Goal: Find contact information: Obtain details needed to contact an individual or organization

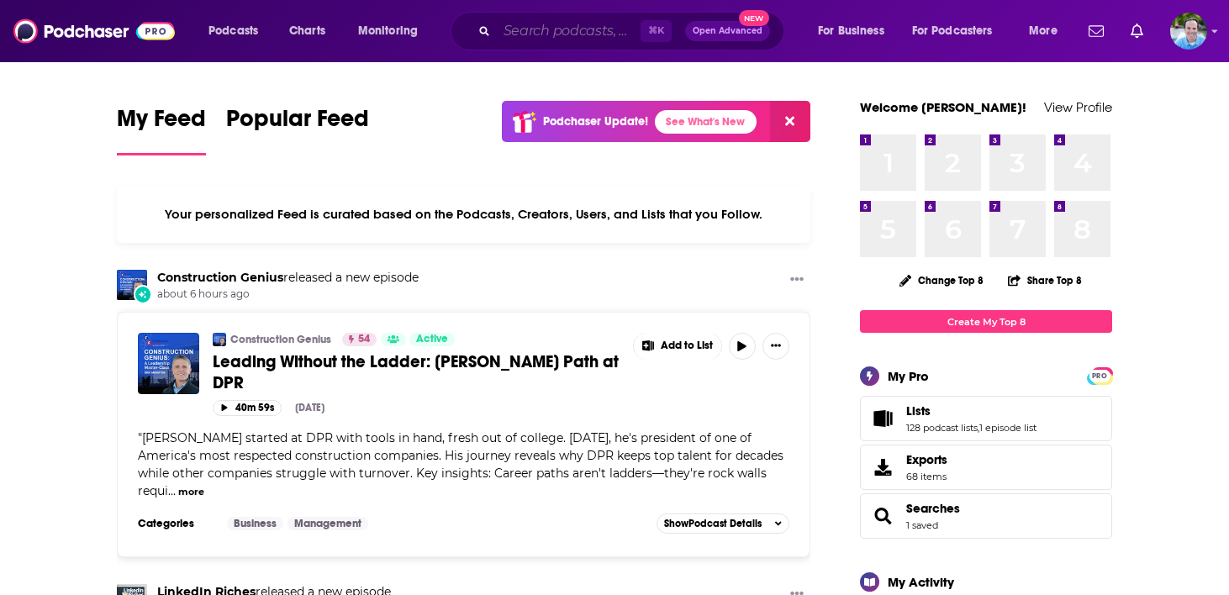
click at [529, 33] on input "Search podcasts, credits, & more..." at bounding box center [569, 31] width 144 height 27
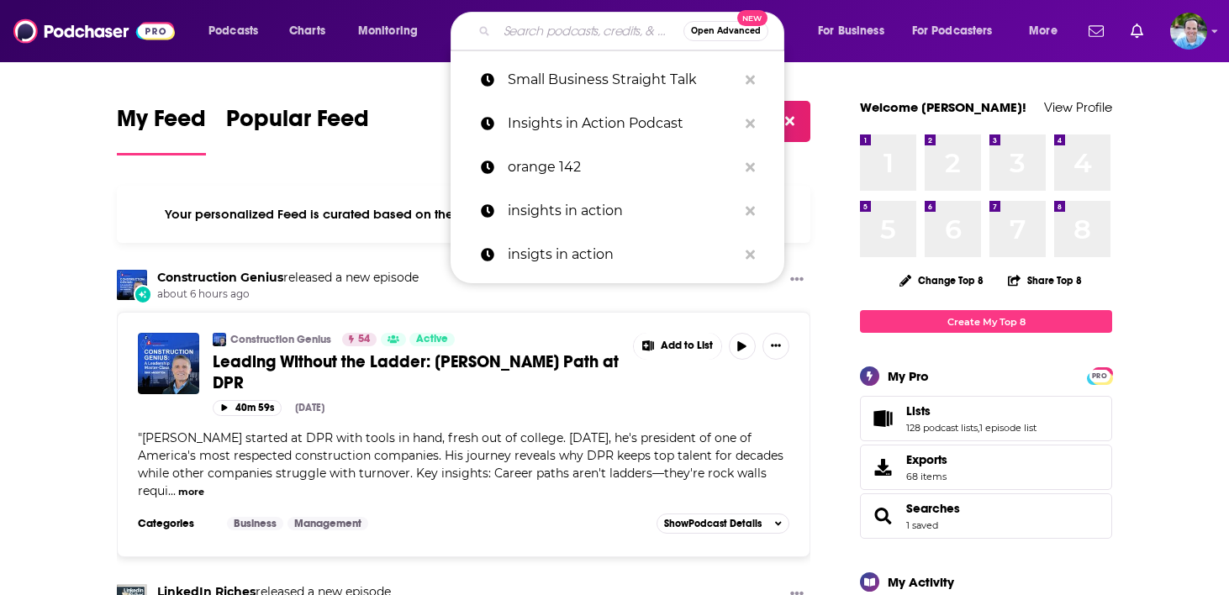
paste input "he Unforget Yourself Show"
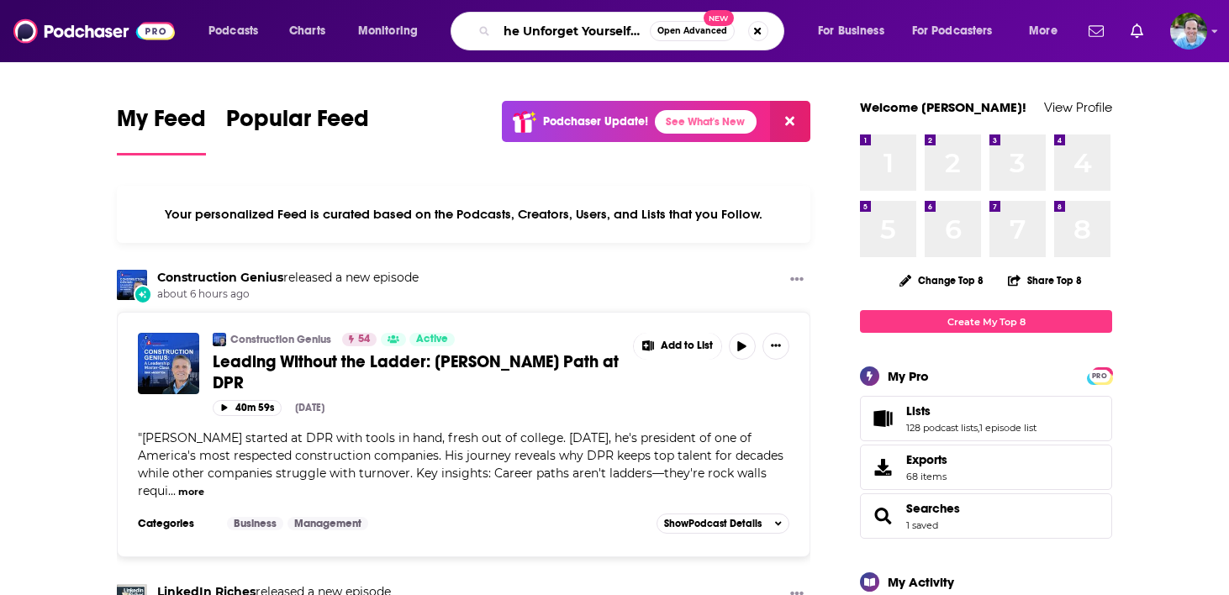
scroll to position [0, 27]
type input "he Unforget Yourself Show"
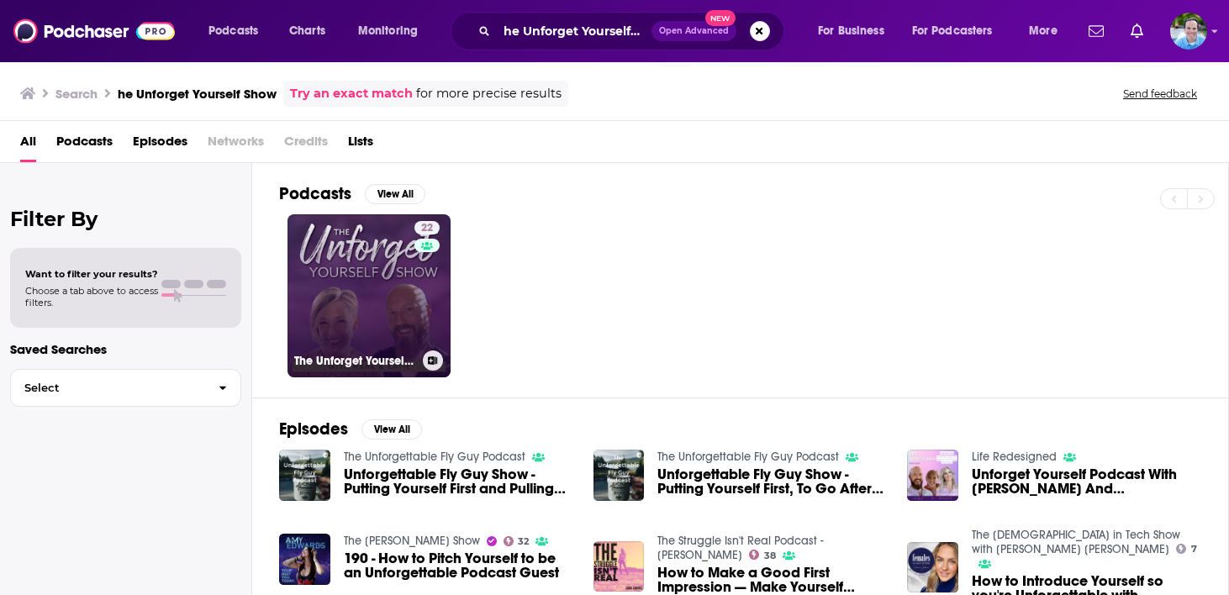
click at [321, 276] on link "22 The Unforget Yourself Show" at bounding box center [368, 295] width 163 height 163
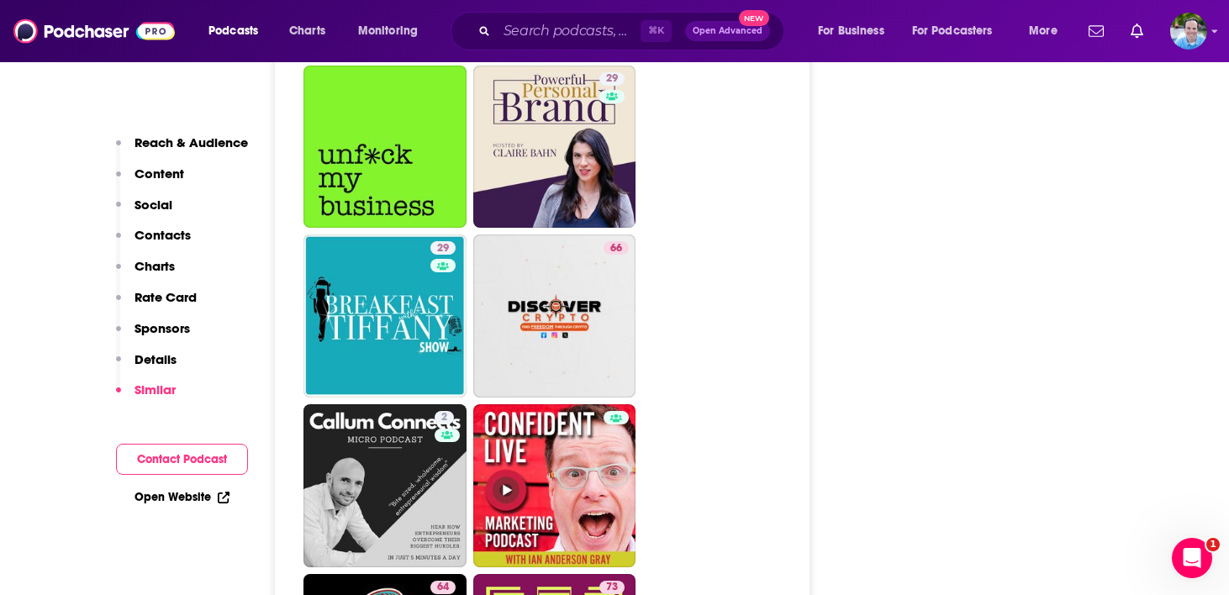
scroll to position [6326, 0]
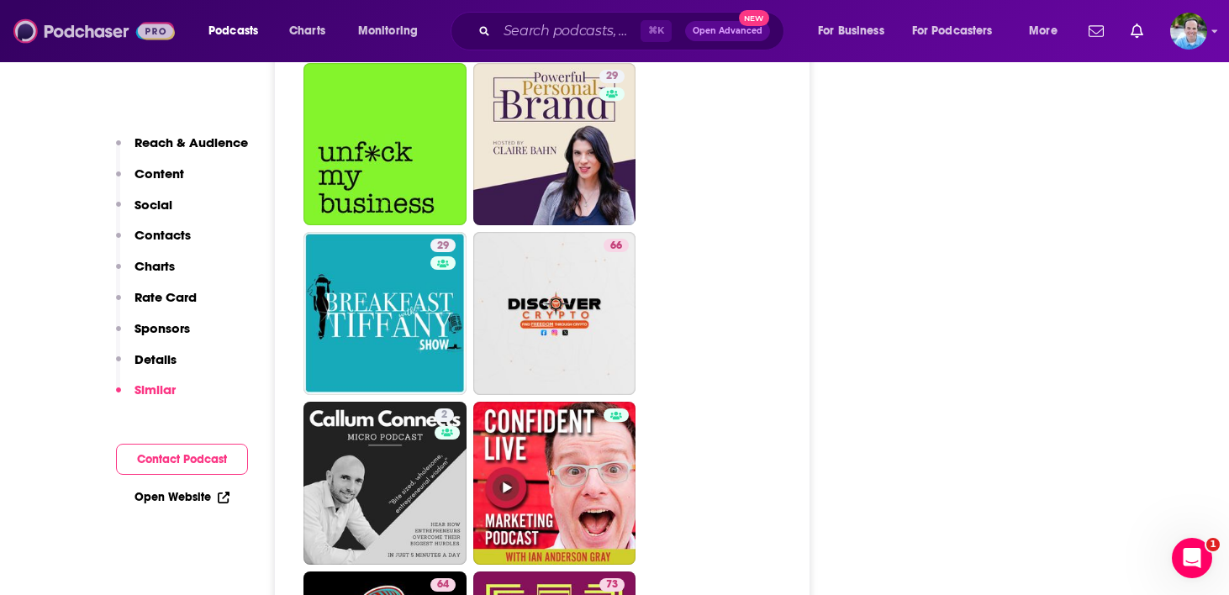
click at [98, 29] on img at bounding box center [93, 31] width 161 height 32
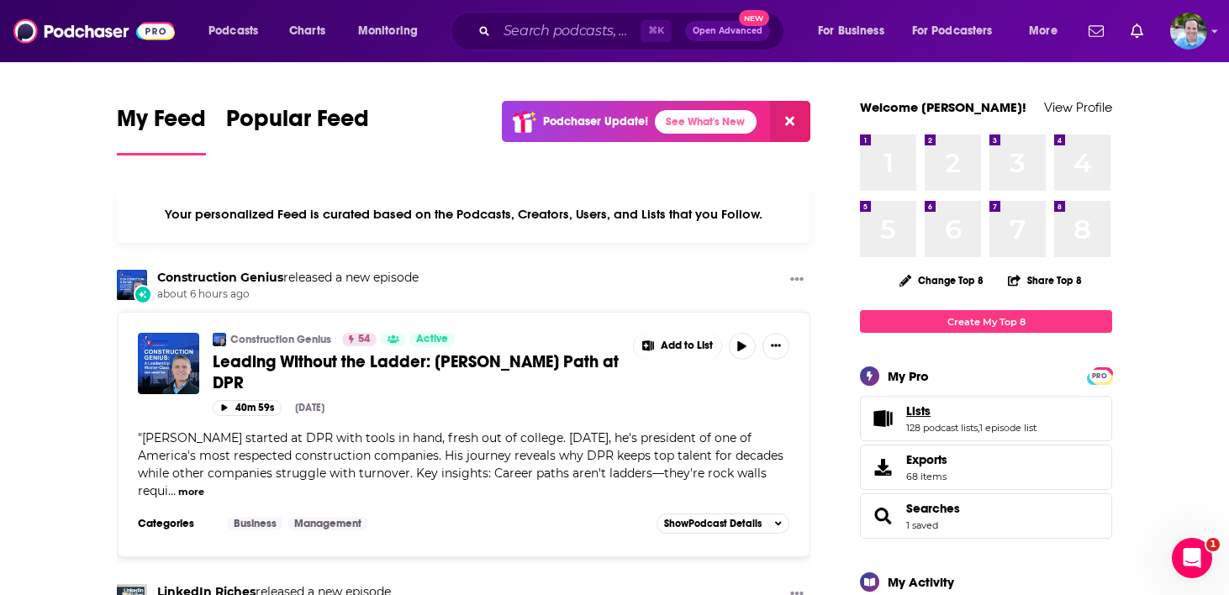
click at [919, 412] on span "Lists" at bounding box center [918, 410] width 24 height 15
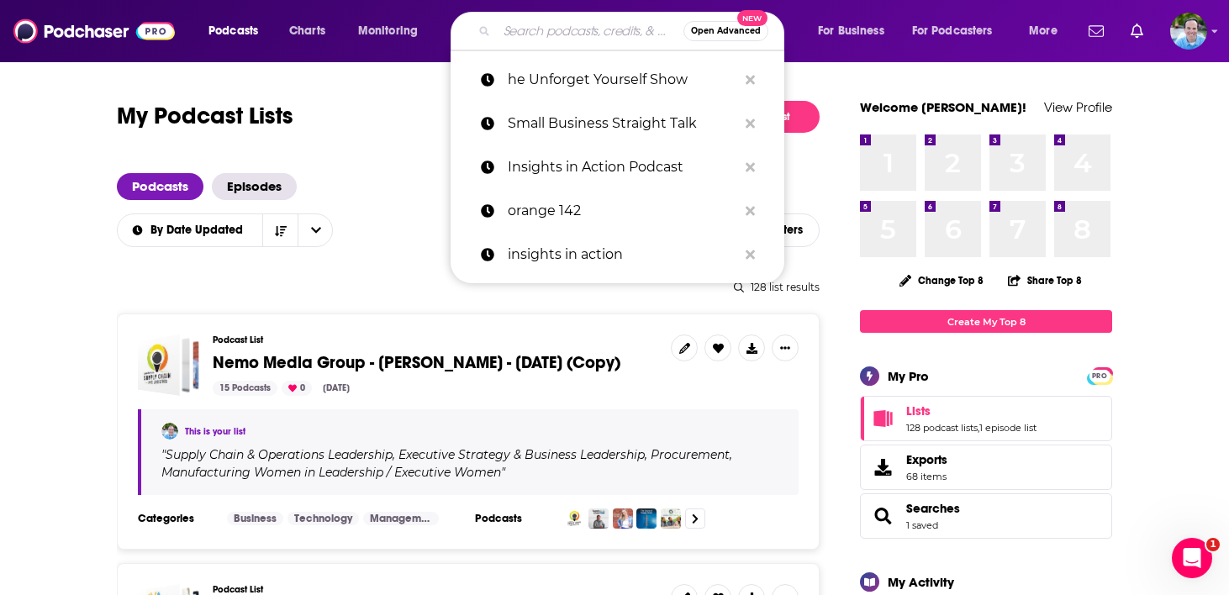
click at [556, 29] on input "Search podcasts, credits, & more..." at bounding box center [590, 31] width 187 height 27
paste input "The Tom Ferry Podcast Experience"
type input "The Tom Ferry Podcast Experience"
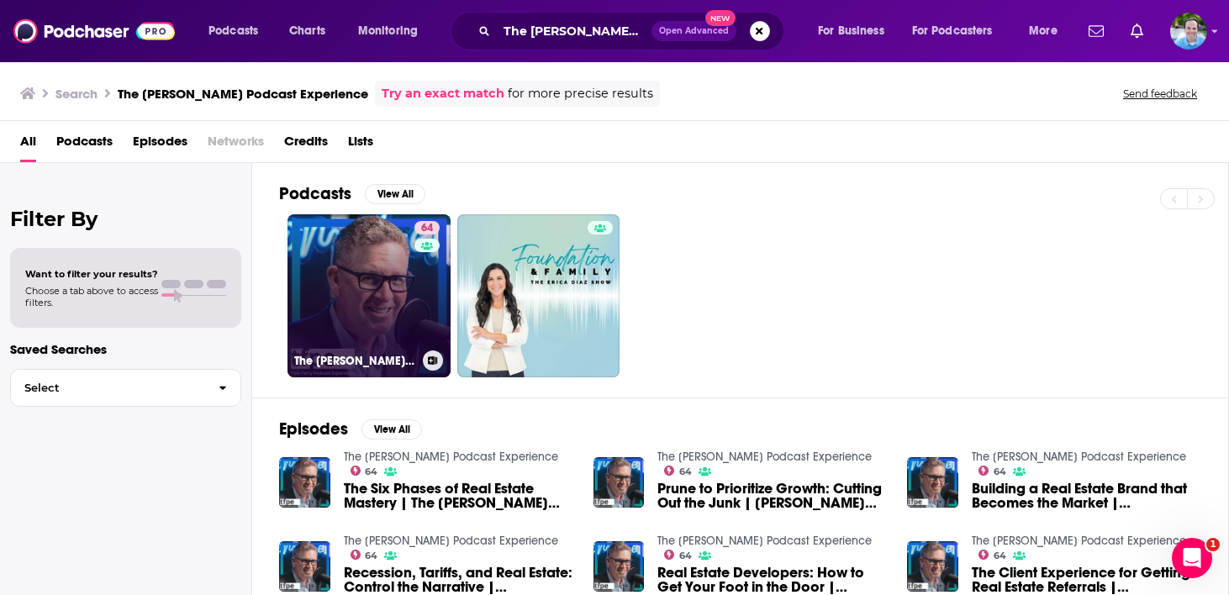
click at [397, 277] on link "64 The Tom Ferry Podcast Experience" at bounding box center [368, 295] width 163 height 163
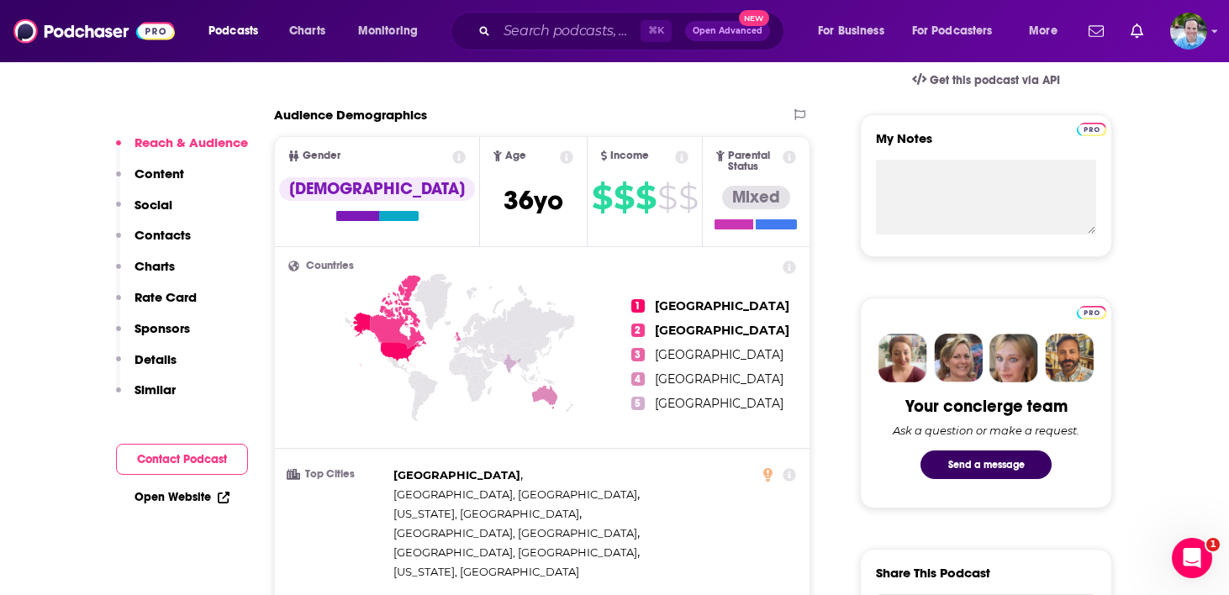
scroll to position [569, 0]
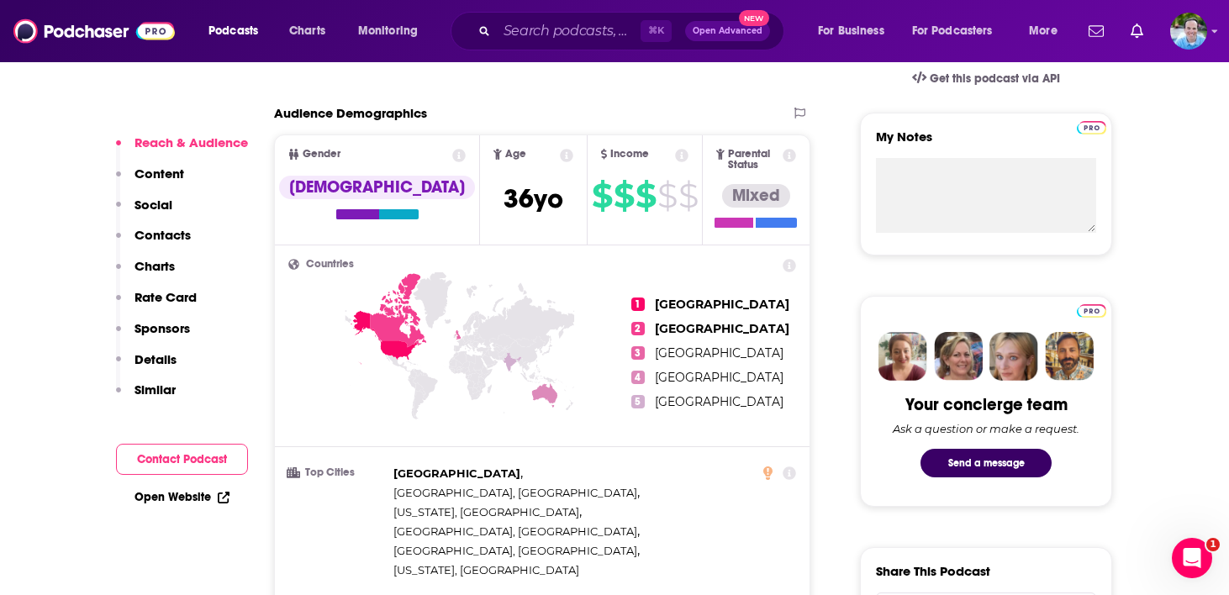
click at [172, 235] on p "Contacts" at bounding box center [162, 235] width 56 height 16
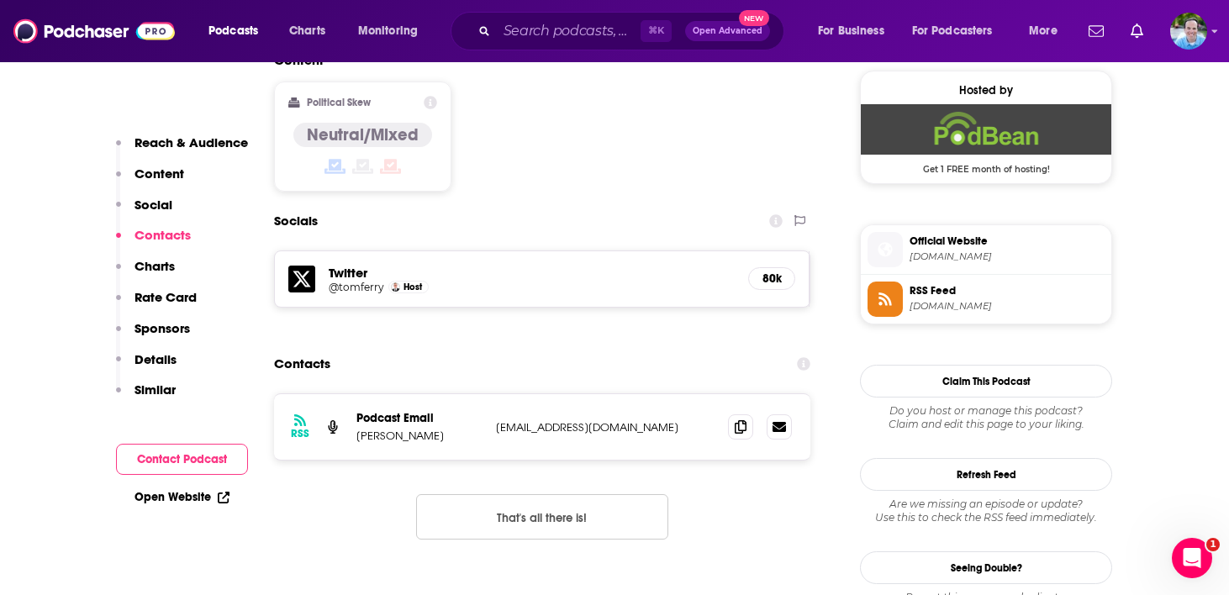
scroll to position [1368, 0]
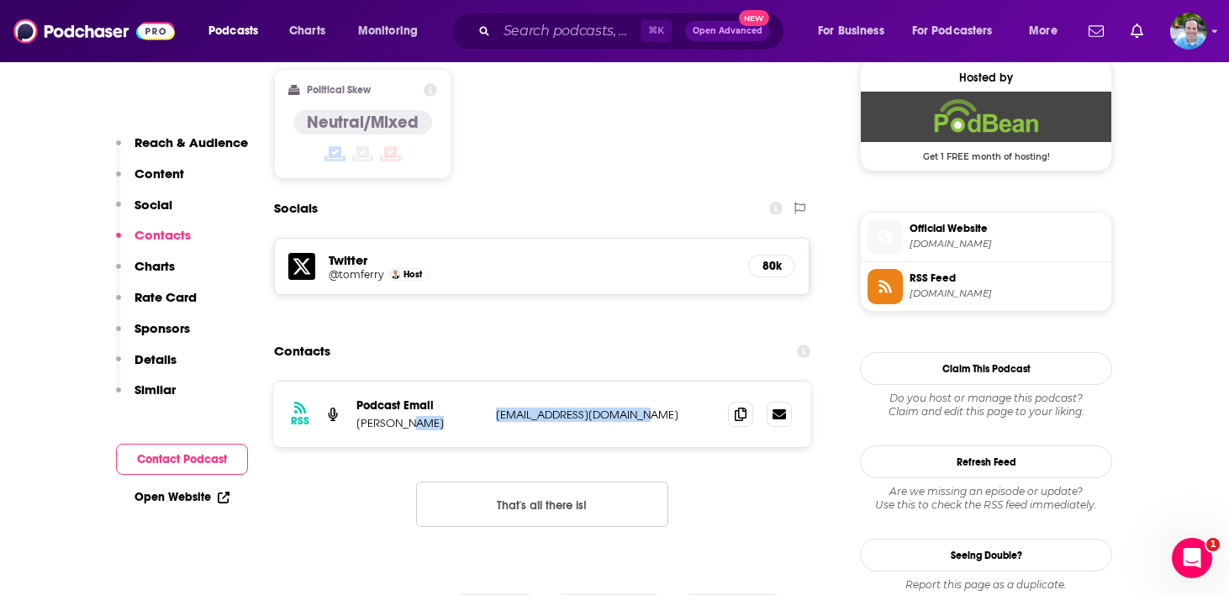
drag, startPoint x: 644, startPoint y: 316, endPoint x: 486, endPoint y: 316, distance: 158.0
click at [486, 382] on div "RSS Podcast Email Tom Ferry tomferrysocial@gmail.com tomferrysocial@gmail.com" at bounding box center [542, 415] width 536 height 66
copy div "tomferrysocial@gmail.com"
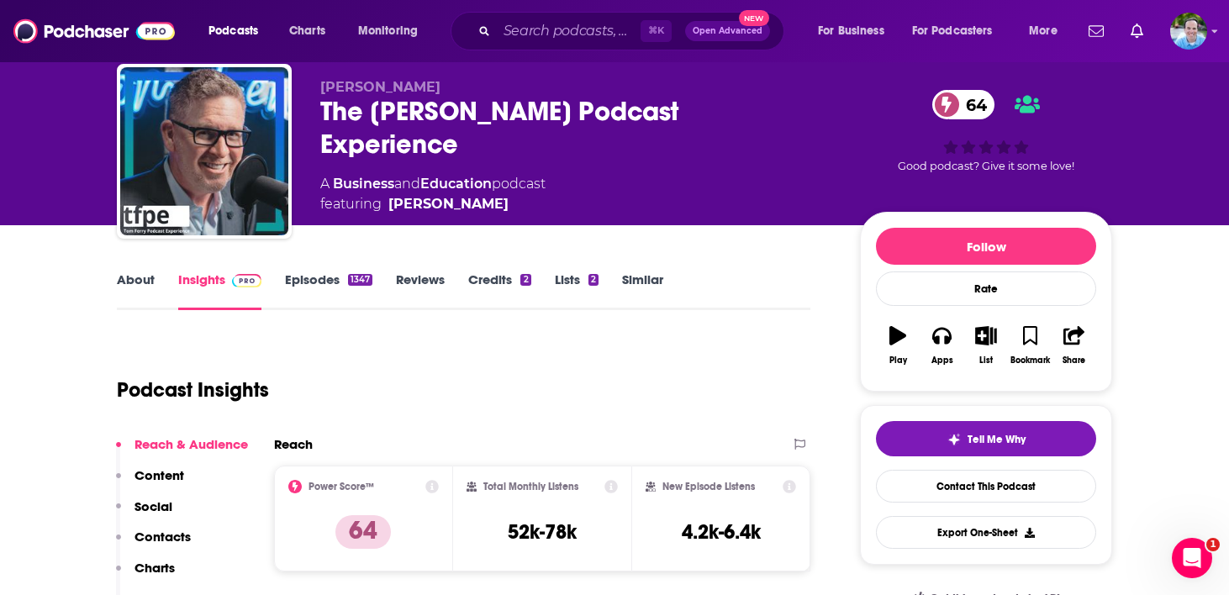
scroll to position [0, 0]
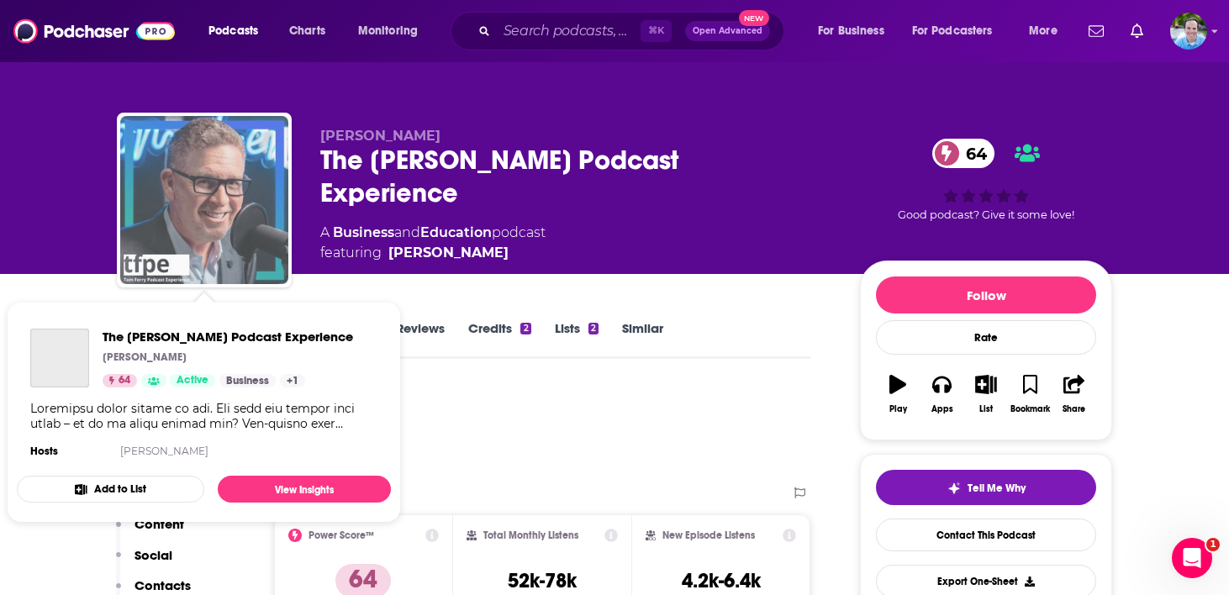
click at [229, 192] on img "The Tom Ferry Podcast Experience" at bounding box center [204, 200] width 168 height 168
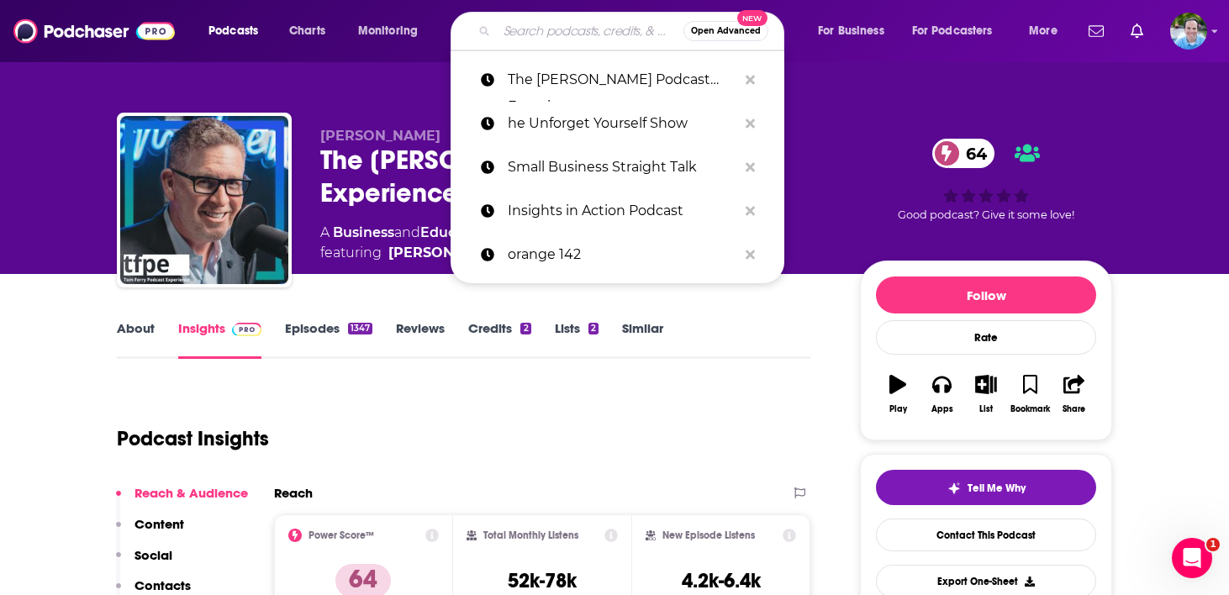
click at [541, 26] on input "Search podcasts, credits, & more..." at bounding box center [590, 31] width 187 height 27
paste input "Real Estate Coaching Radio"
type input "Real Estate Coaching Radio"
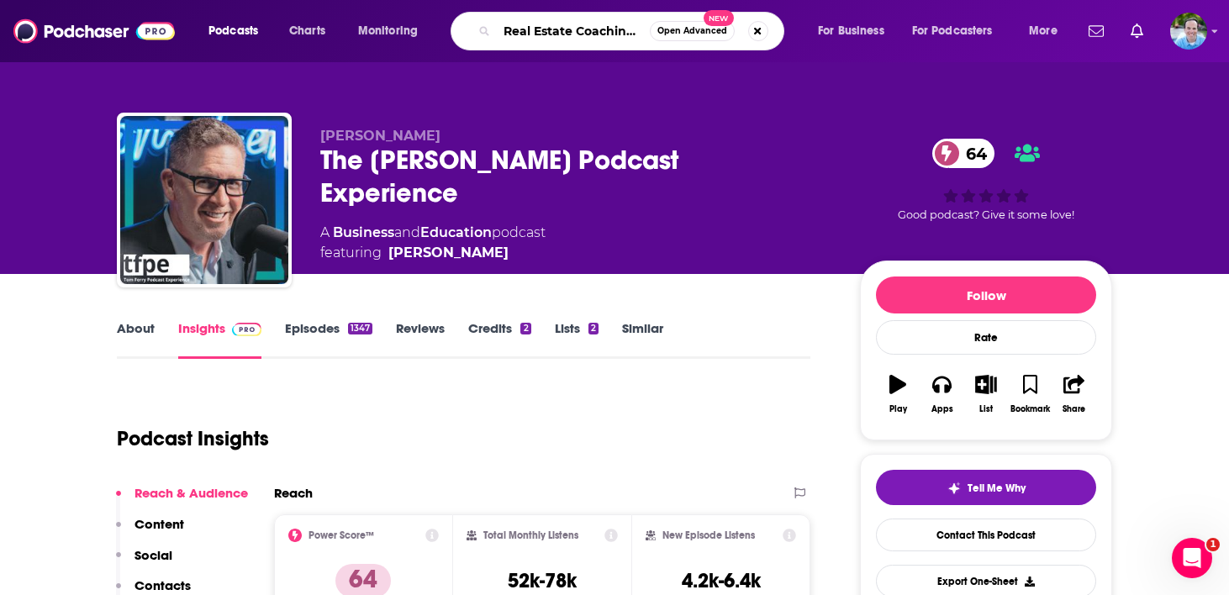
scroll to position [0, 31]
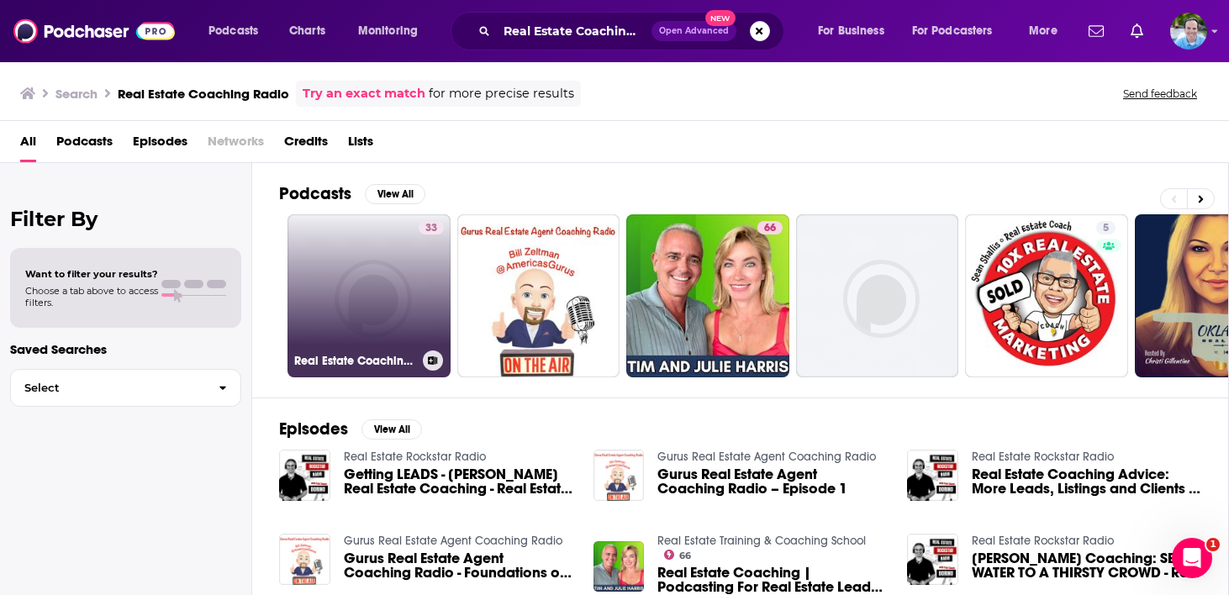
click at [341, 324] on link "33 Real Estate Coaching Radio" at bounding box center [368, 295] width 163 height 163
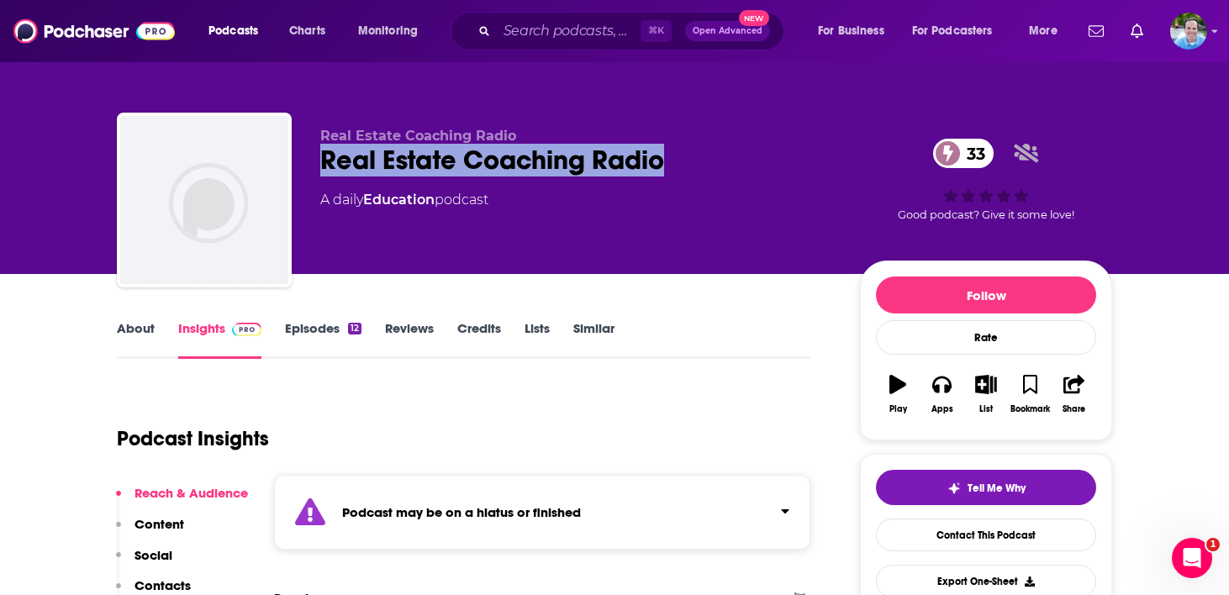
drag, startPoint x: 679, startPoint y: 162, endPoint x: 303, endPoint y: 161, distance: 376.5
click at [303, 161] on div "Real Estate Coaching Radio Real Estate Coaching Radio 33 A daily Education podc…" at bounding box center [614, 204] width 995 height 182
copy h2 "Real Estate Coaching Radio"
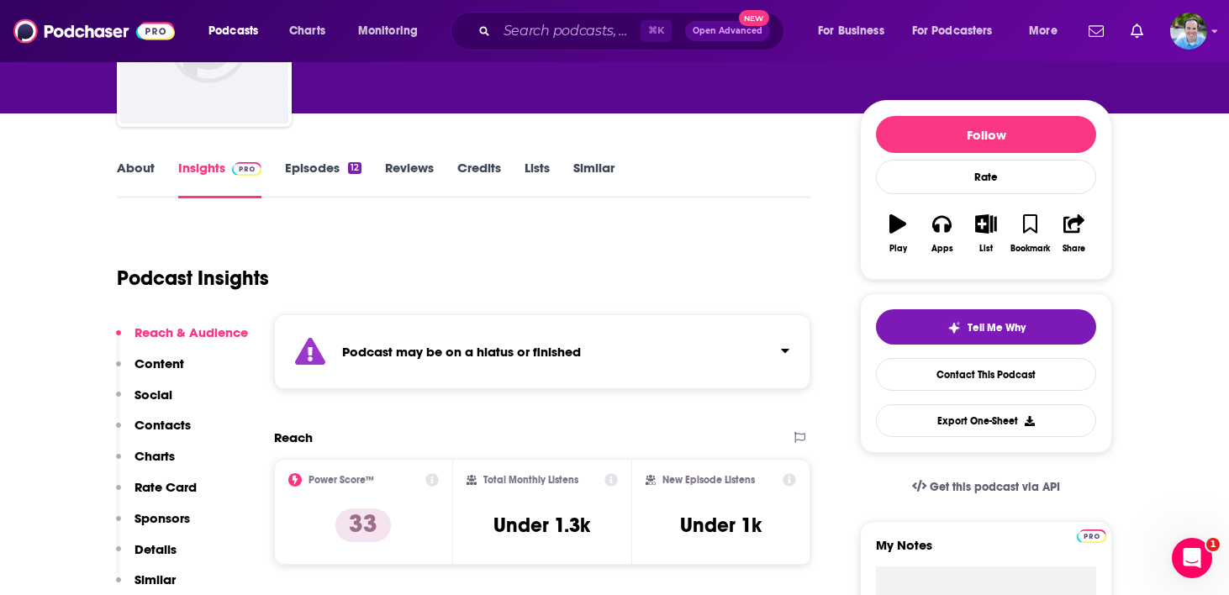
scroll to position [231, 0]
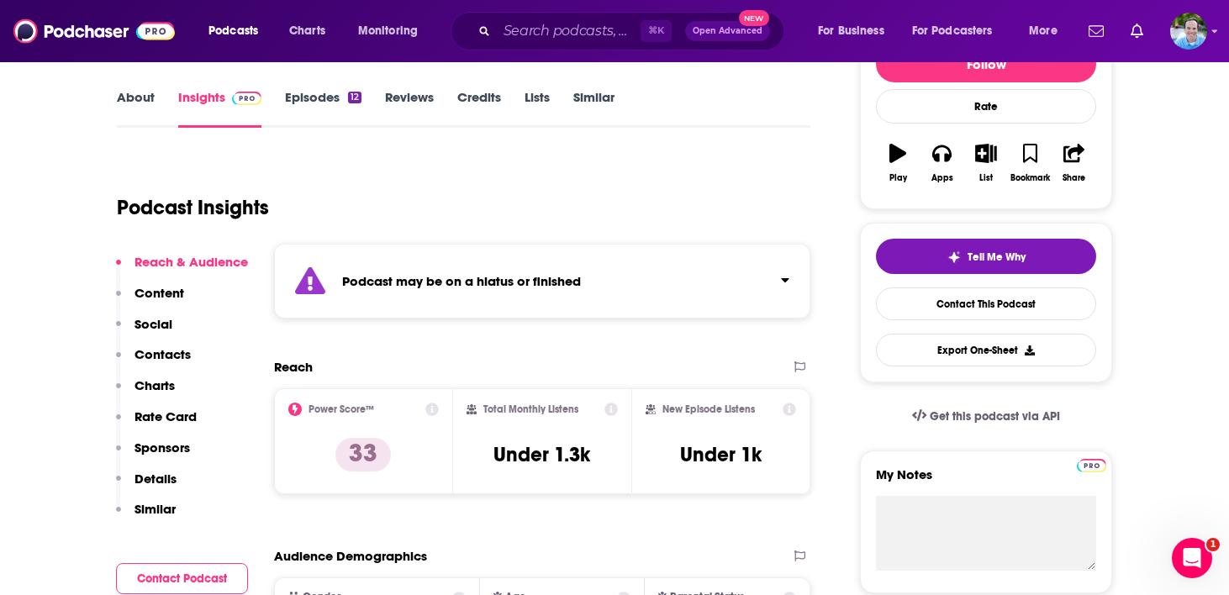
click at [166, 353] on p "Contacts" at bounding box center [162, 354] width 56 height 16
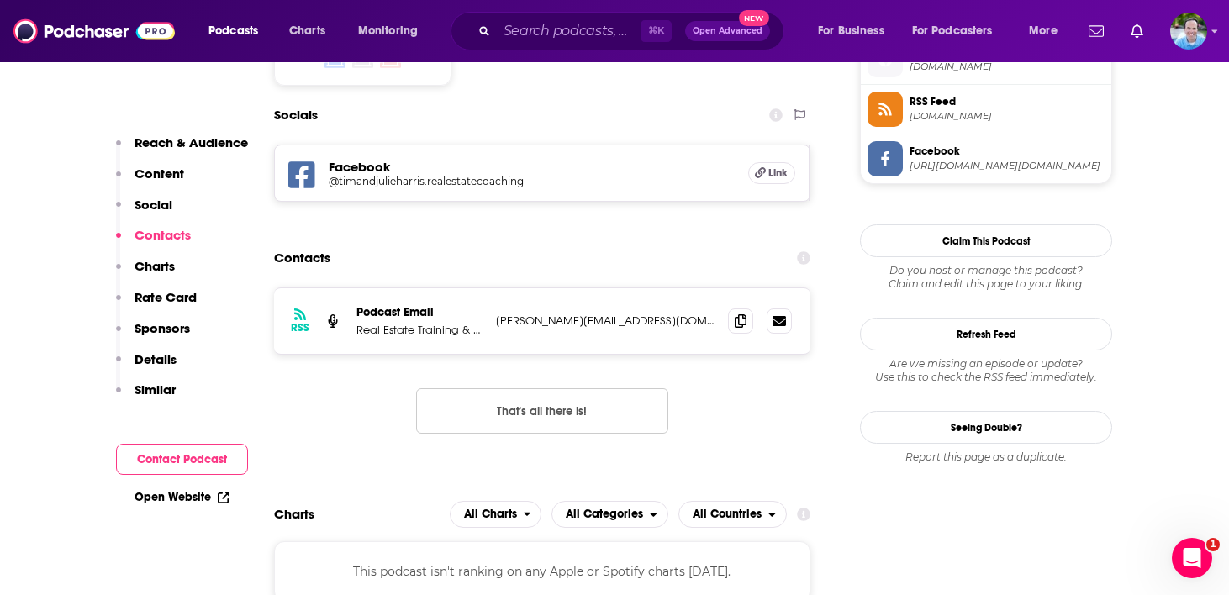
scroll to position [1267, 0]
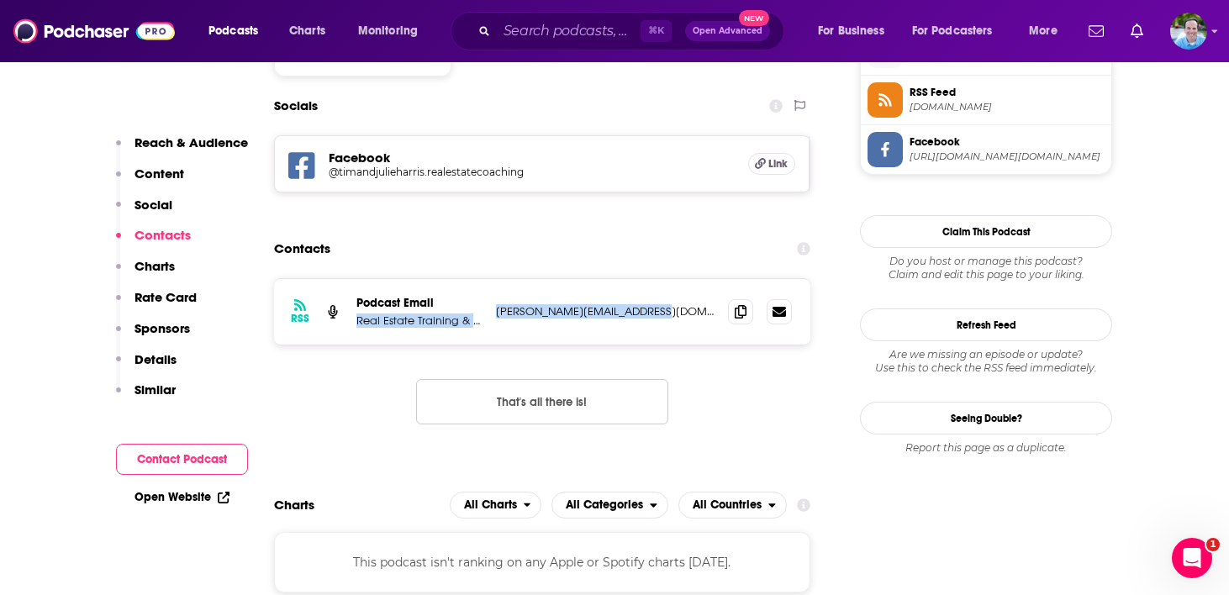
drag, startPoint x: 661, startPoint y: 312, endPoint x: 485, endPoint y: 313, distance: 176.5
click at [485, 313] on div "RSS Podcast Email Real Estate Training & Coaching School karen@timandjulieharri…" at bounding box center [542, 312] width 536 height 66
click at [592, 316] on p "karen@timandjulieharris.com" at bounding box center [605, 311] width 219 height 14
drag, startPoint x: 650, startPoint y: 313, endPoint x: 497, endPoint y: 312, distance: 153.0
click at [497, 312] on p "karen@timandjulieharris.com" at bounding box center [605, 311] width 219 height 14
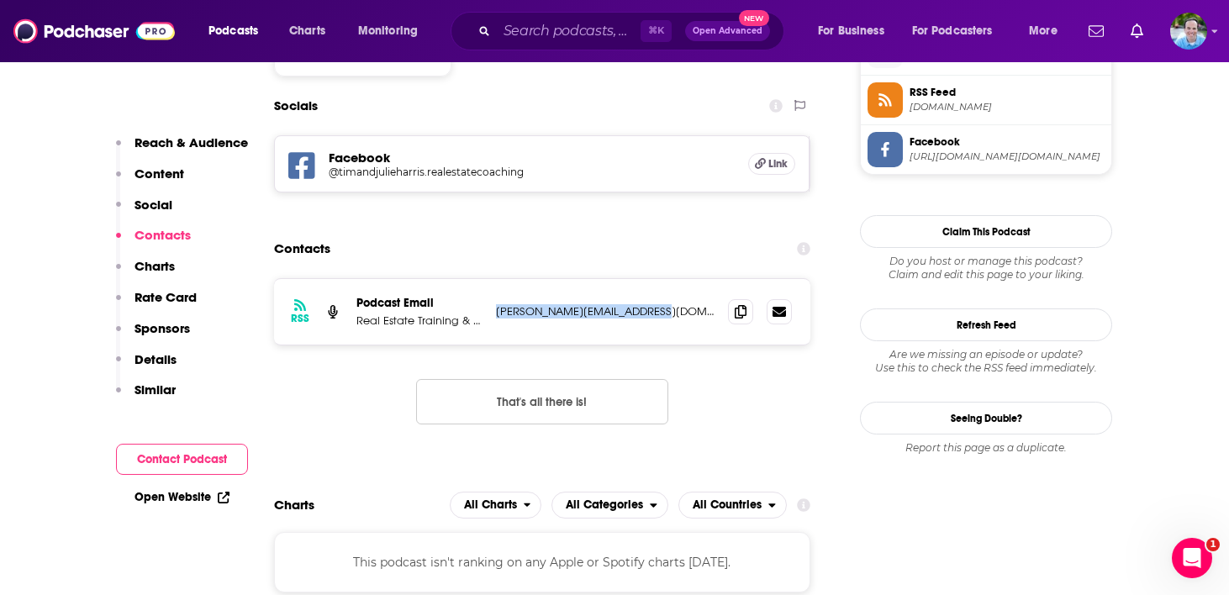
copy p "karen@timandjulieharris.com"
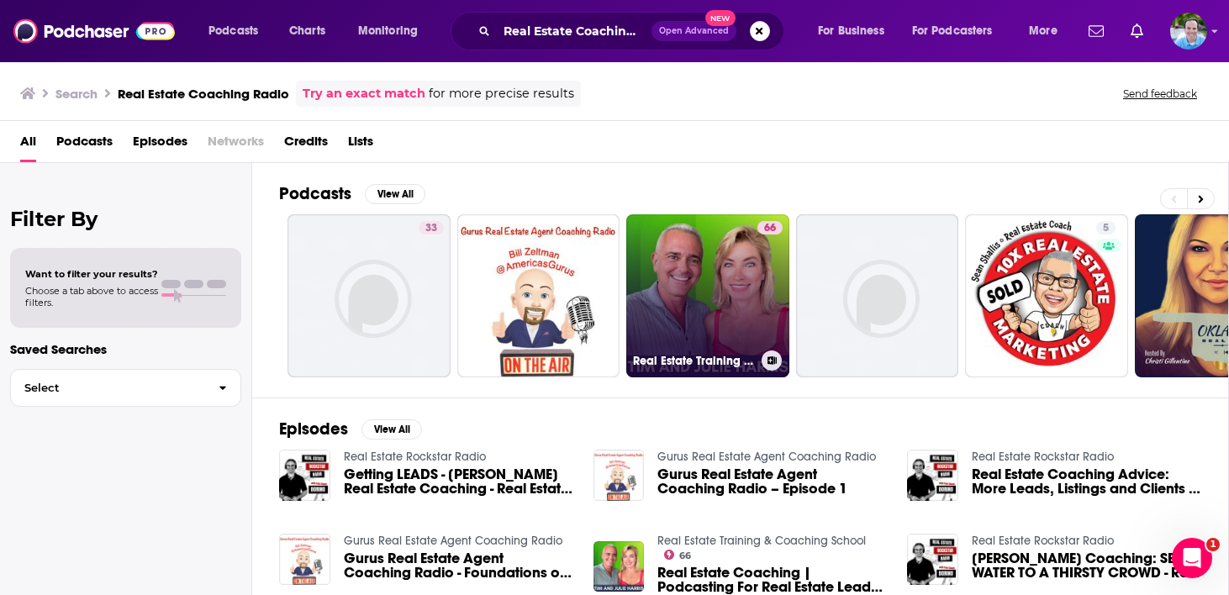
click at [704, 277] on link "66 Real Estate Training & Coaching School" at bounding box center [707, 295] width 163 height 163
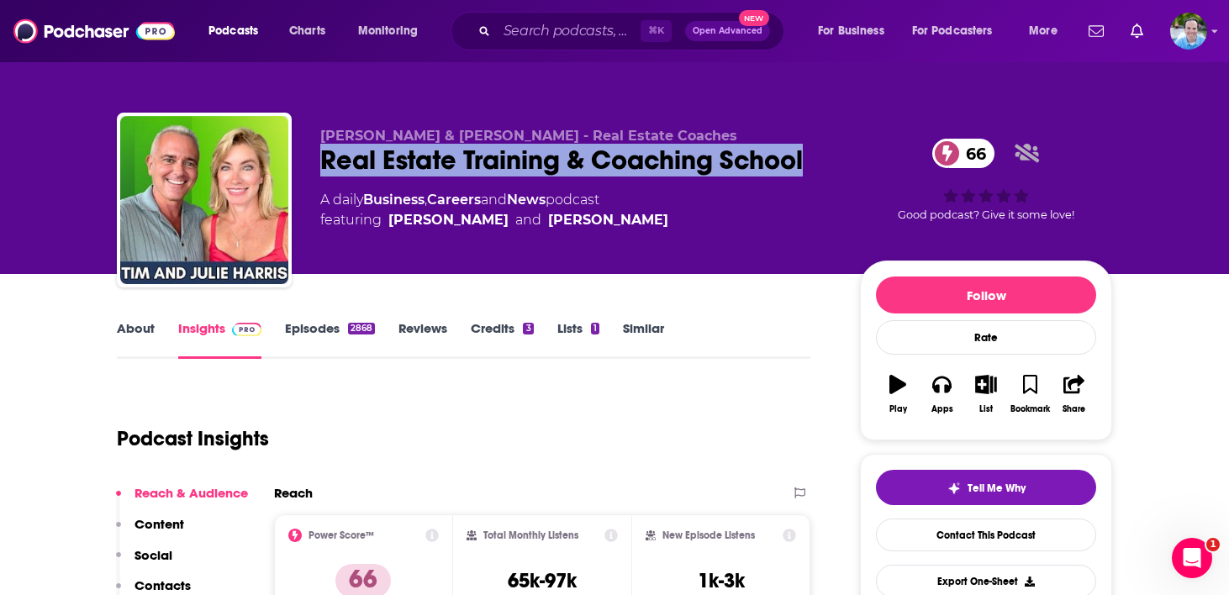
drag, startPoint x: 819, startPoint y: 162, endPoint x: 302, endPoint y: 160, distance: 517.7
click at [302, 160] on div "Tim & Julie Harris - Real Estate Coaches Real Estate Training & Coaching School…" at bounding box center [614, 204] width 995 height 182
copy h2 "Real Estate Training & Coaching School"
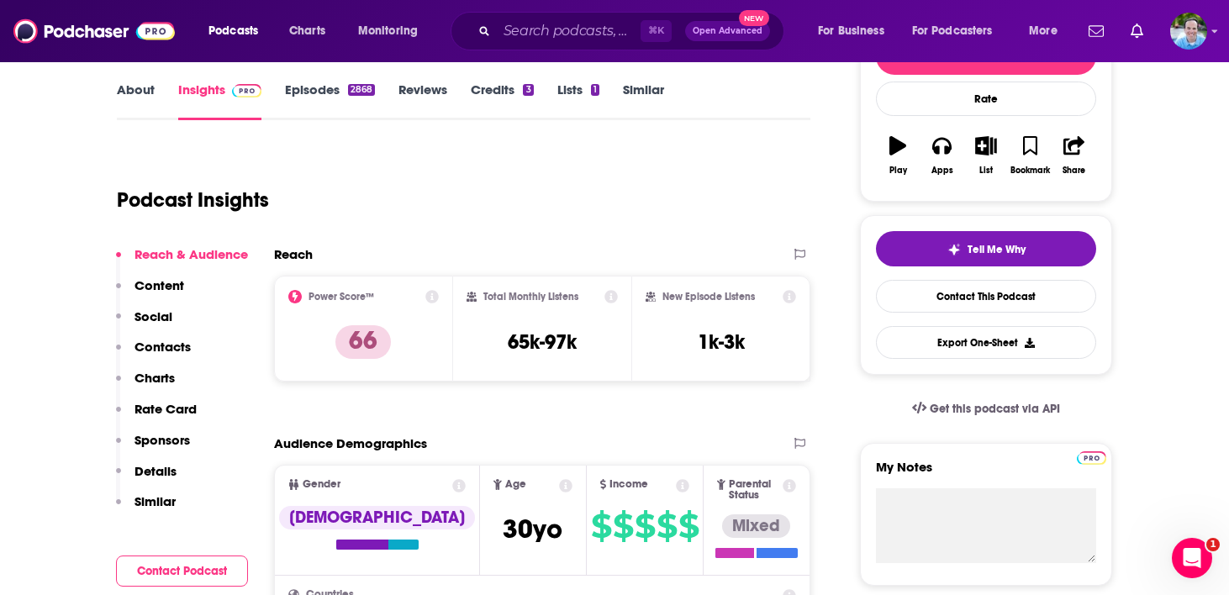
click at [161, 347] on p "Contacts" at bounding box center [162, 347] width 56 height 16
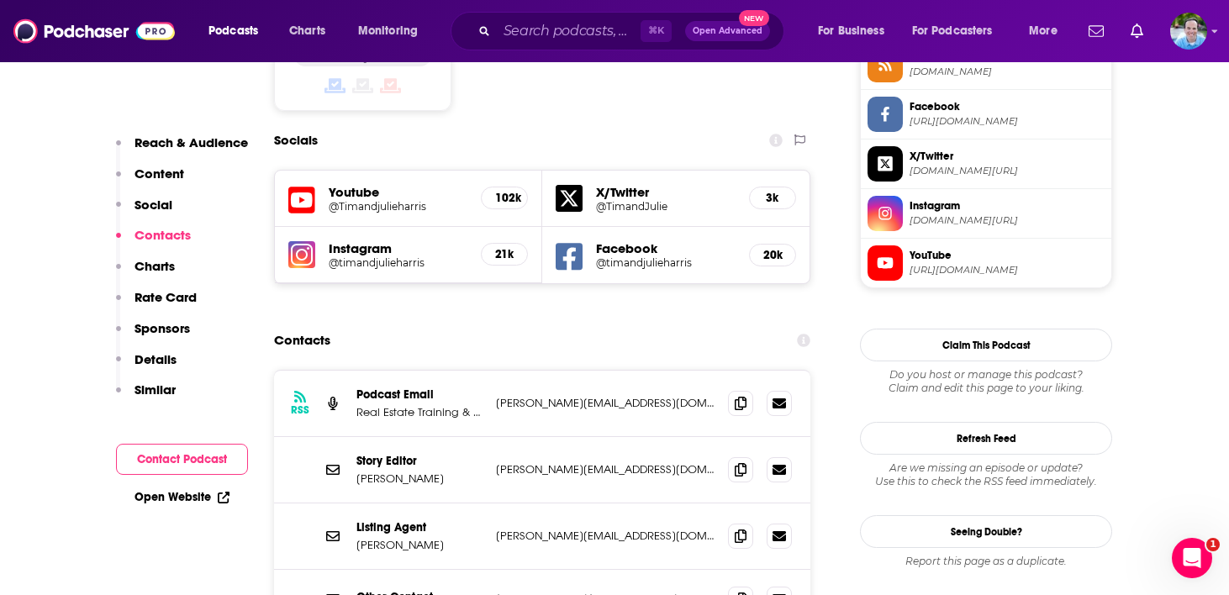
scroll to position [1443, 0]
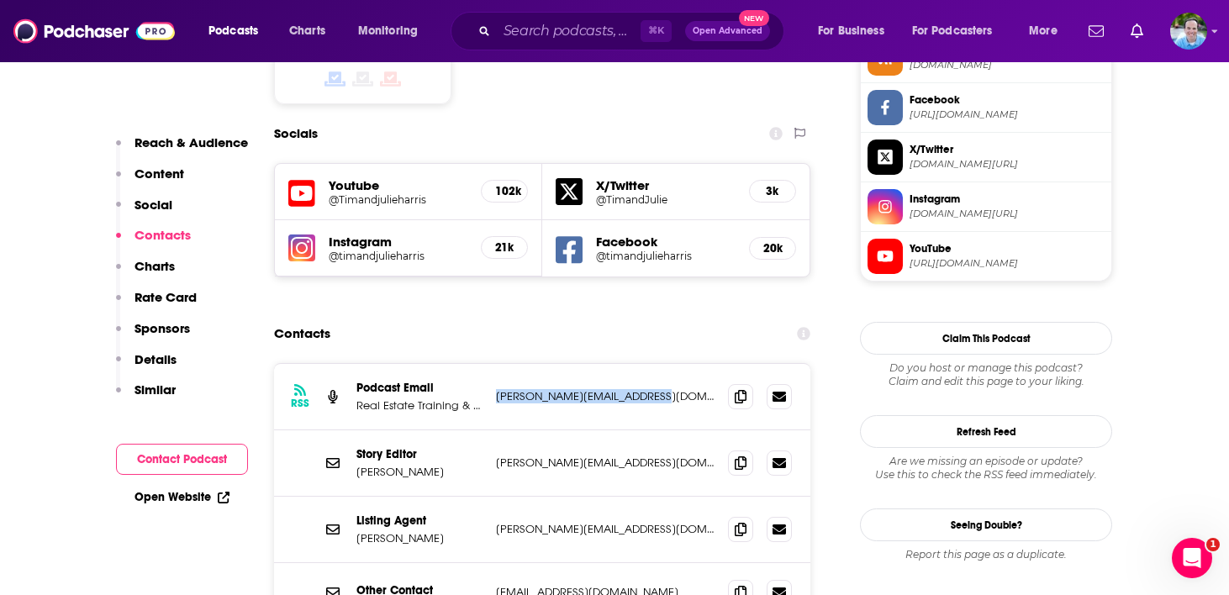
drag, startPoint x: 670, startPoint y: 314, endPoint x: 491, endPoint y: 318, distance: 179.1
click at [491, 364] on div "RSS Podcast Email Real Estate Training & Coaching School karen@timandjulieharri…" at bounding box center [542, 397] width 536 height 66
copy p "karen@timandjulieharris.com"
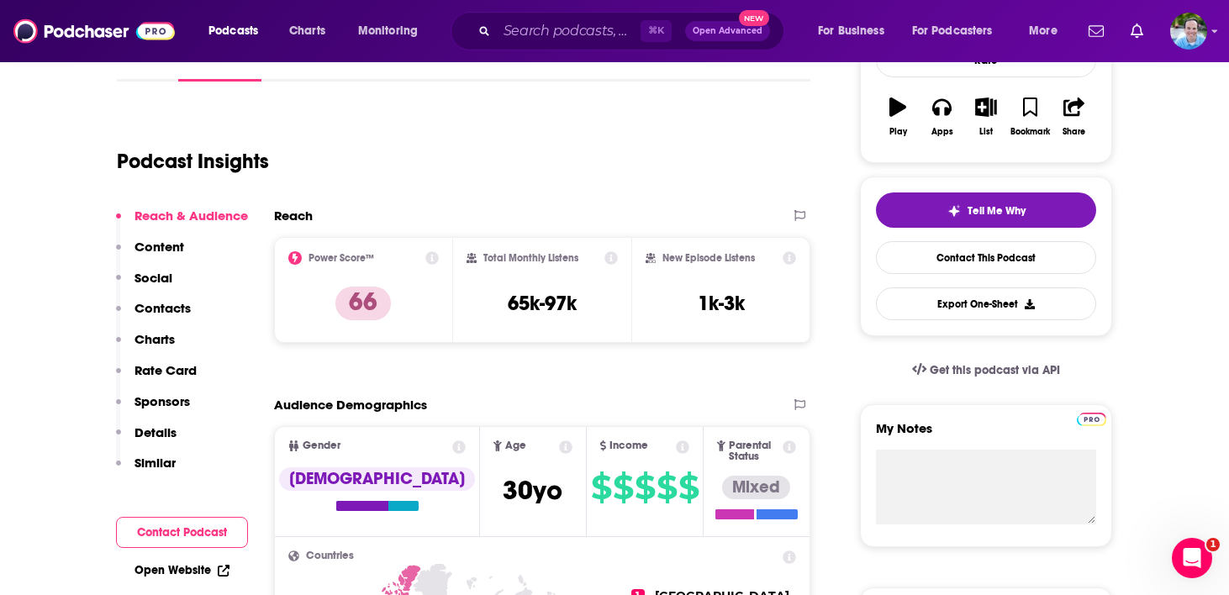
scroll to position [0, 0]
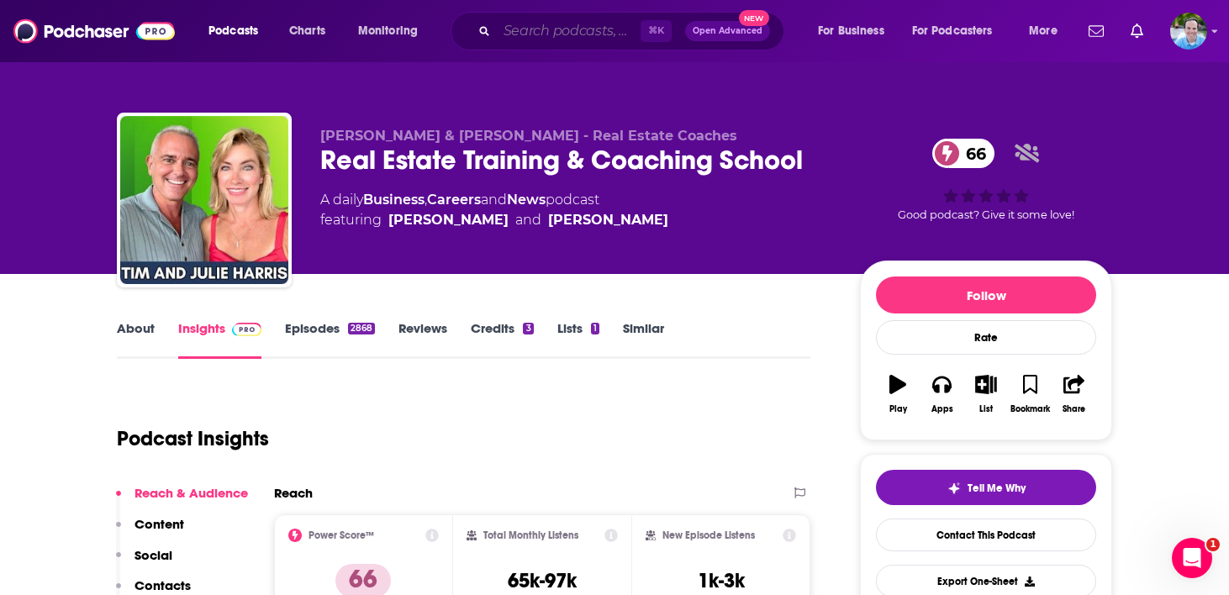
click at [566, 32] on input "Search podcasts, credits, & more..." at bounding box center [569, 31] width 144 height 27
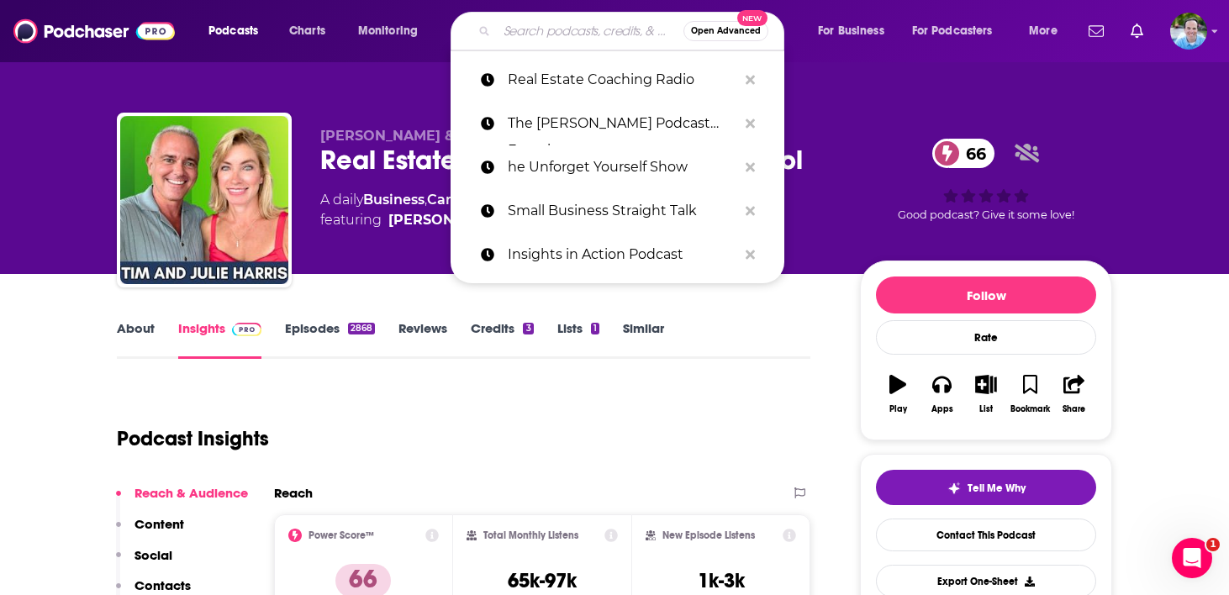
paste input "Real Estate Rockstars"
type input "Real Estate Rockstars"
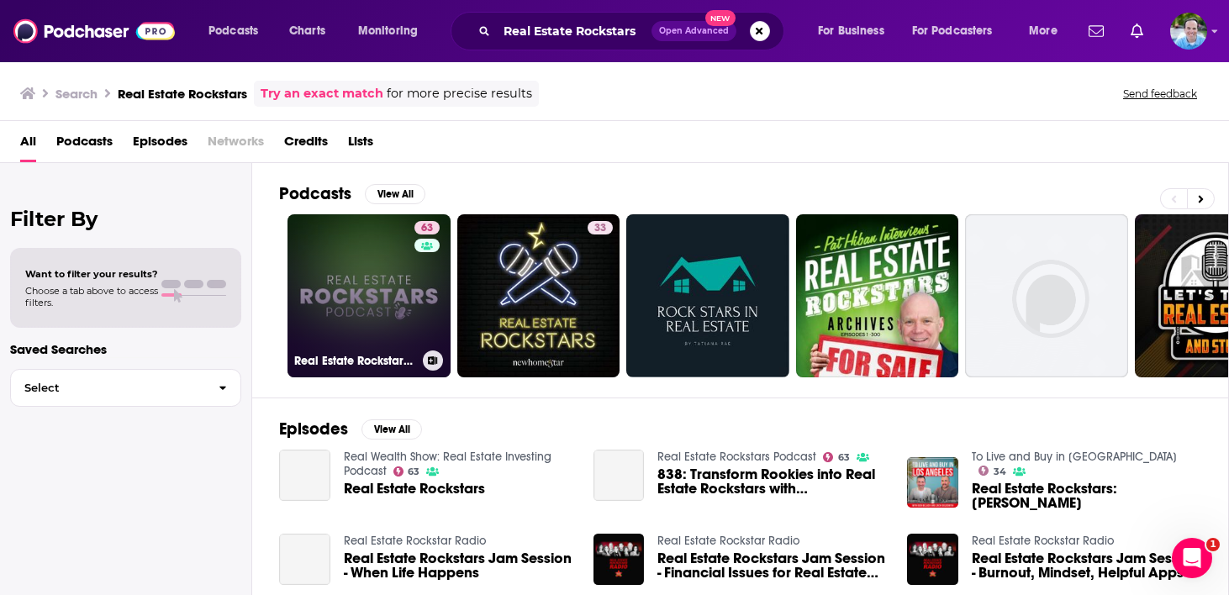
click at [370, 307] on link "63 Real Estate Rockstars Podcast" at bounding box center [368, 295] width 163 height 163
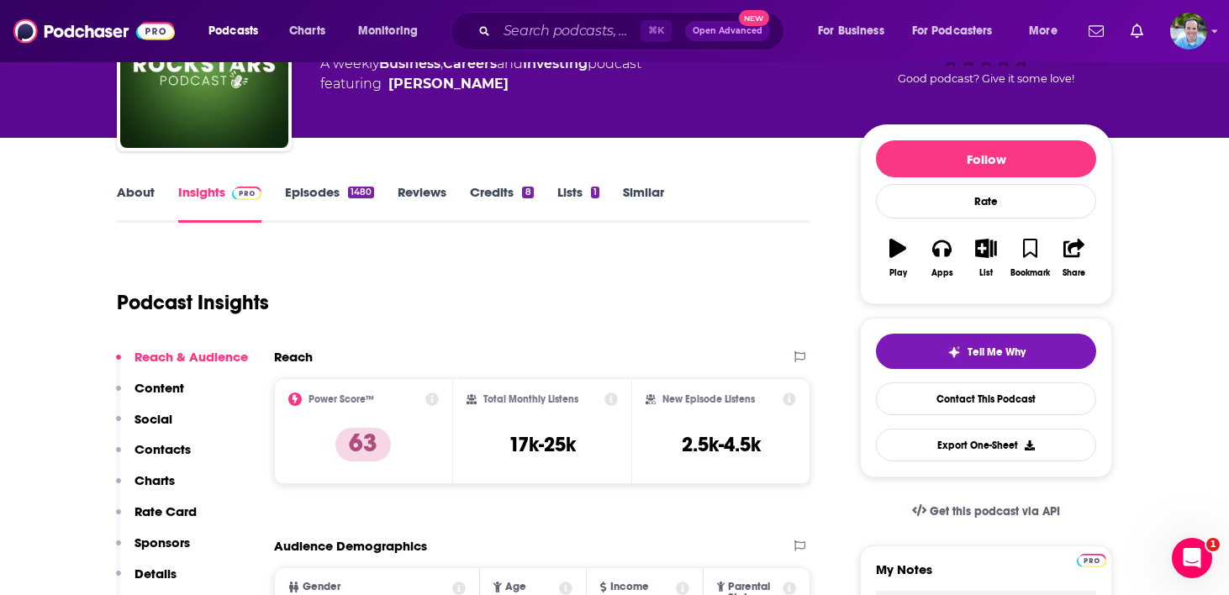
click at [173, 450] on p "Contacts" at bounding box center [162, 449] width 56 height 16
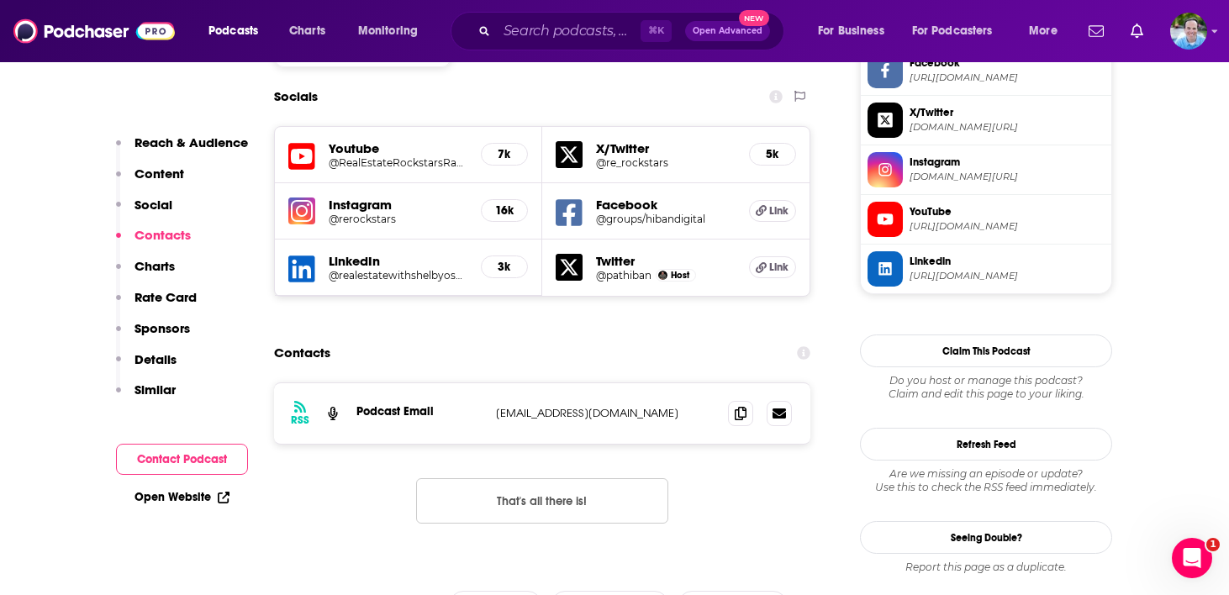
scroll to position [1481, 0]
drag, startPoint x: 635, startPoint y: 315, endPoint x: 477, endPoint y: 319, distance: 158.0
click at [477, 382] on div "RSS Podcast Email rockstars@flsonline.com rockstars@flsonline.com" at bounding box center [542, 412] width 536 height 61
copy div "rockstars@flsonline.com"
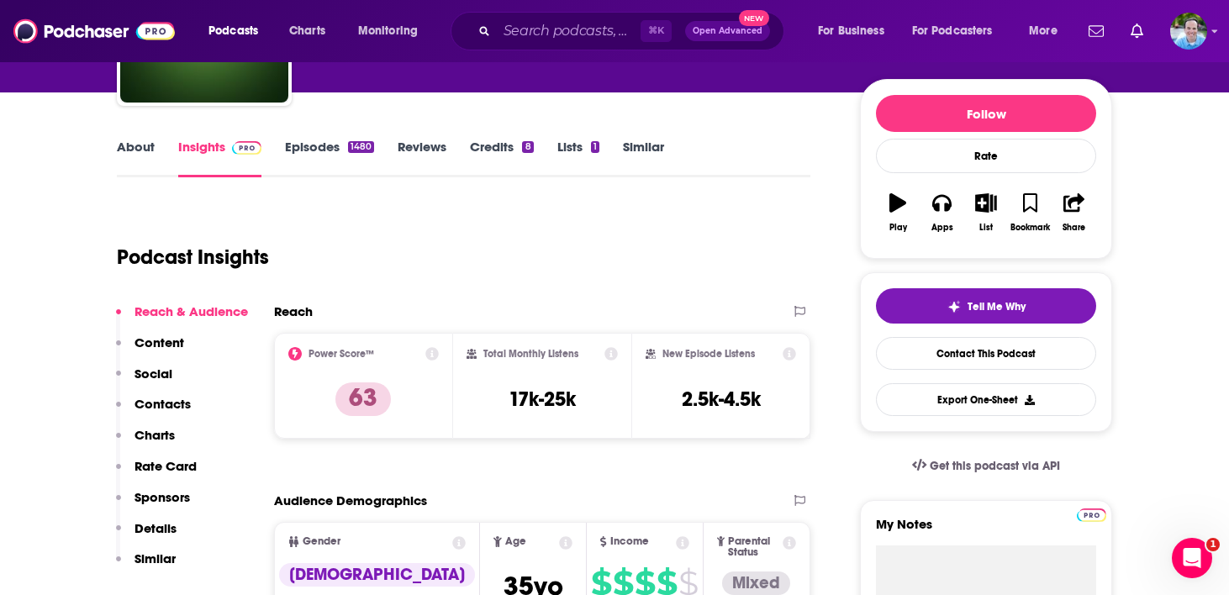
scroll to position [0, 0]
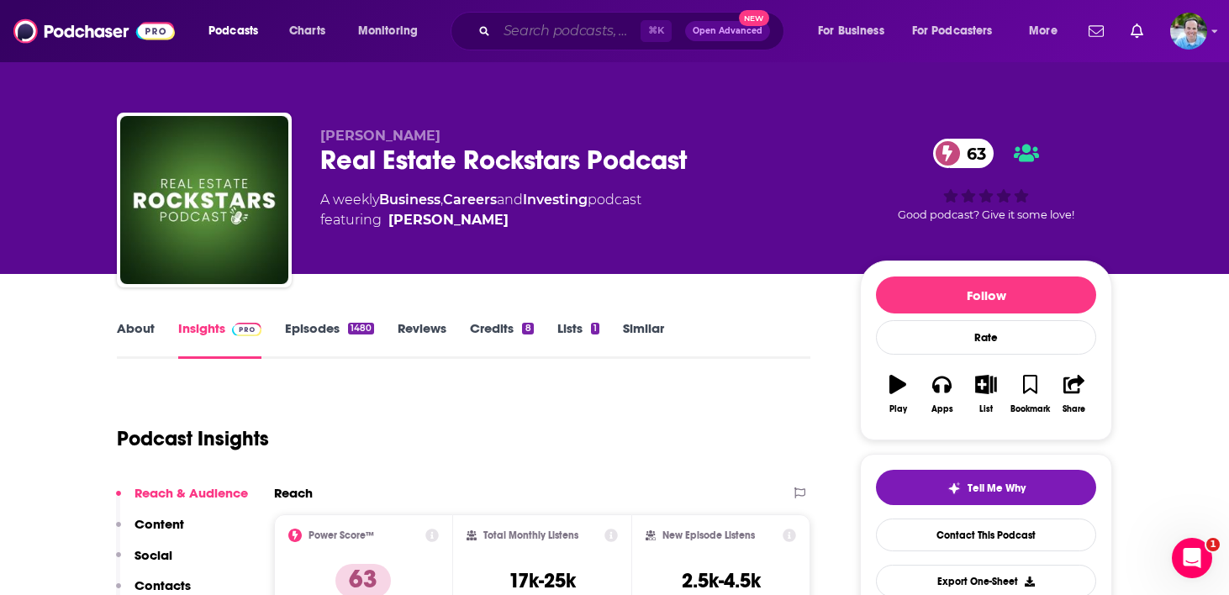
click at [516, 29] on input "Search podcasts, credits, & more..." at bounding box center [569, 31] width 144 height 27
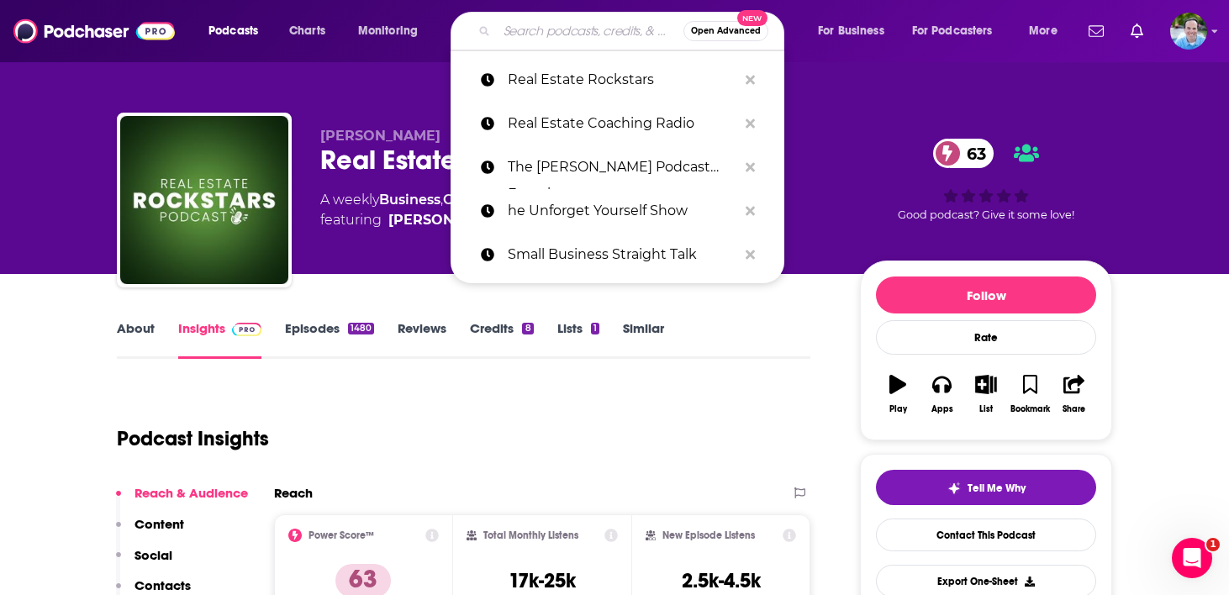
paste input "Real Estate Team OS"
type input "Real Estate Team OS"
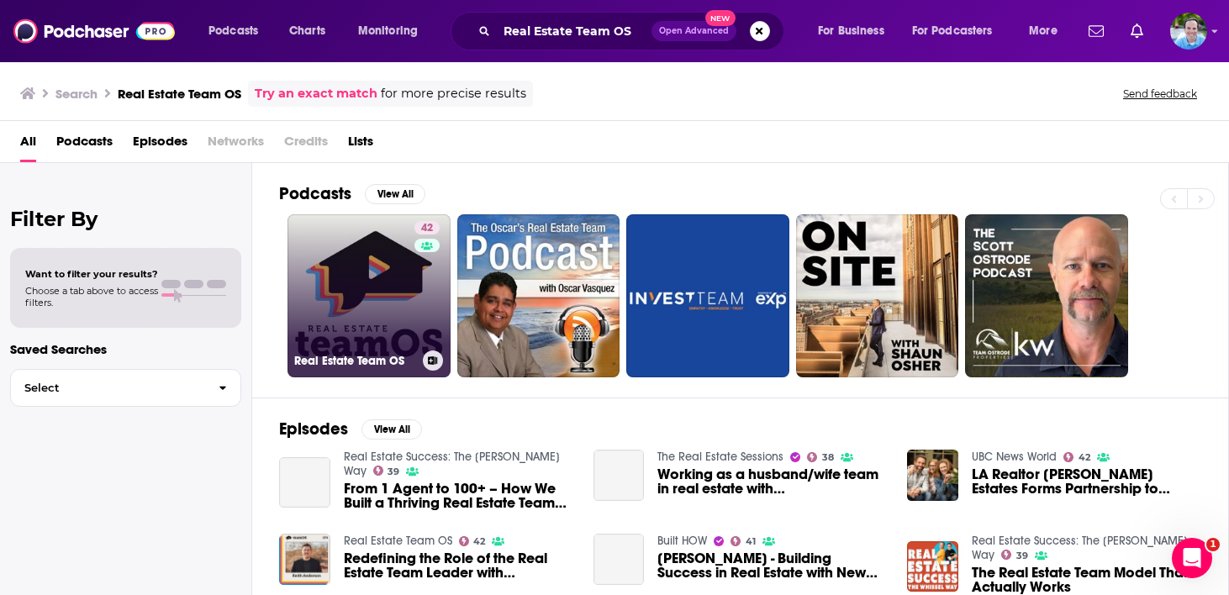
click at [390, 266] on link "42 Real Estate Team OS" at bounding box center [368, 295] width 163 height 163
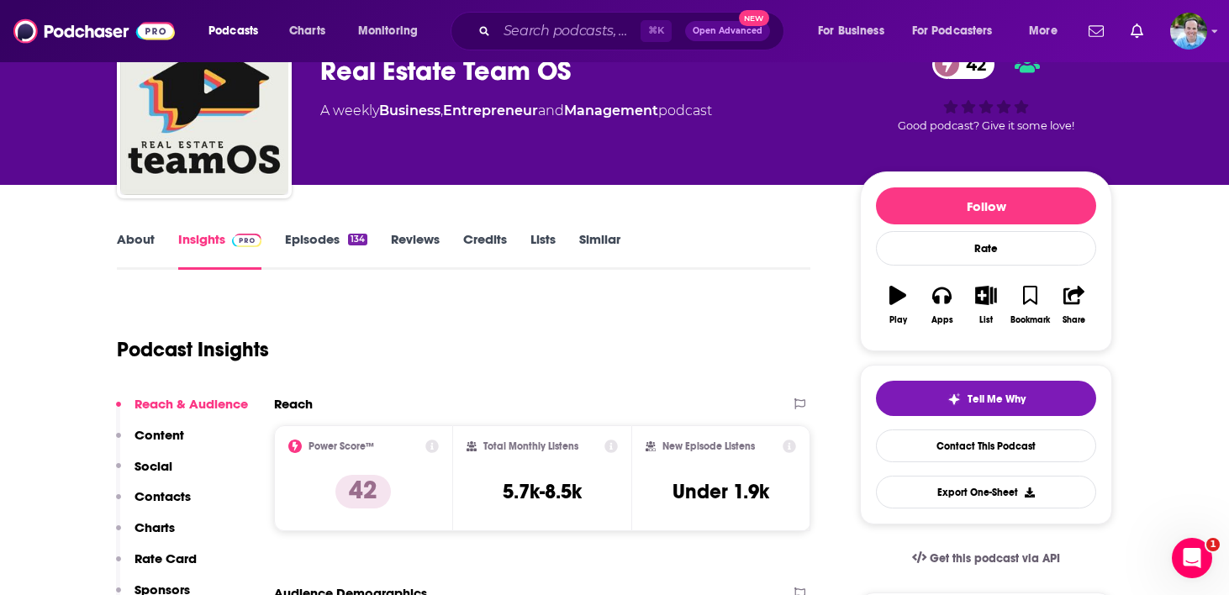
click at [176, 497] on p "Contacts" at bounding box center [162, 496] width 56 height 16
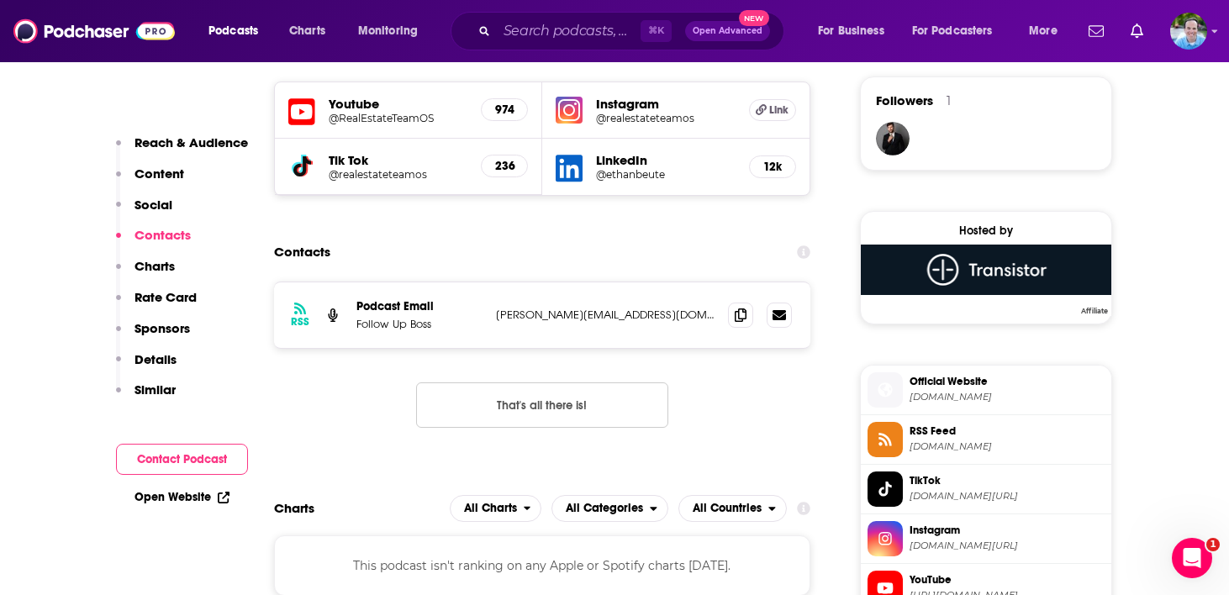
scroll to position [1219, 0]
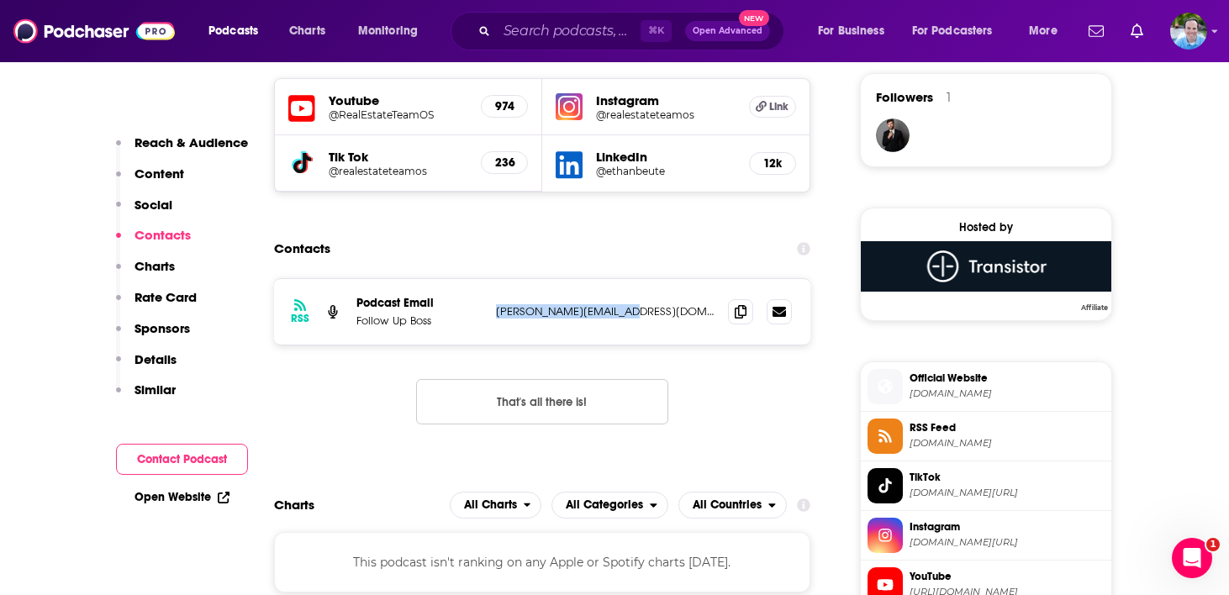
drag, startPoint x: 633, startPoint y: 318, endPoint x: 487, endPoint y: 317, distance: 145.4
click at [487, 317] on div "RSS Podcast Email Follow Up Boss ethan@followupboss.com ethan@followupboss.com" at bounding box center [542, 312] width 536 height 66
copy div "ethan@followupboss.com"
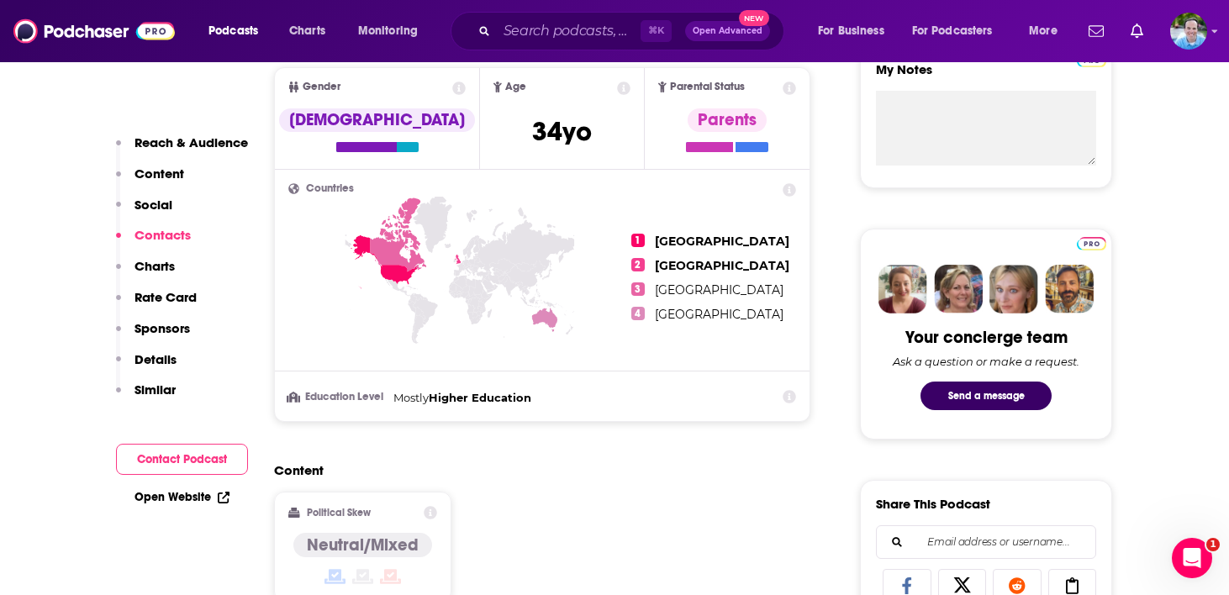
scroll to position [0, 0]
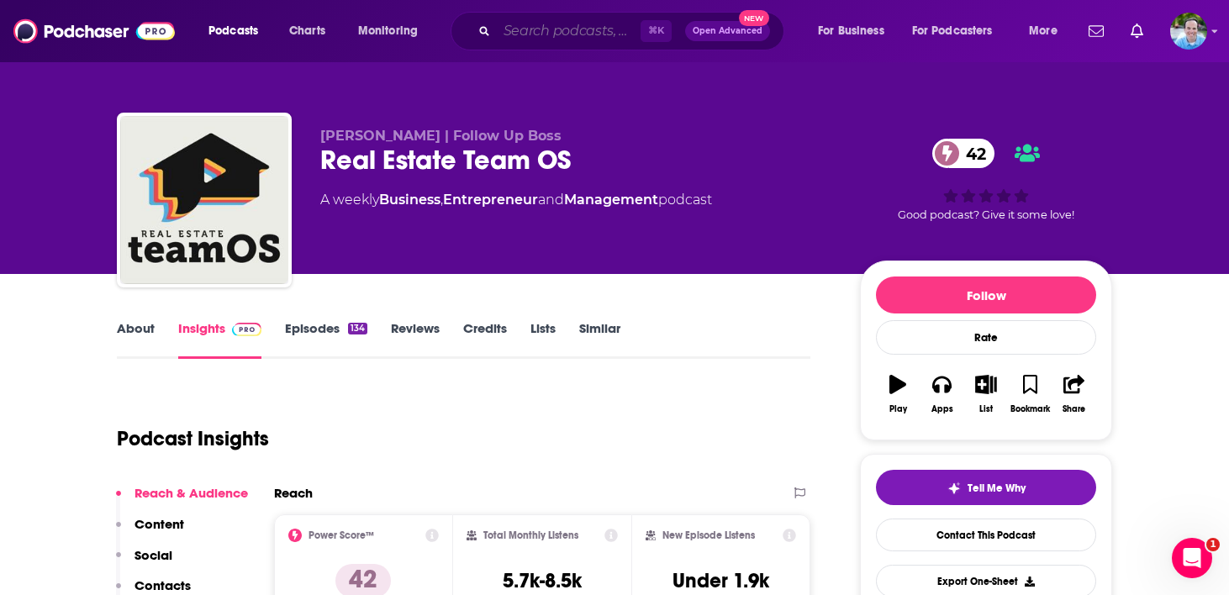
click at [528, 24] on input "Search podcasts, credits, & more..." at bounding box center [569, 31] width 144 height 27
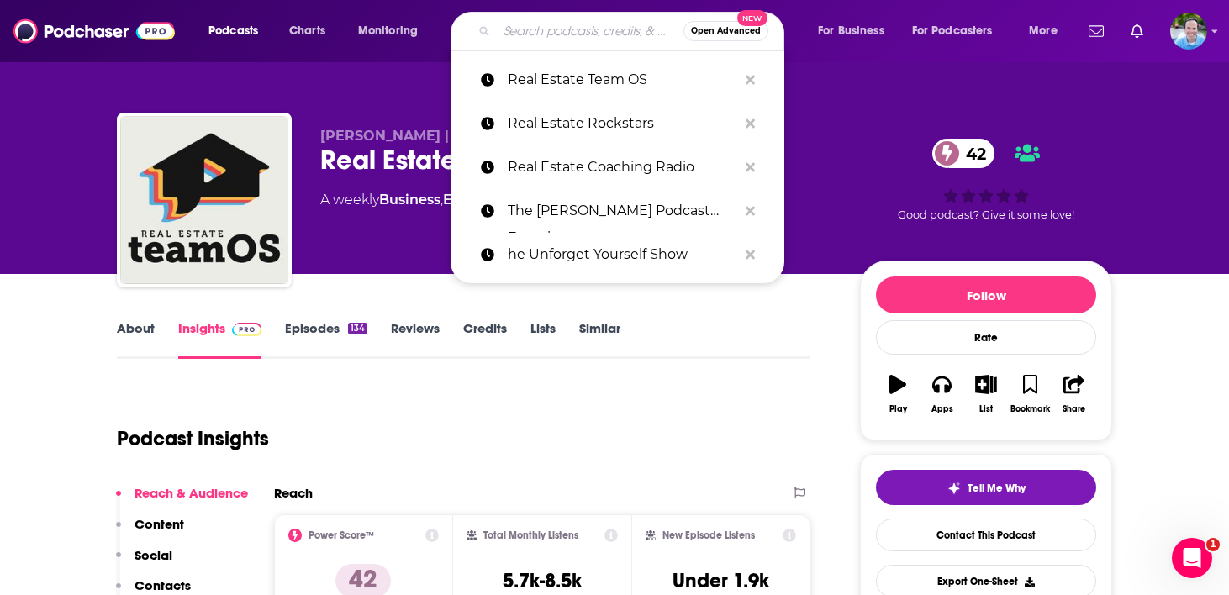
paste input "Think Like a CEO"
type input "Think Like a CEO"
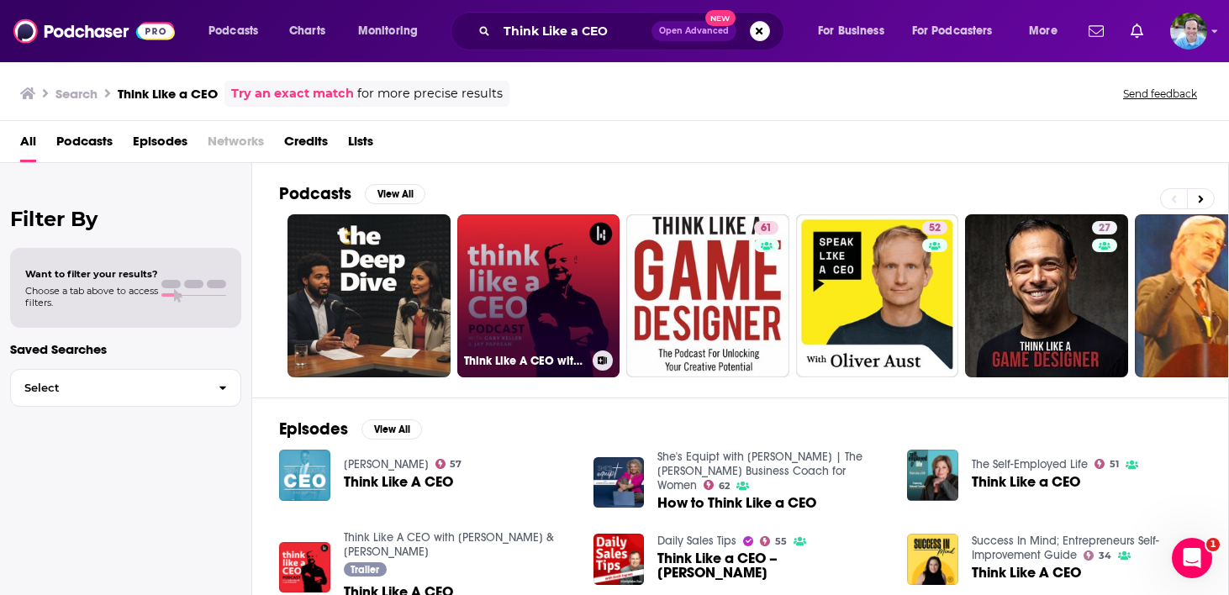
click at [539, 299] on link "Think Like A CEO with Gary Keller & Jay Papasan" at bounding box center [538, 295] width 163 height 163
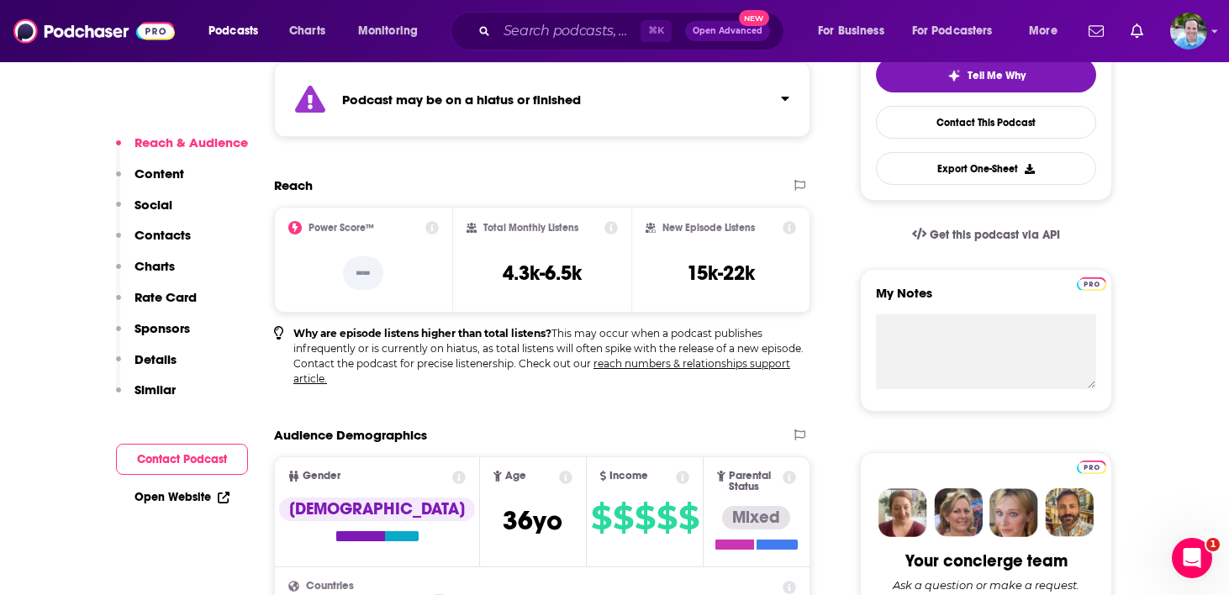
scroll to position [282, 0]
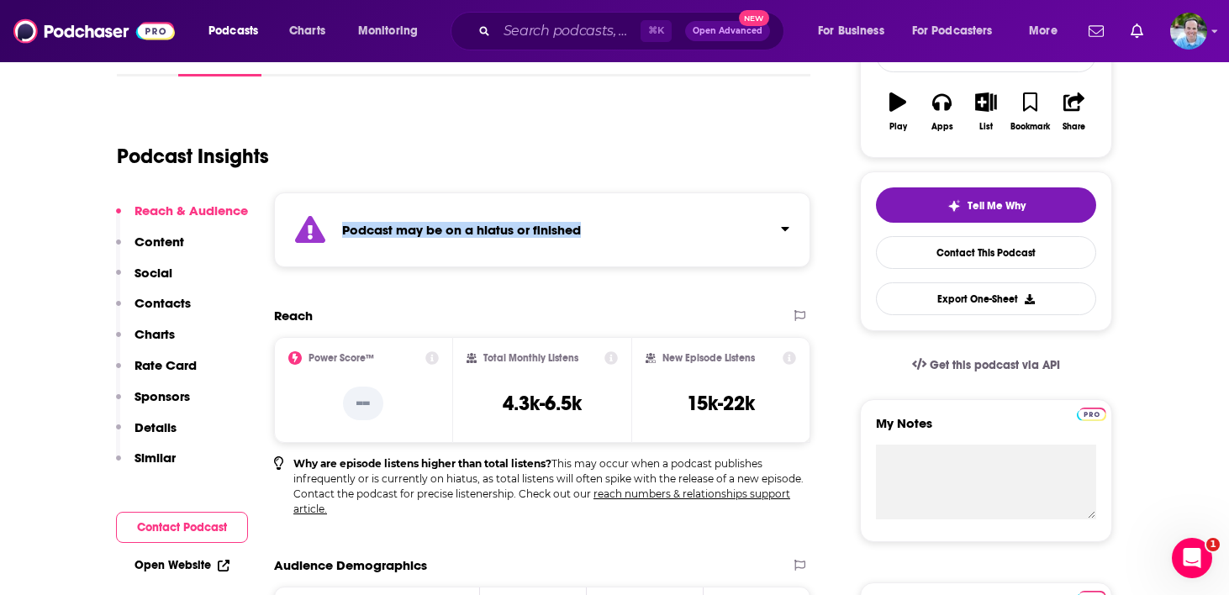
drag, startPoint x: 610, startPoint y: 229, endPoint x: 333, endPoint y: 228, distance: 277.4
click at [333, 228] on div "Podcast may be on a hiatus or finished" at bounding box center [542, 229] width 536 height 75
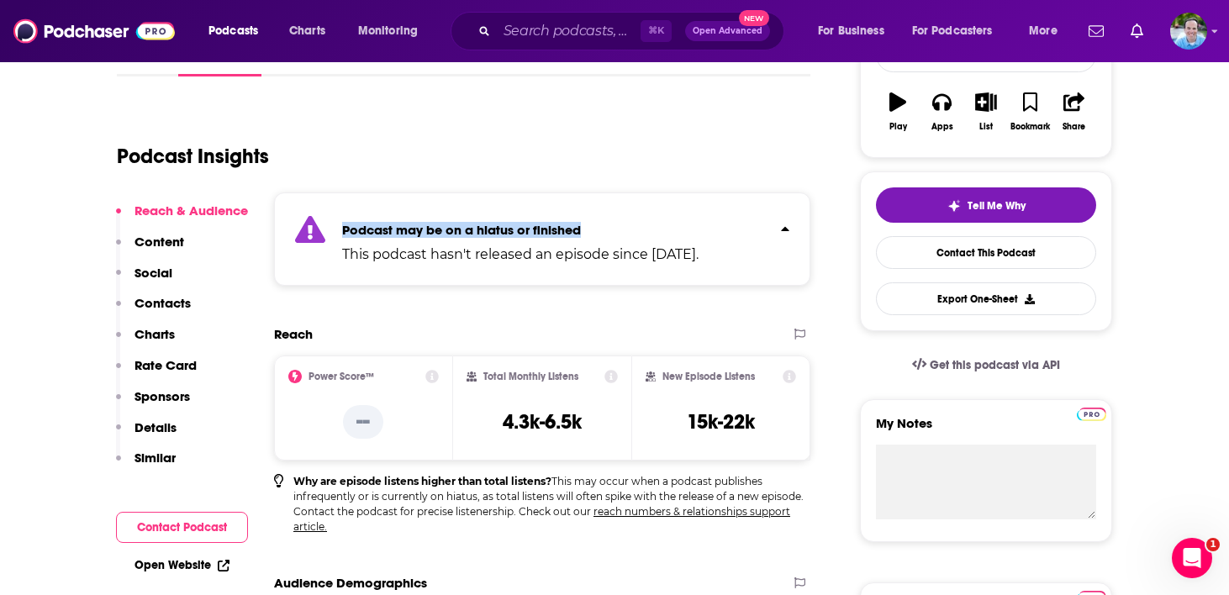
copy strong "Podcast may be on a hiatus or finished"
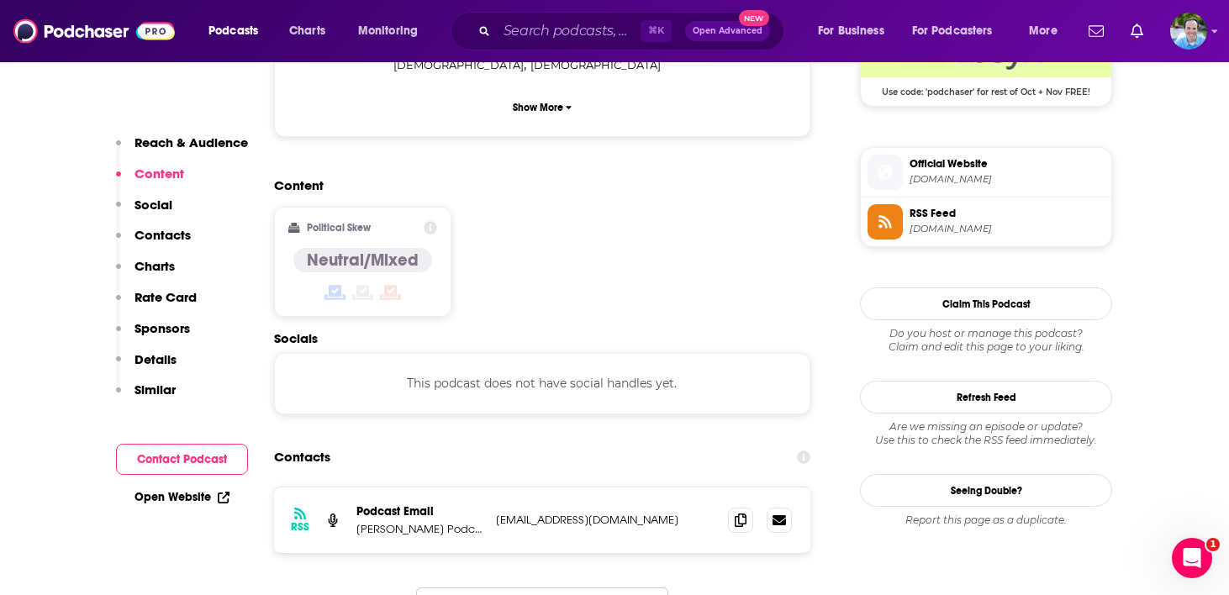
scroll to position [1485, 0]
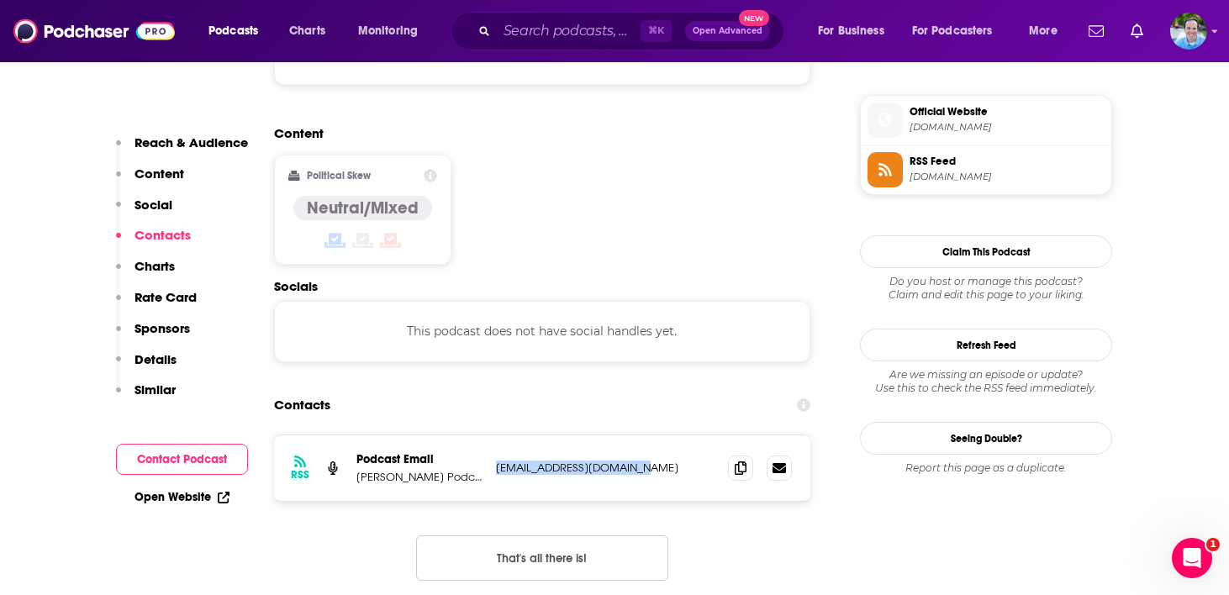
drag, startPoint x: 661, startPoint y: 367, endPoint x: 490, endPoint y: 367, distance: 170.6
click at [490, 435] on div "RSS Podcast Email Keller Podcast Network admin@novapodcasting.com admin@novapod…" at bounding box center [542, 468] width 536 height 66
copy p "admin@novapodcasting.com"
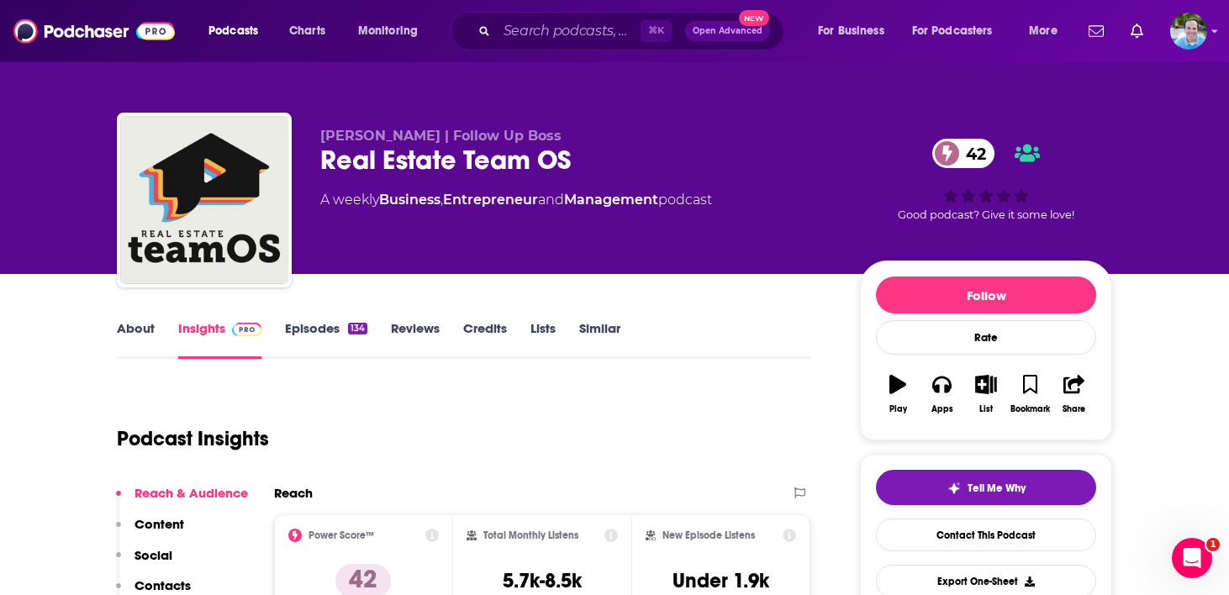
scroll to position [2, 0]
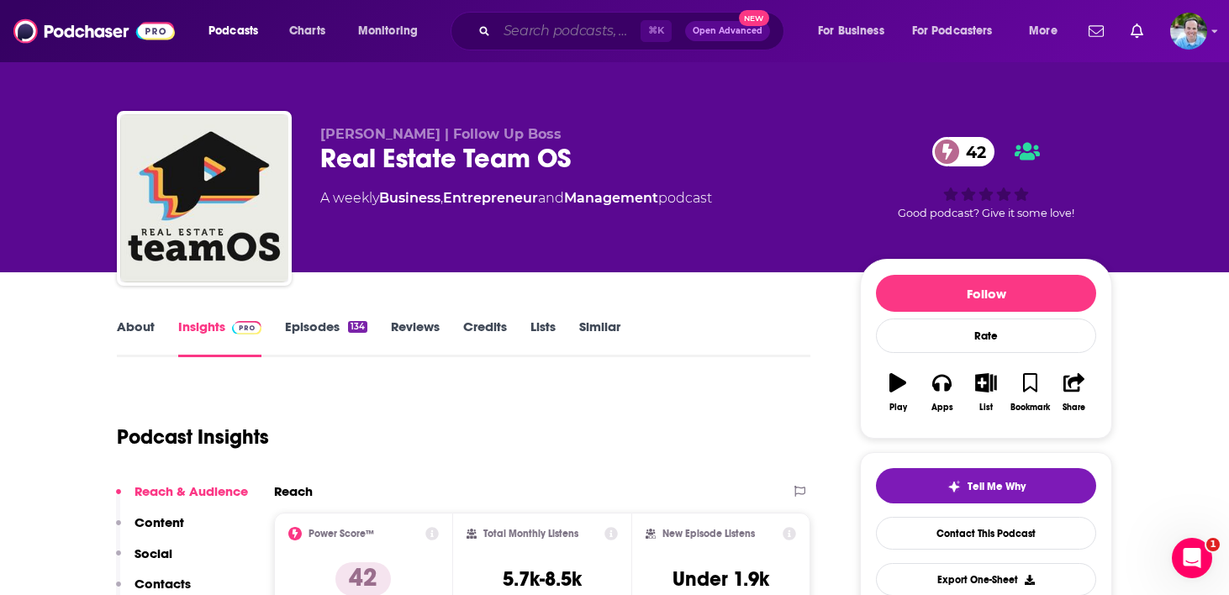
click at [537, 31] on input "Search podcasts, credits, & more..." at bounding box center [569, 31] width 144 height 27
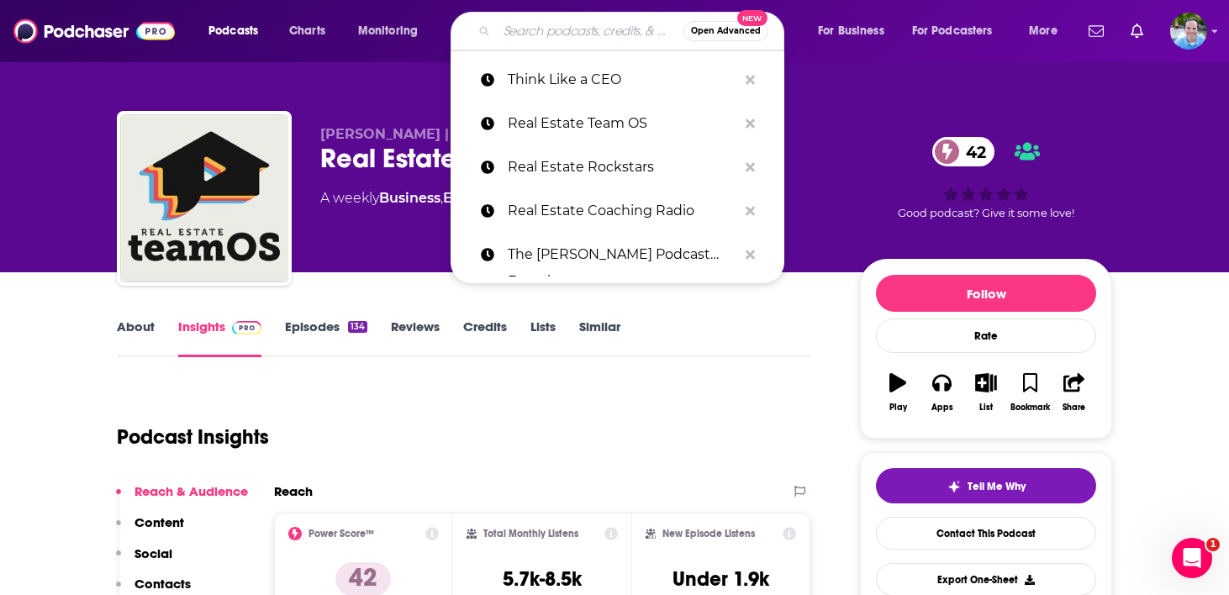
paste input "Keeping It Real"
type input "Keeping It Real"
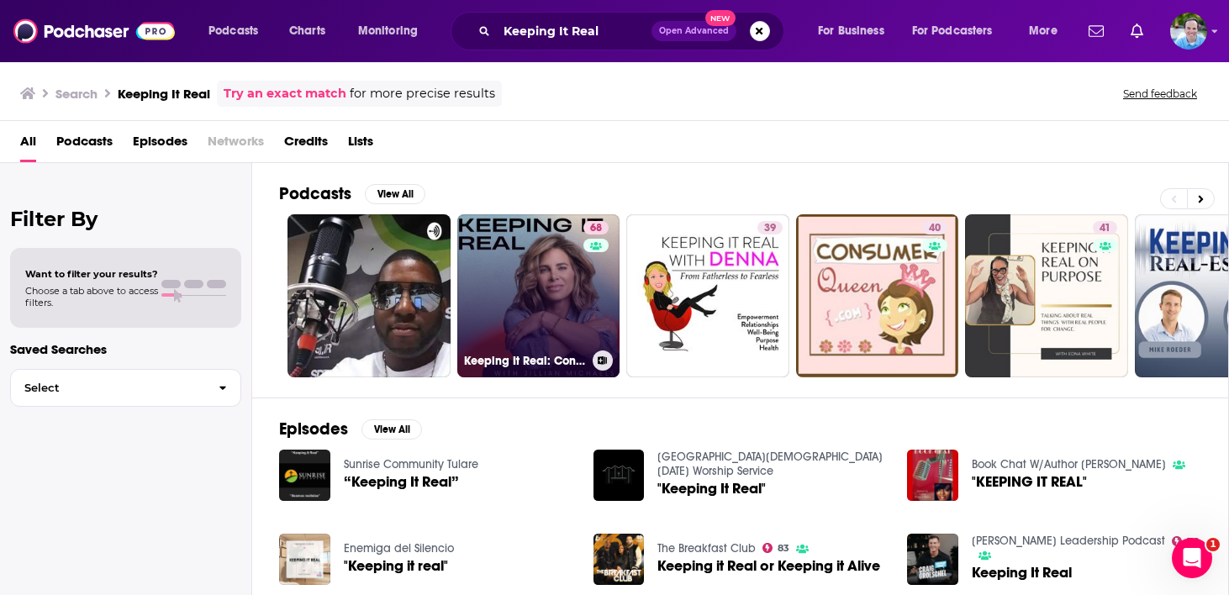
click at [529, 299] on link "68 Keeping It Real: Conversations with Jillian Michaels" at bounding box center [538, 295] width 163 height 163
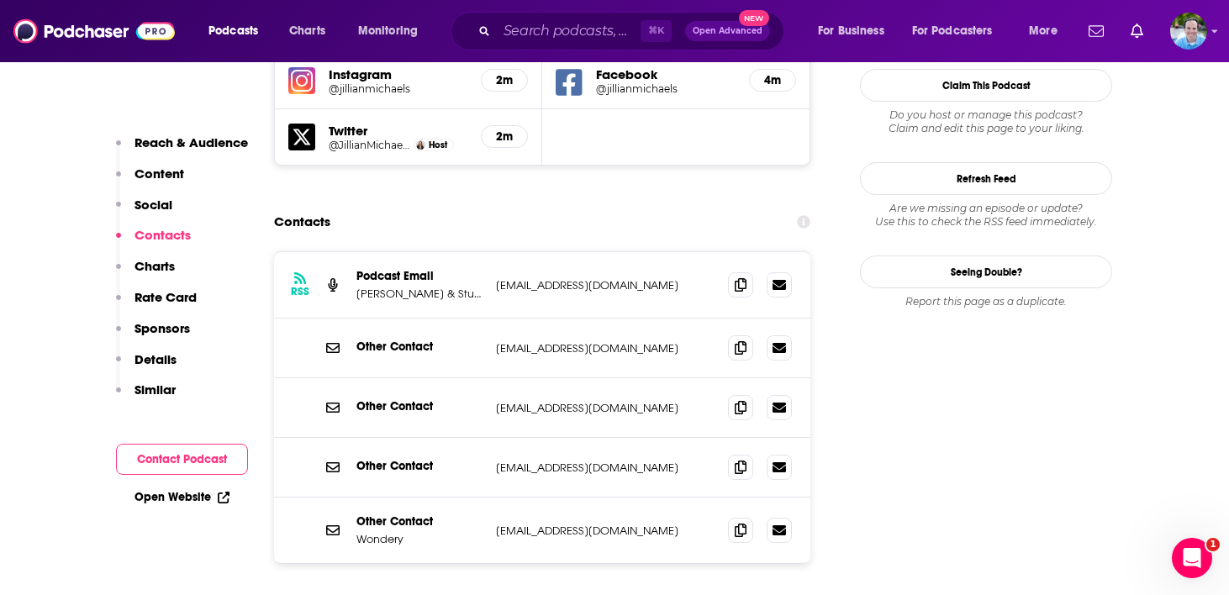
scroll to position [1718, 0]
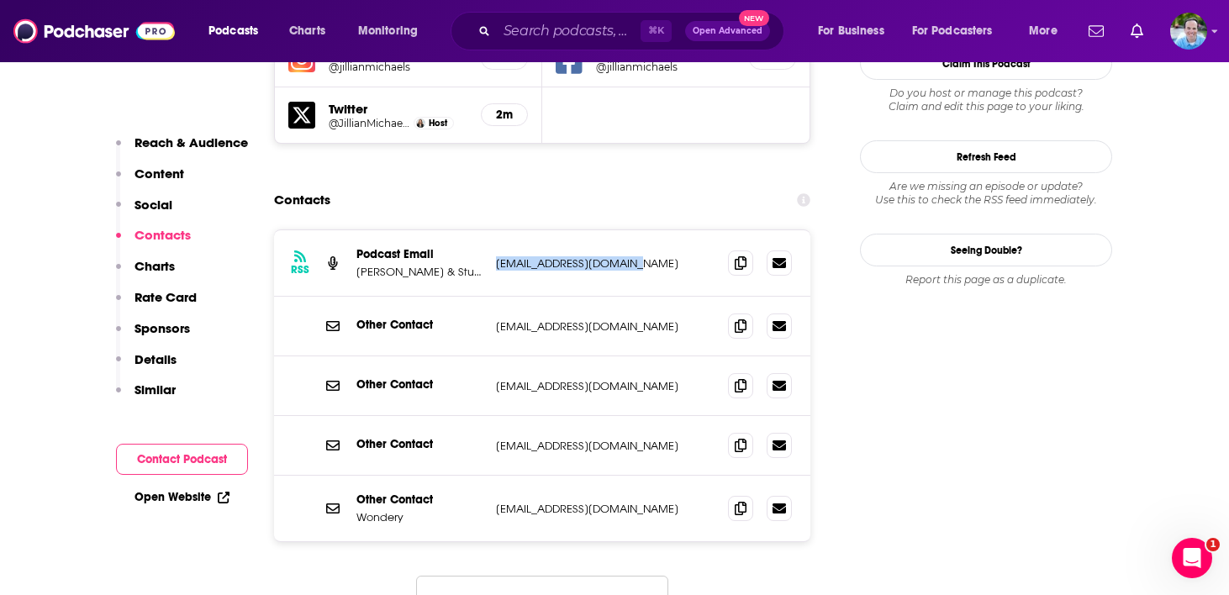
drag, startPoint x: 644, startPoint y: 200, endPoint x: 496, endPoint y: 202, distance: 147.9
click at [496, 256] on p "podcasts@studio71us.com" at bounding box center [605, 263] width 219 height 14
copy p "podcasts@studio71us.com"
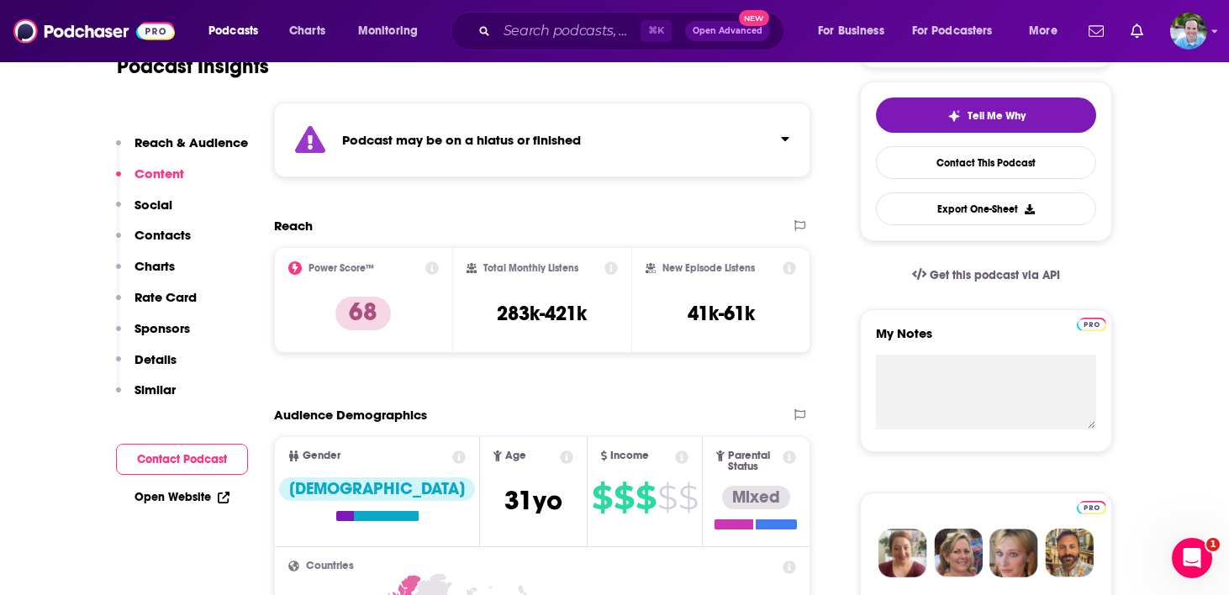
scroll to position [0, 0]
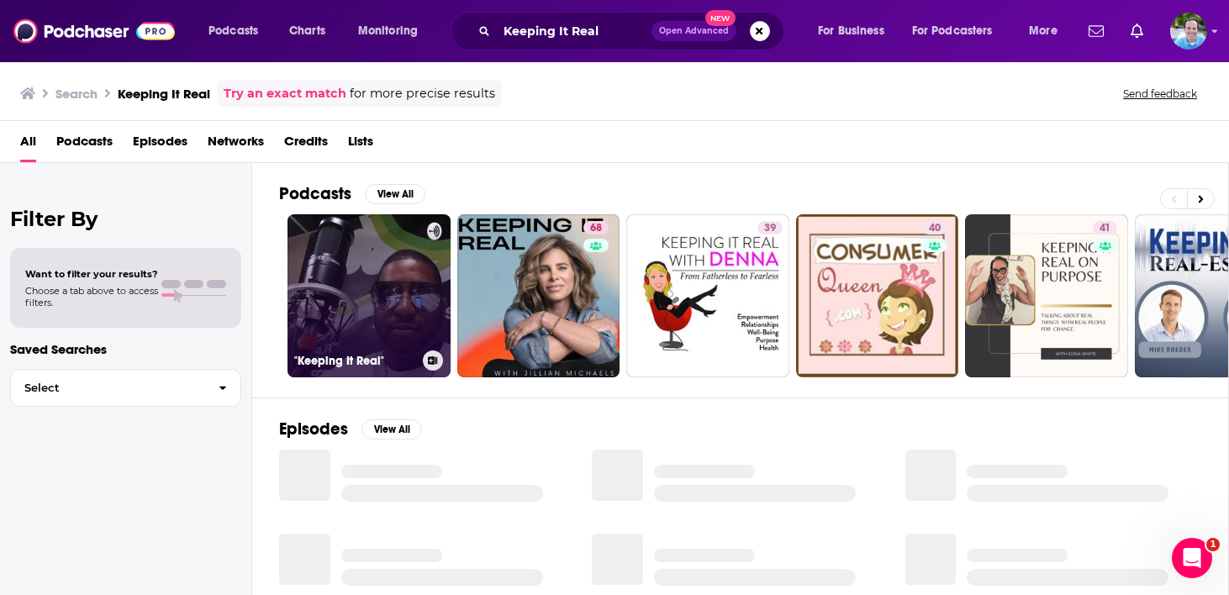
click at [362, 283] on link ""Keeping It Real"" at bounding box center [368, 295] width 163 height 163
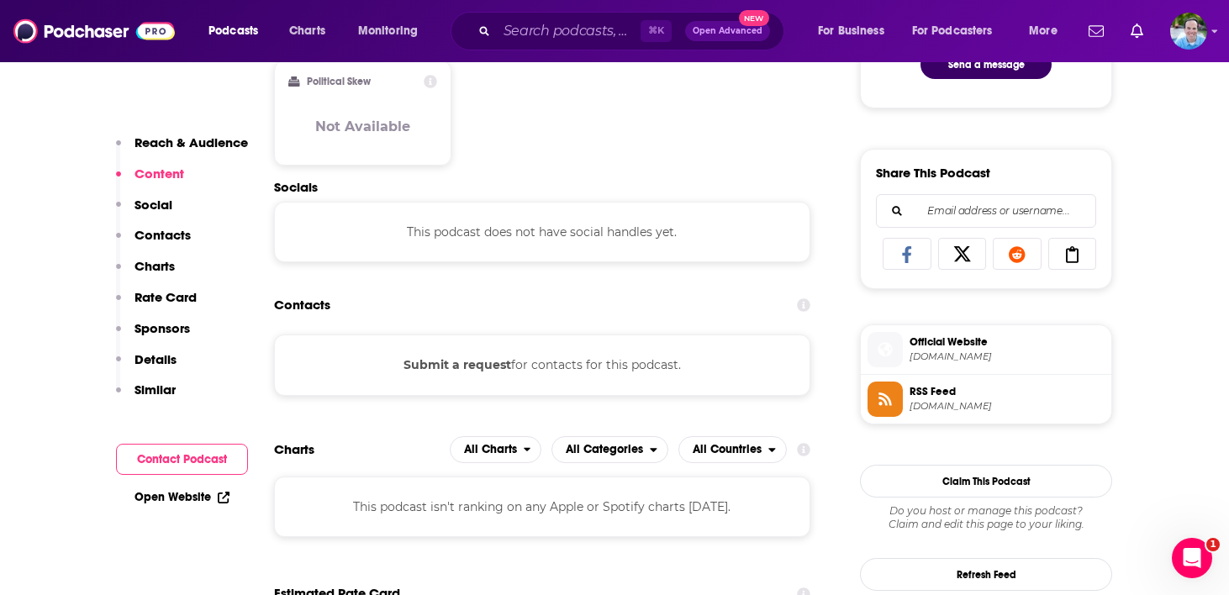
scroll to position [988, 0]
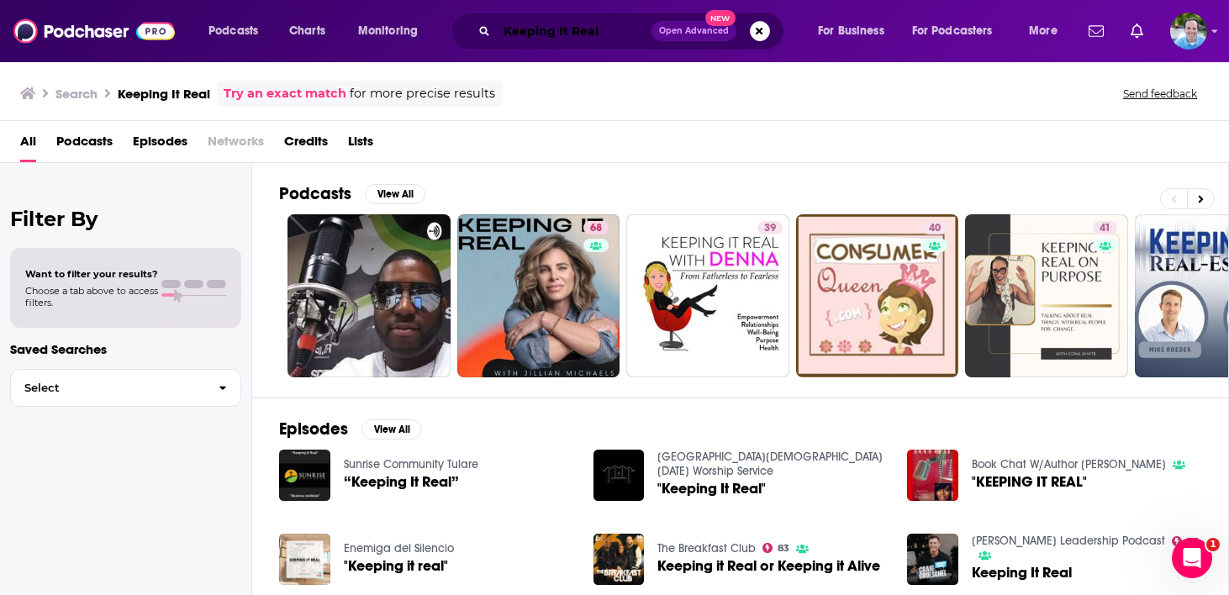
click at [626, 29] on input "Keeping It Real" at bounding box center [574, 31] width 155 height 27
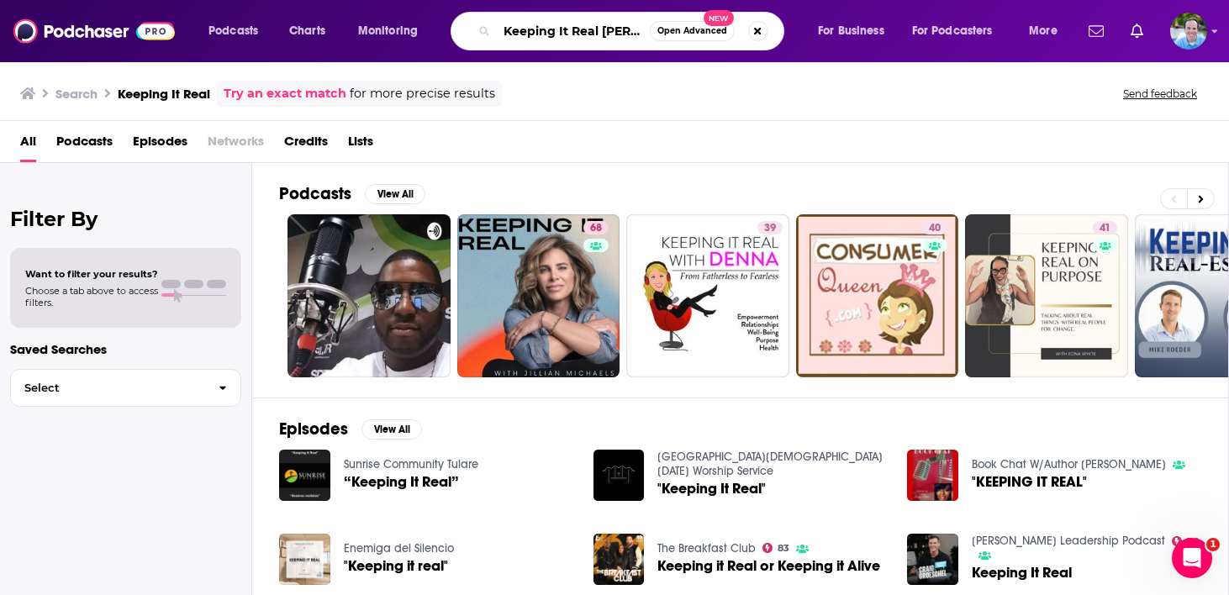
scroll to position [0, 8]
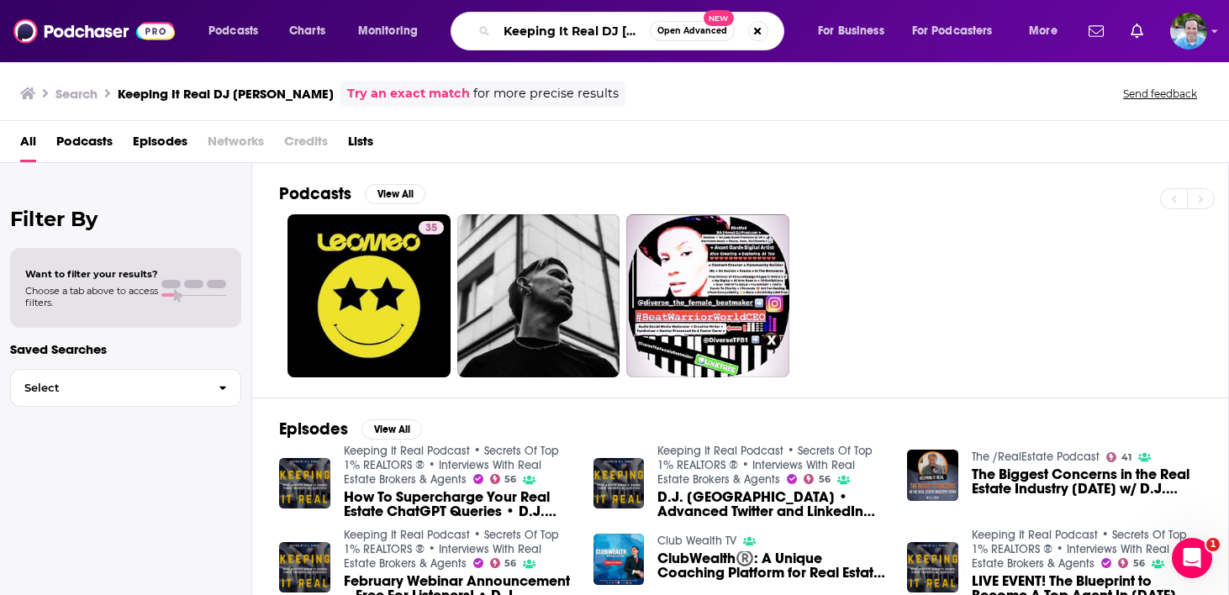
scroll to position [0, 8]
drag, startPoint x: 506, startPoint y: 33, endPoint x: 788, endPoint y: 43, distance: 281.7
click at [788, 43] on div "Keeping It Real DJ Paris Open Advanced New" at bounding box center [633, 31] width 334 height 39
paste input "GSD Mode Podcast"
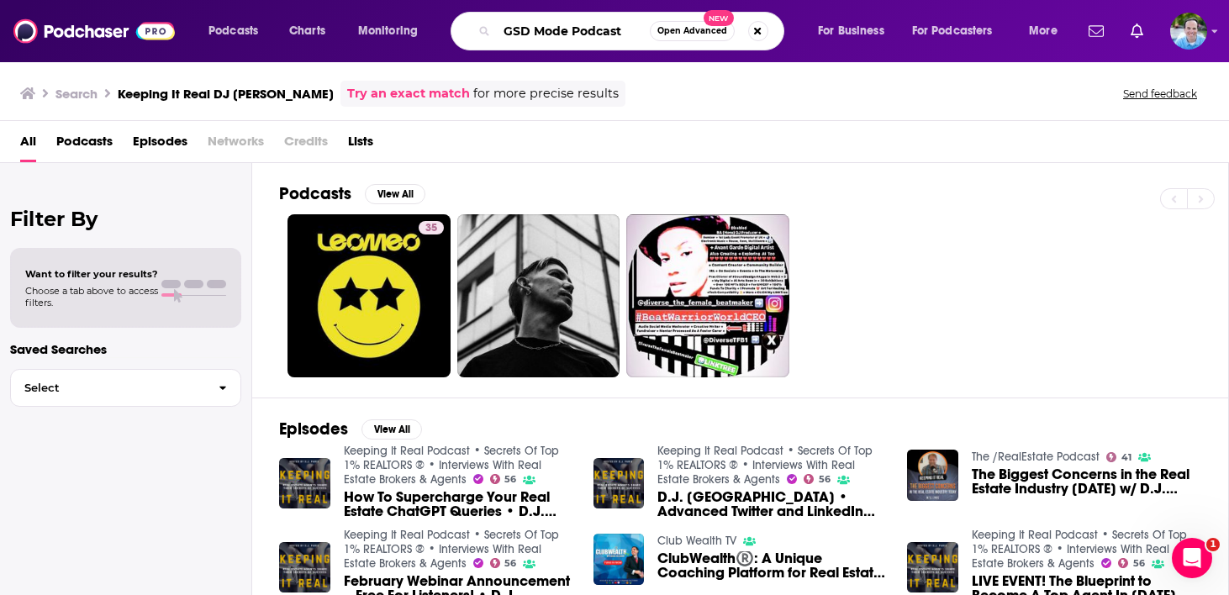
type input "GSD Mode Podcast"
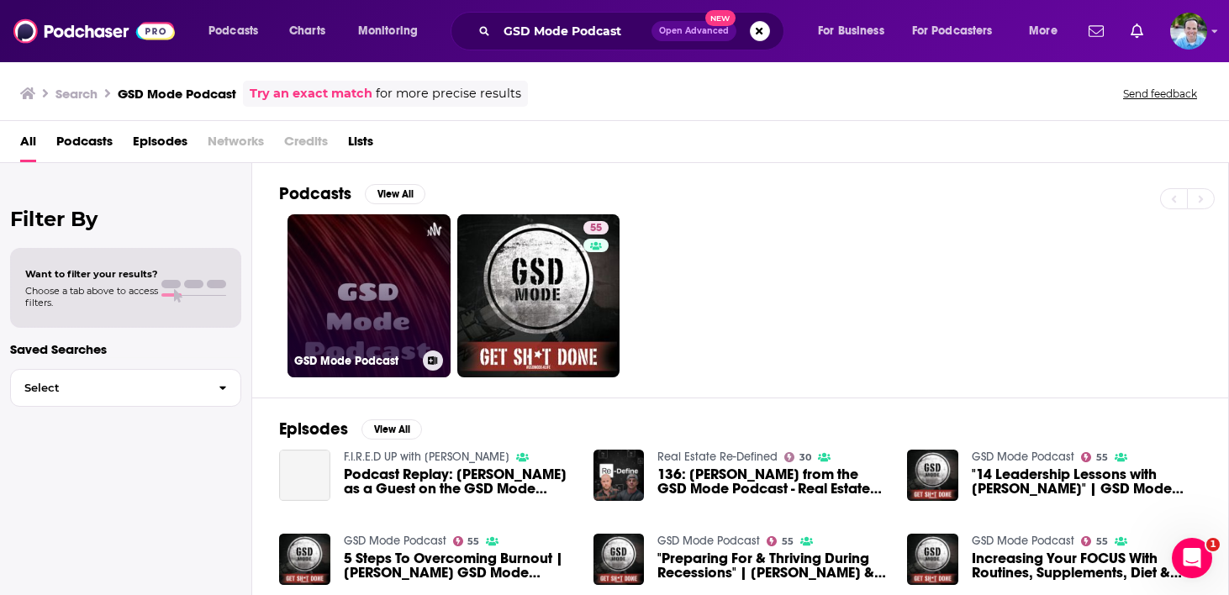
click at [371, 277] on link "GSD Mode Podcast" at bounding box center [368, 295] width 163 height 163
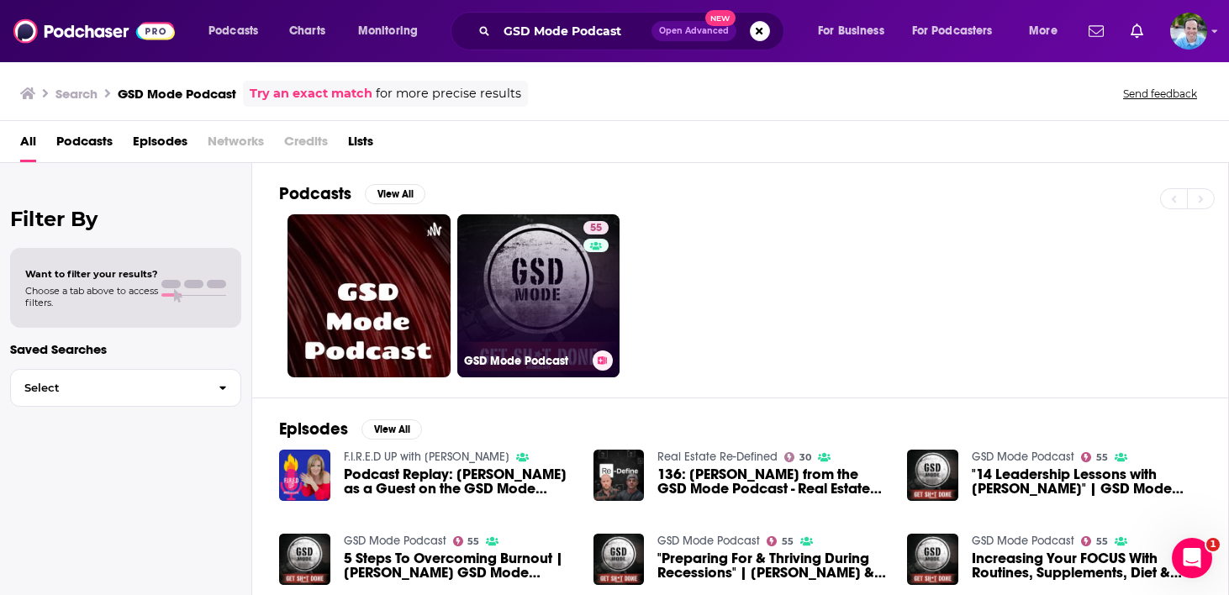
click at [554, 285] on link "55 GSD Mode Podcast" at bounding box center [538, 295] width 163 height 163
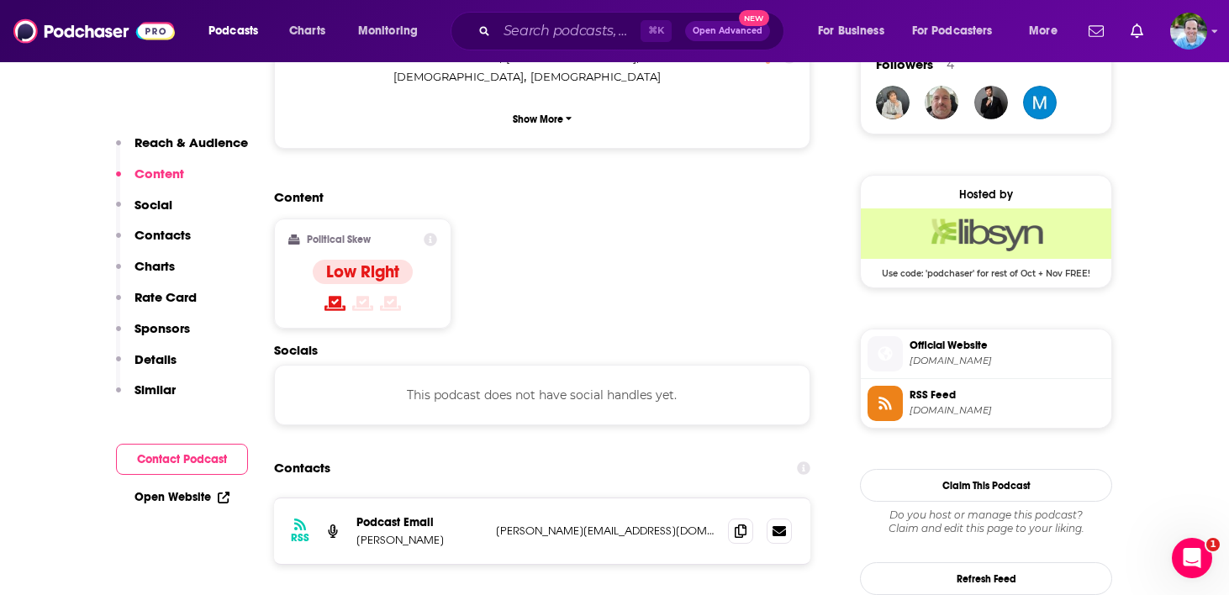
scroll to position [1289, 0]
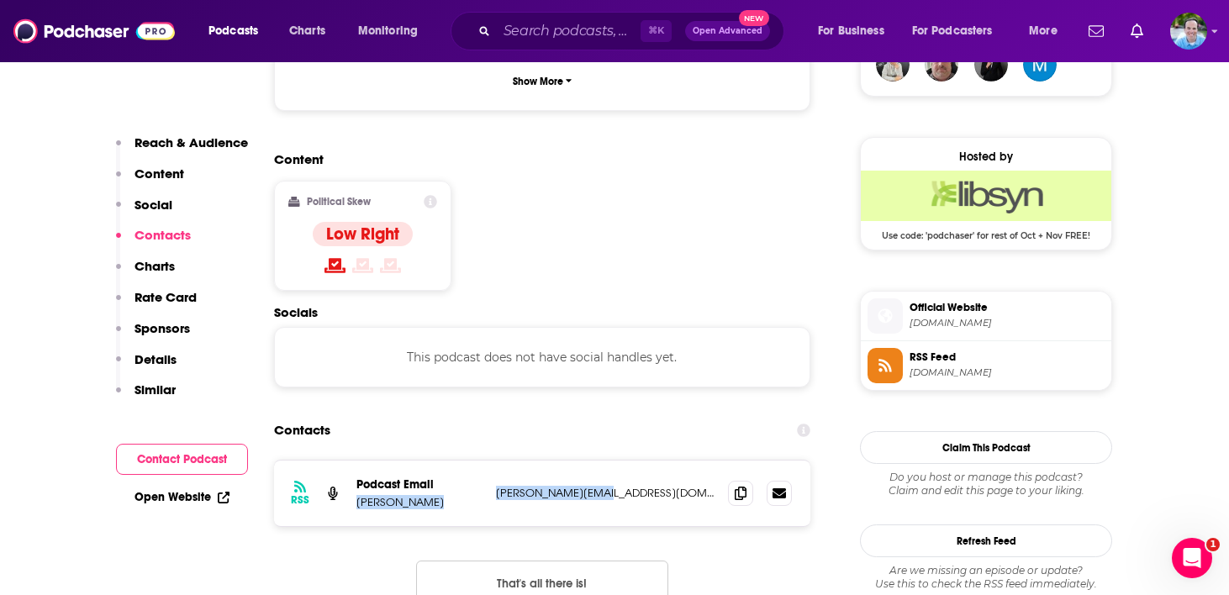
drag, startPoint x: 641, startPoint y: 394, endPoint x: 466, endPoint y: 389, distance: 174.9
click at [0, 0] on div "Podcast Email Joshua Smith Joshua@GSDMode.com Joshua@GSDMode.com" at bounding box center [0, 0] width 0 height 0
click at [558, 461] on div "RSS Podcast Email Joshua Smith Joshua@GSDMode.com Joshua@GSDMode.com" at bounding box center [542, 494] width 536 height 66
drag, startPoint x: 627, startPoint y: 398, endPoint x: 496, endPoint y: 398, distance: 131.1
click at [496, 486] on p "Joshua@GSDMode.com" at bounding box center [605, 493] width 219 height 14
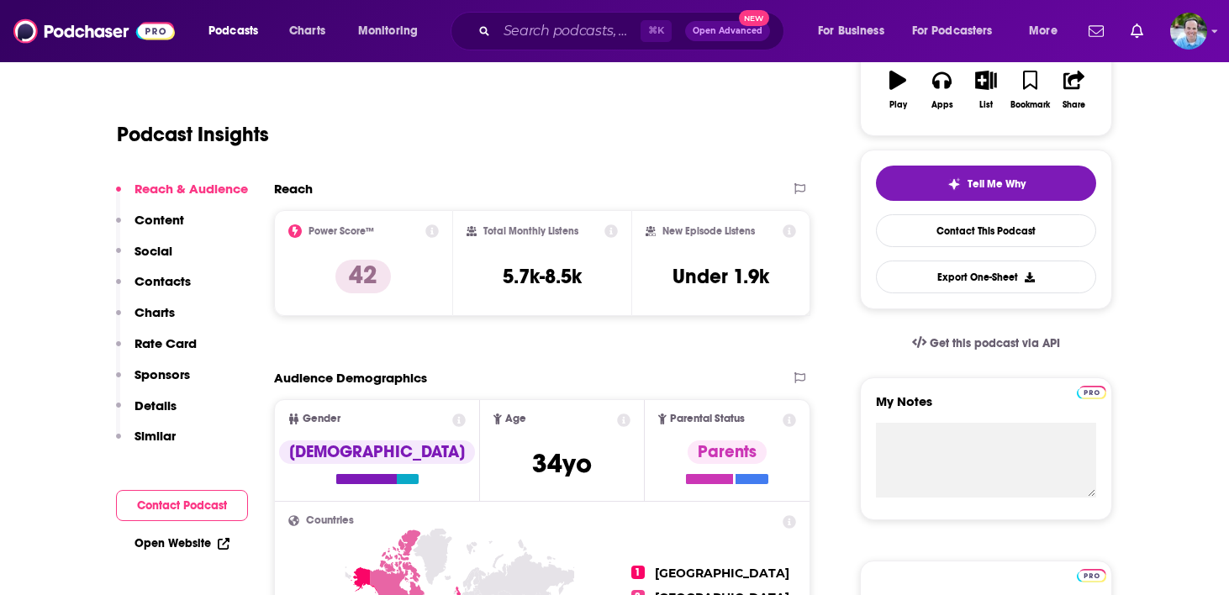
click at [161, 282] on p "Contacts" at bounding box center [162, 281] width 56 height 16
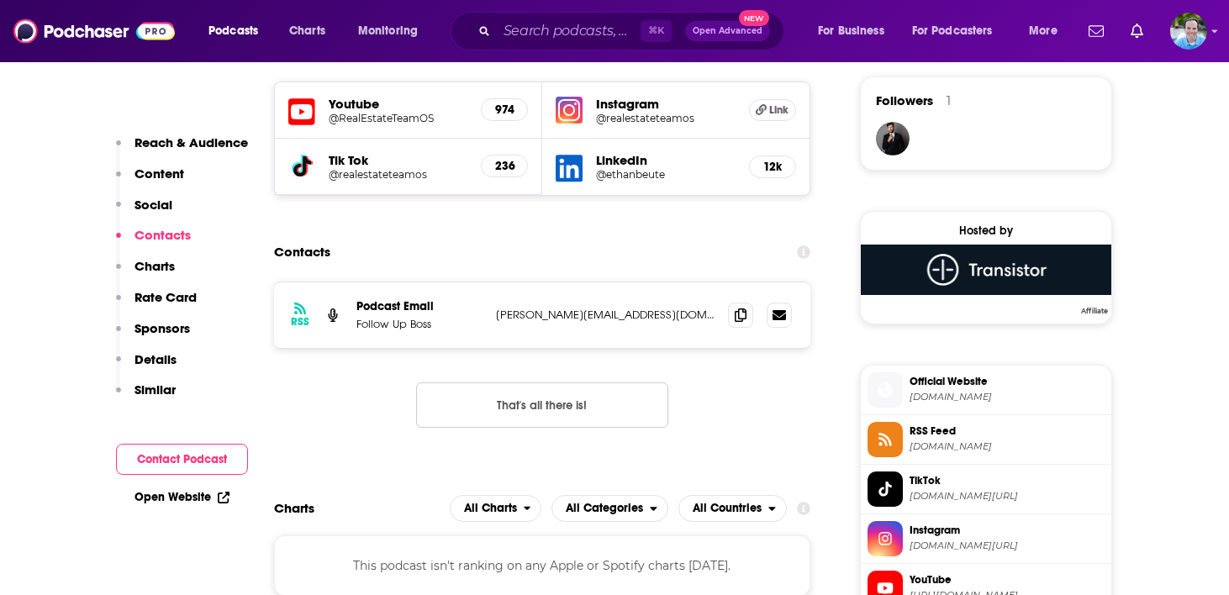
scroll to position [1219, 0]
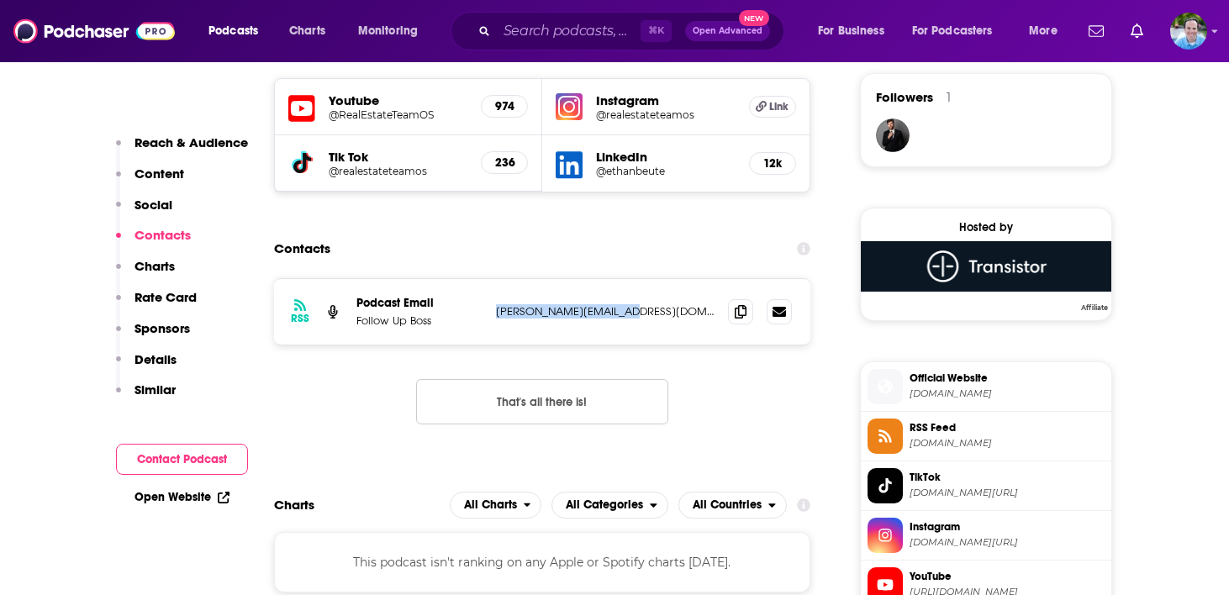
drag, startPoint x: 637, startPoint y: 316, endPoint x: 496, endPoint y: 317, distance: 141.2
click at [496, 317] on p "ethan@followupboss.com" at bounding box center [605, 311] width 219 height 14
copy p "ethan@followupboss.com"
click at [551, 27] on input "Search podcasts, credits, & more..." at bounding box center [569, 31] width 144 height 27
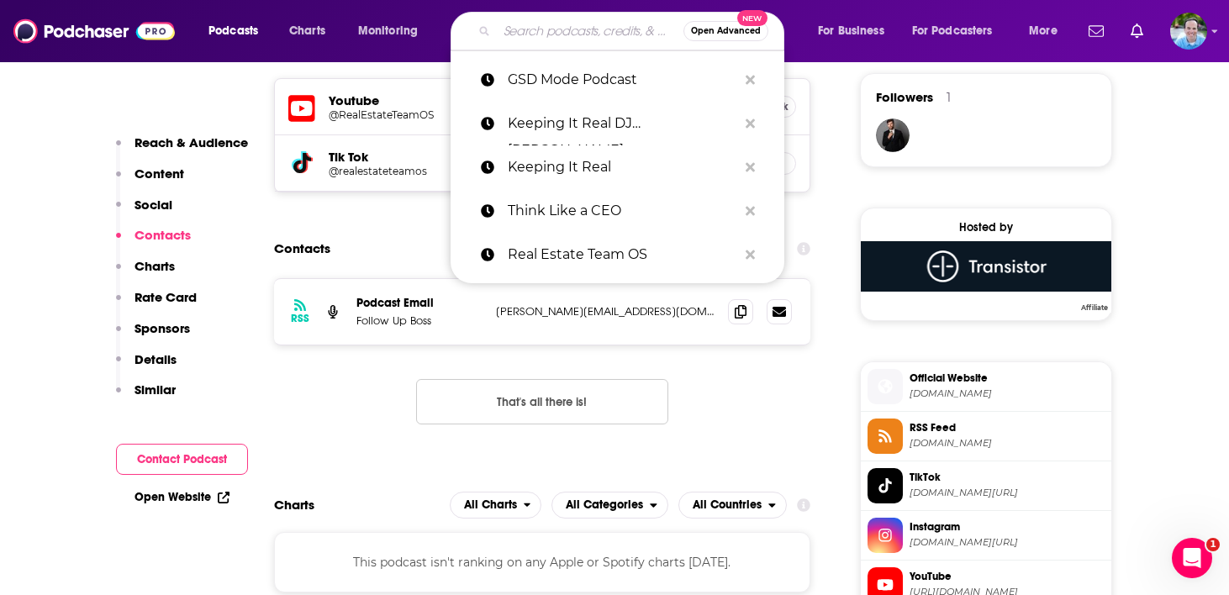
paste input "The Brian Buffini Show"
type input "The Brian Buffini Show"
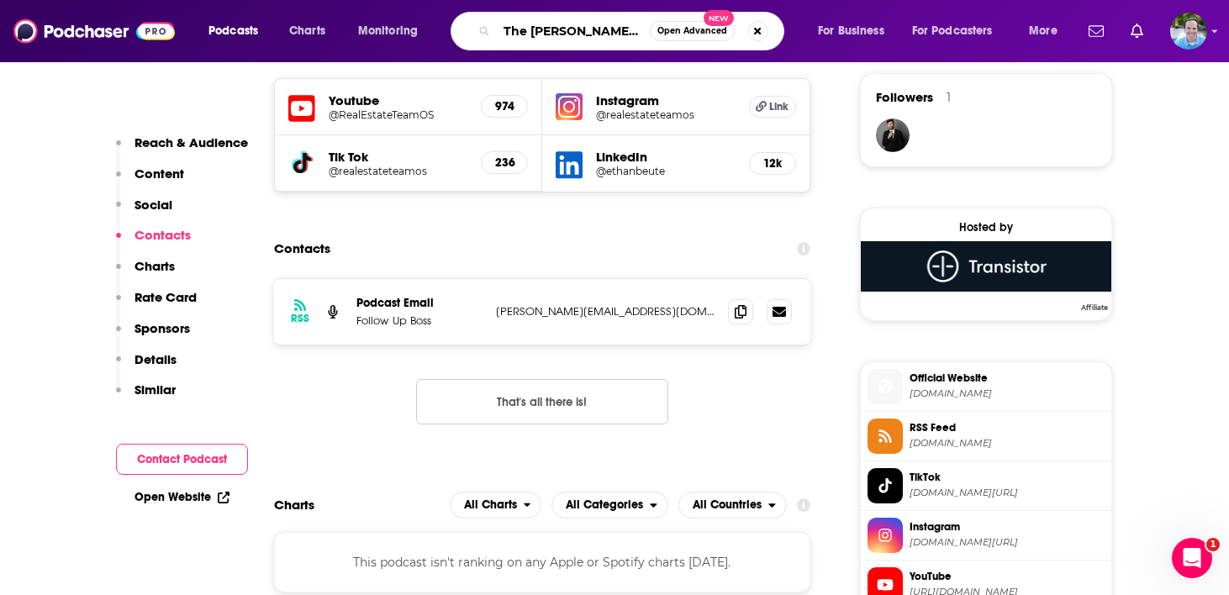
scroll to position [0, 4]
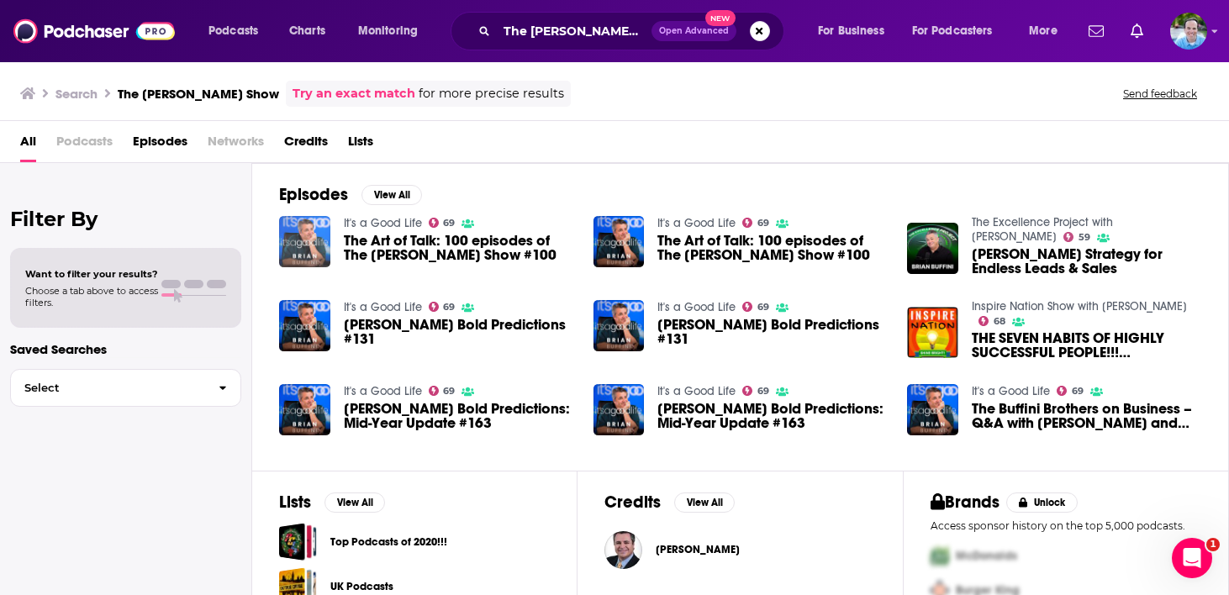
click at [303, 248] on img "The Art of Talk: 100 episodes of The Brian Buffini Show #100" at bounding box center [304, 241] width 51 height 51
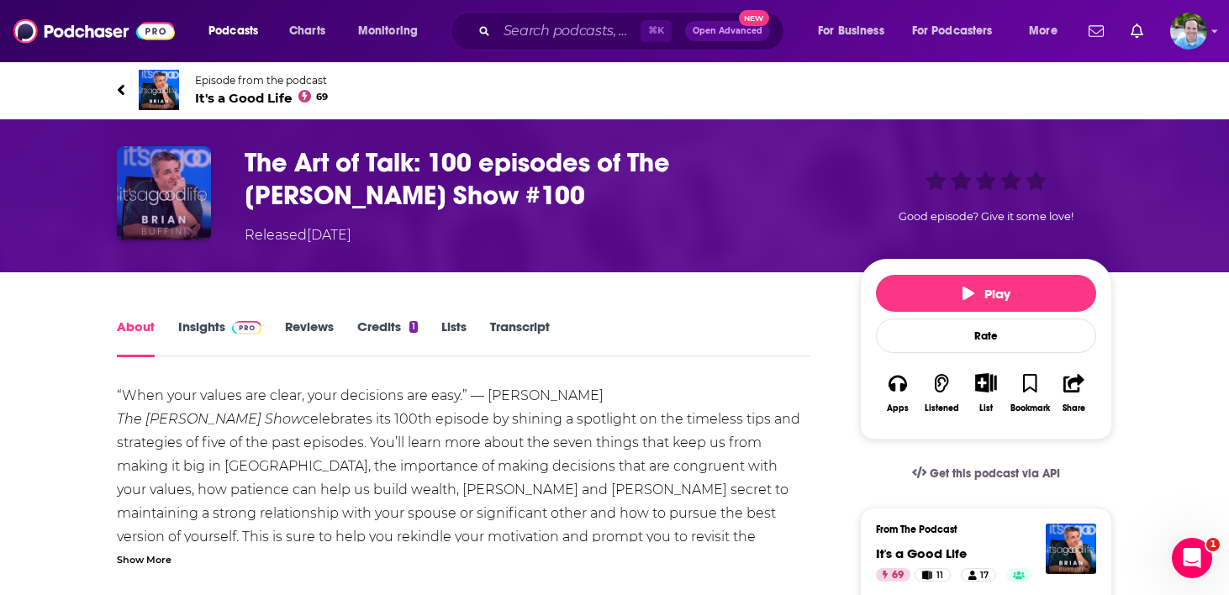
click at [143, 183] on img "The Art of Talk: 100 episodes of The Brian Buffini Show #100" at bounding box center [164, 193] width 94 height 94
click at [162, 92] on img at bounding box center [159, 90] width 40 height 40
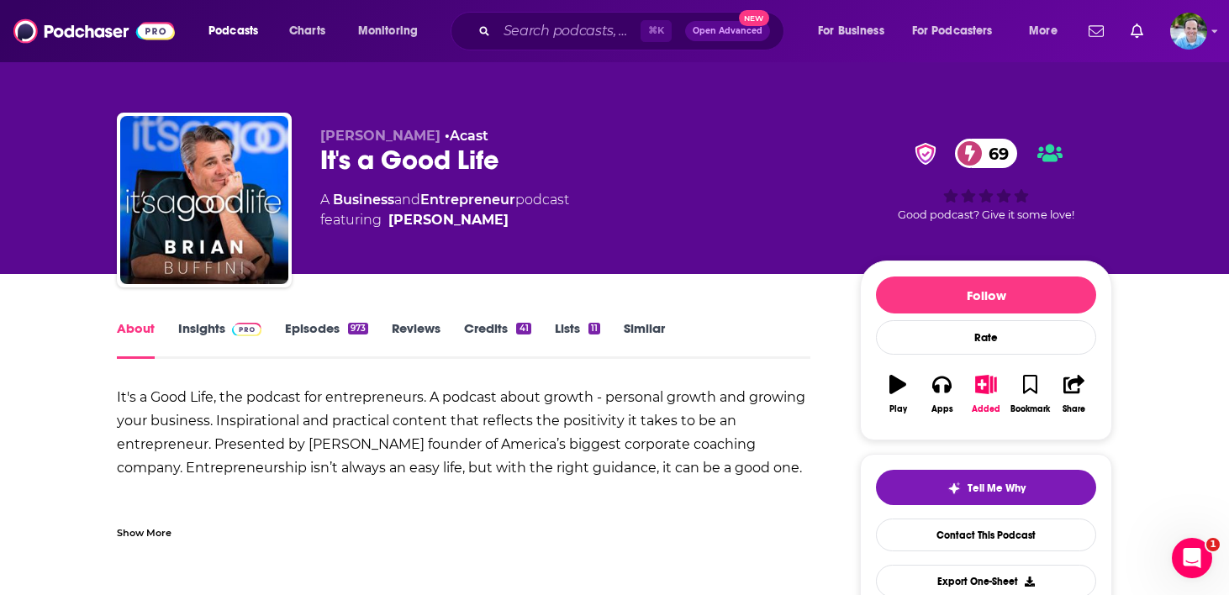
click at [203, 327] on link "Insights" at bounding box center [219, 339] width 83 height 39
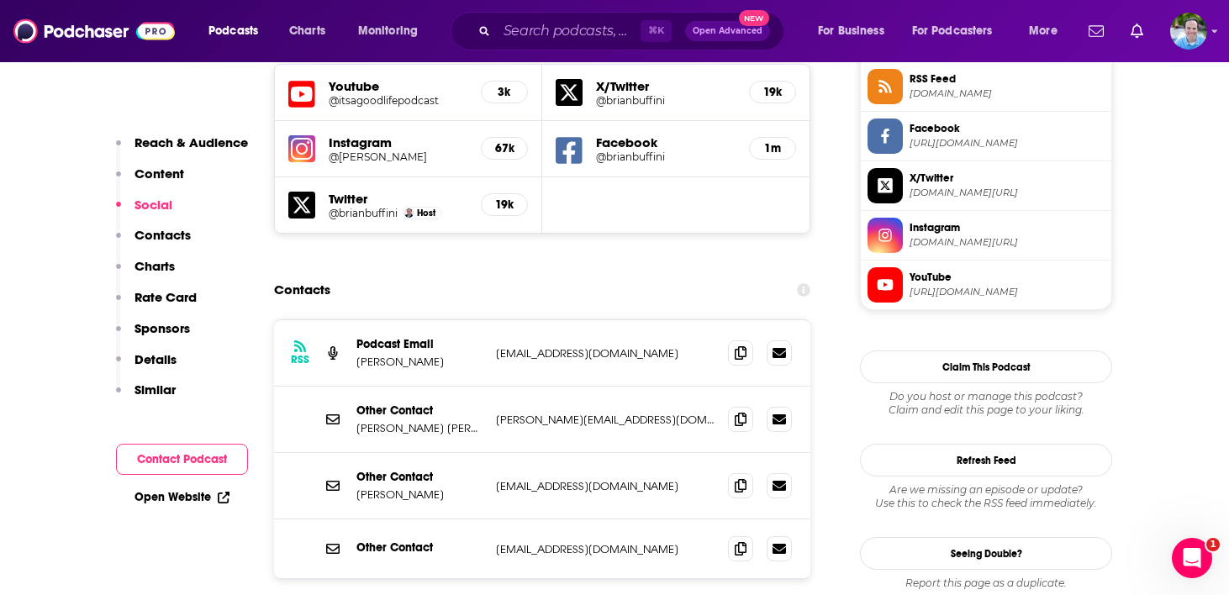
scroll to position [1640, 0]
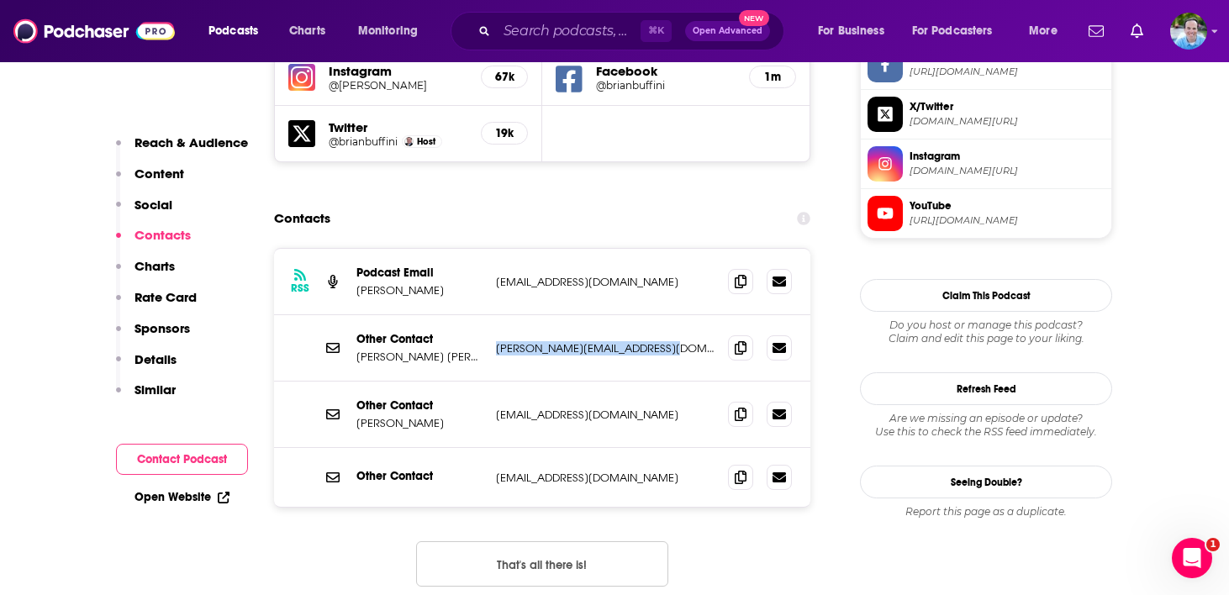
drag, startPoint x: 672, startPoint y: 277, endPoint x: 494, endPoint y: 279, distance: 178.2
click at [494, 315] on div "Other Contact Brian Nick brian@thebrianbuffinishow.com brian@thebrianbuffinisho…" at bounding box center [542, 348] width 536 height 66
copy p "brian@thebrianbuffinishow.com"
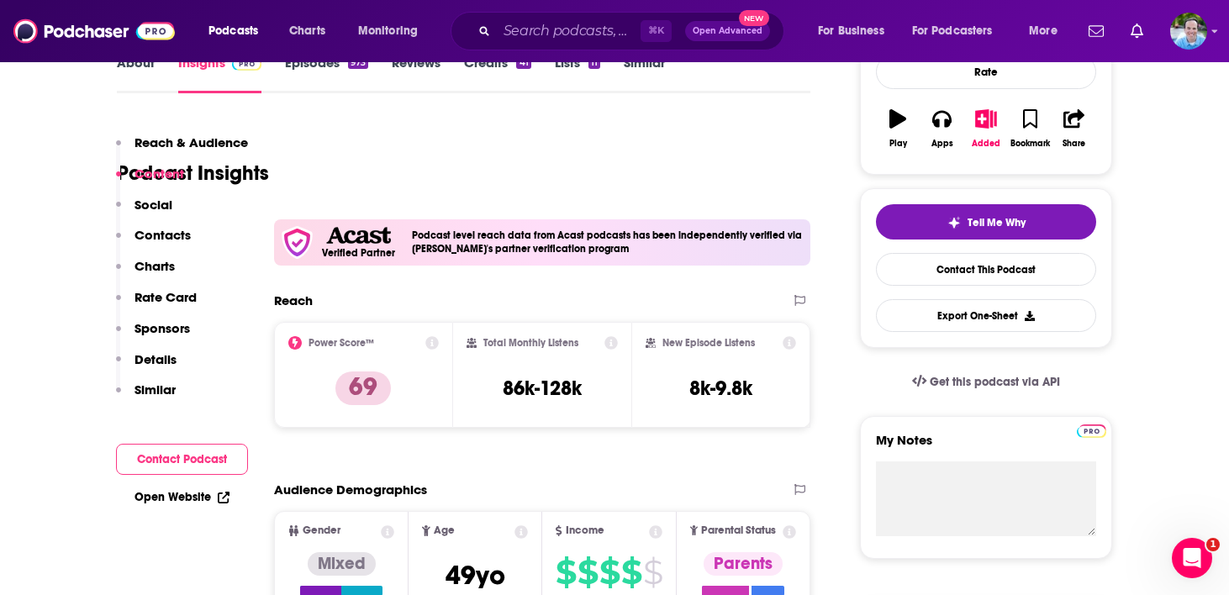
scroll to position [132, 0]
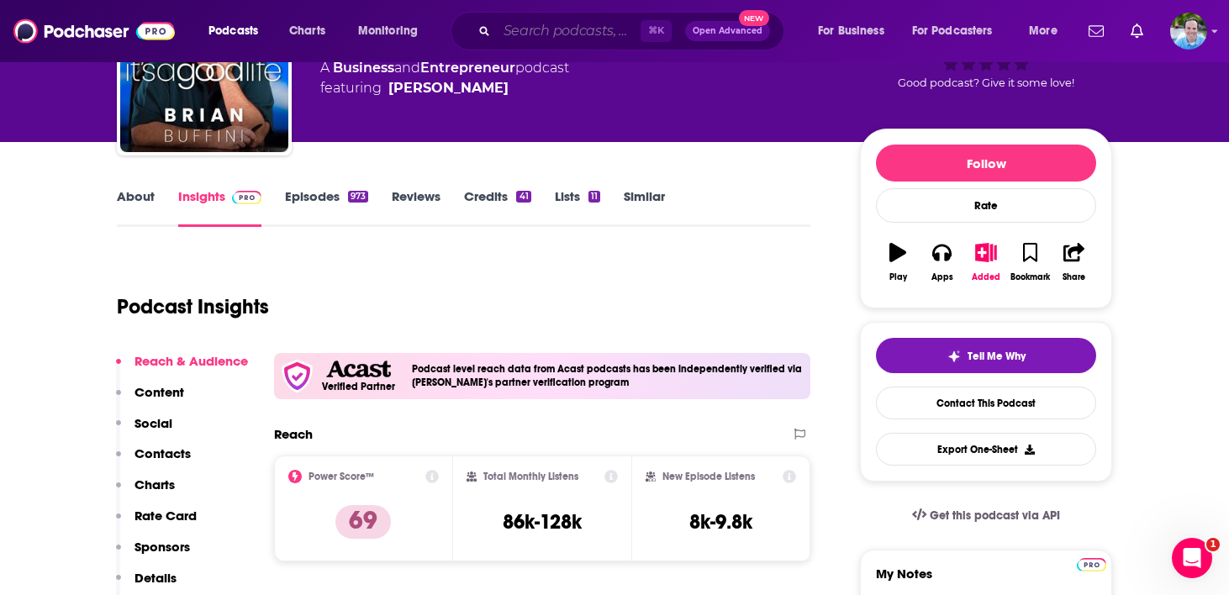
click at [529, 26] on input "Search podcasts, credits, & more..." at bounding box center [569, 31] width 144 height 27
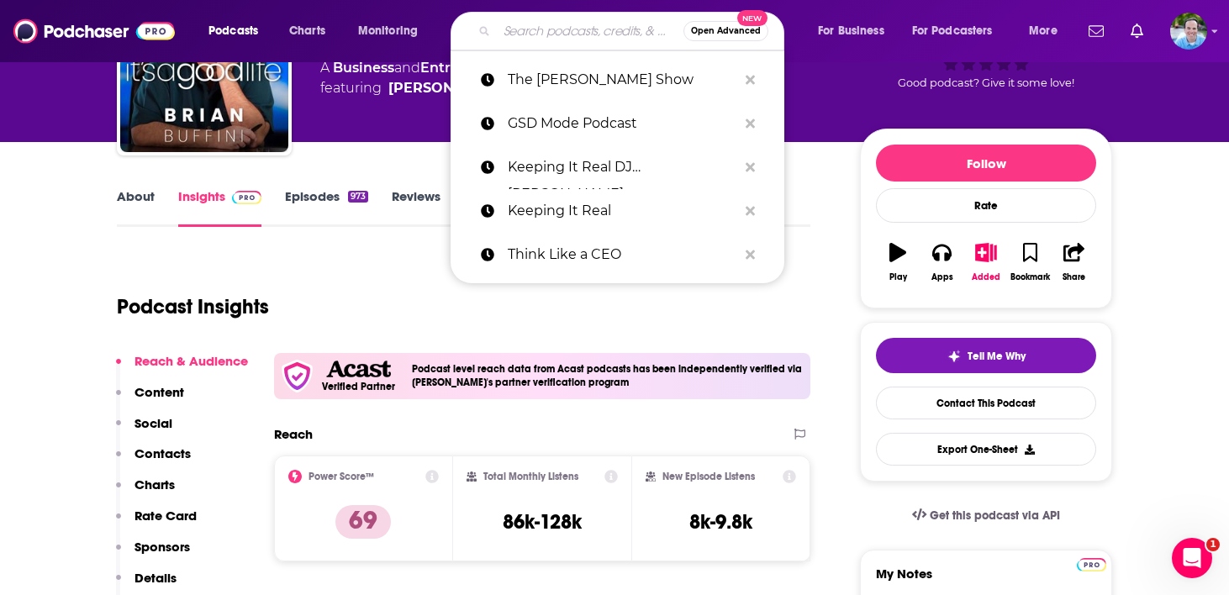
paste input "Agent Rise Podcast"
type input "Agent Rise Podcast"
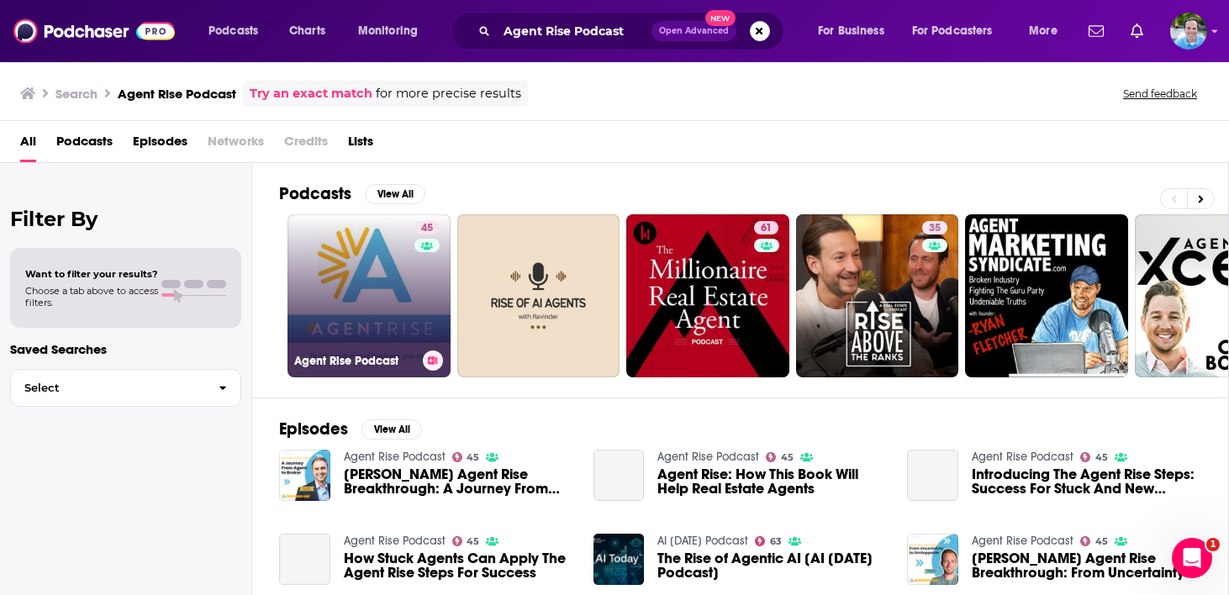
click at [340, 328] on link "45 Agent Rise Podcast" at bounding box center [368, 295] width 163 height 163
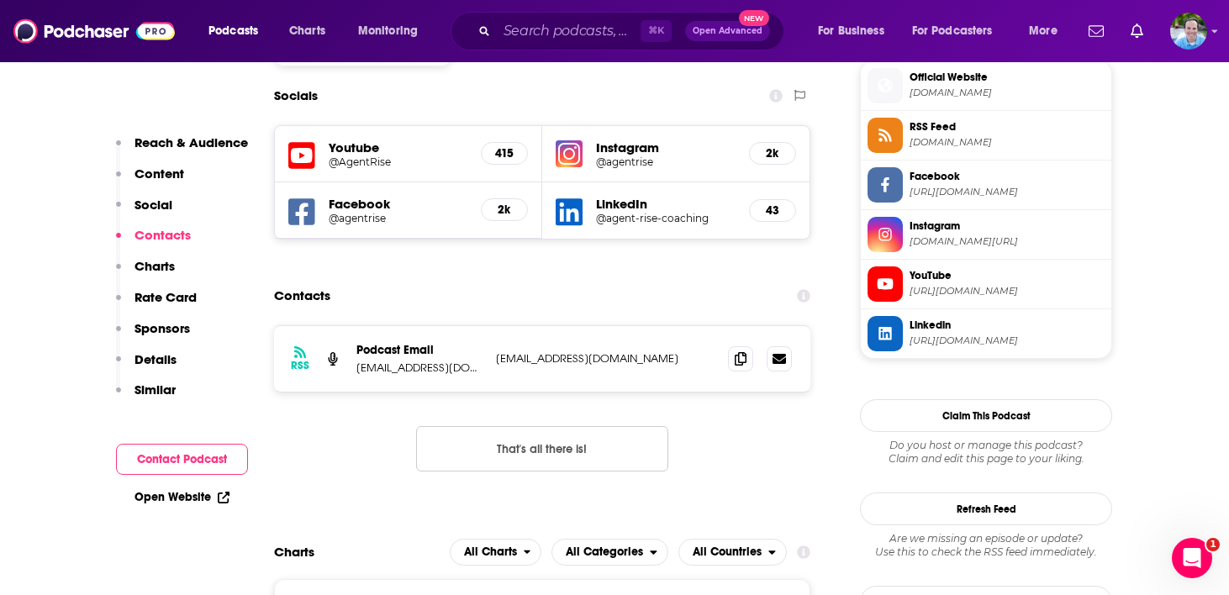
scroll to position [1538, 0]
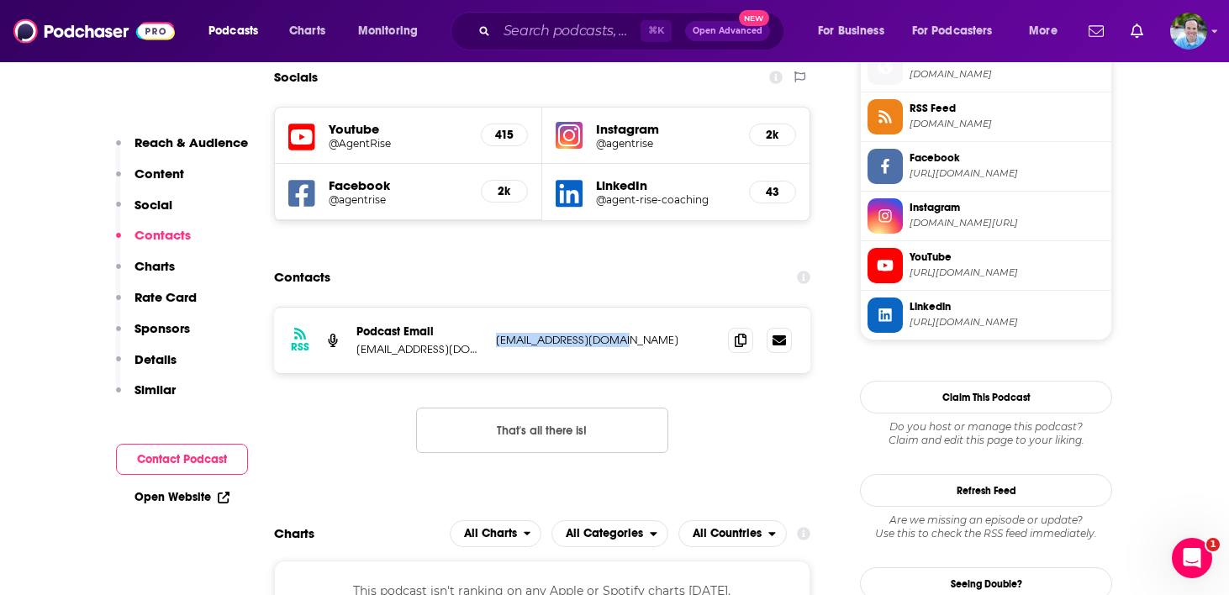
drag, startPoint x: 661, startPoint y: 234, endPoint x: 490, endPoint y: 234, distance: 170.6
click at [490, 308] on div "RSS Podcast Email neilmathweg@gmail.com Neilmathweg@gmail.com Neilmathweg@gmail…" at bounding box center [542, 341] width 536 height 66
copy p "Neilmathweg@gmail.com"
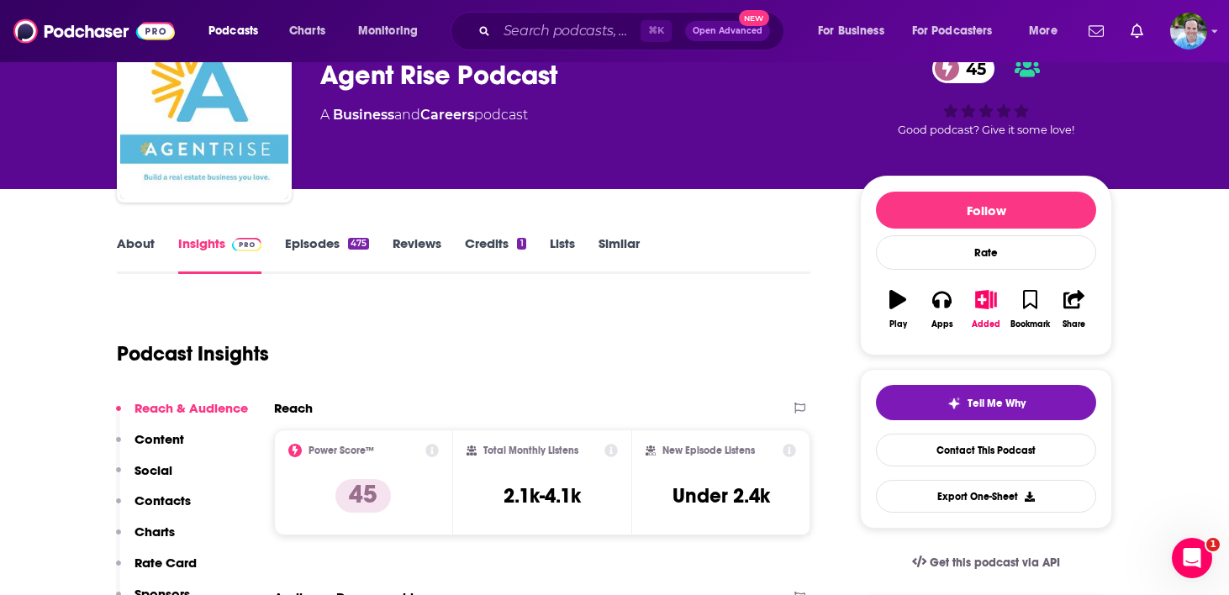
scroll to position [0, 0]
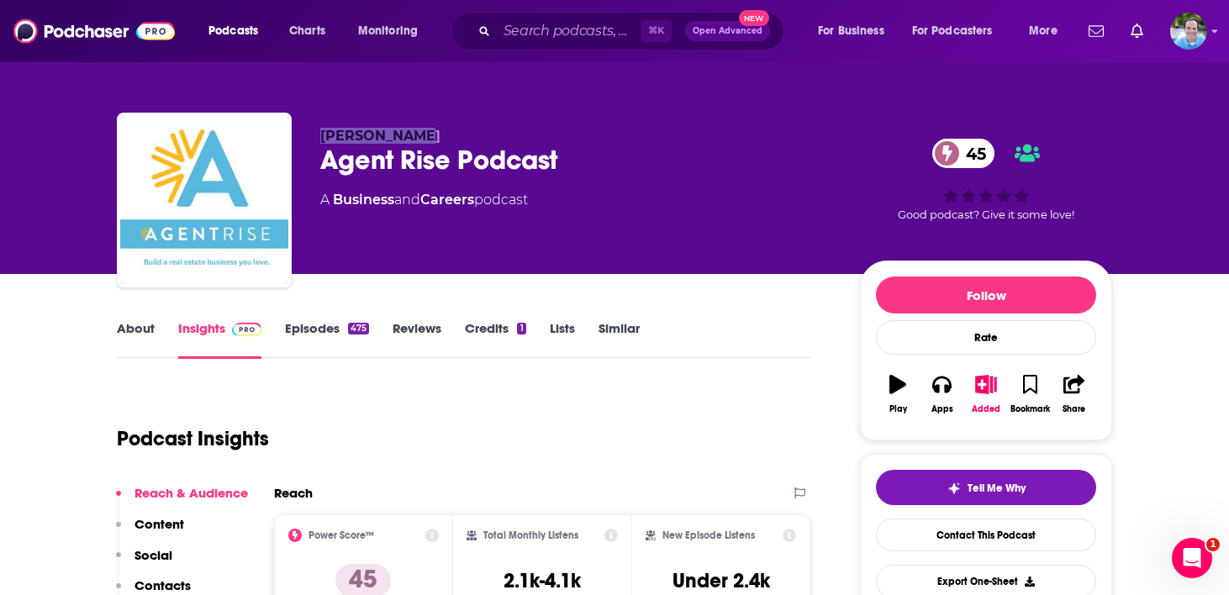
drag, startPoint x: 432, startPoint y: 135, endPoint x: 319, endPoint y: 140, distance: 112.7
click at [320, 140] on p "Neil Mathweg" at bounding box center [576, 136] width 513 height 16
copy span "Neil Mathweg"
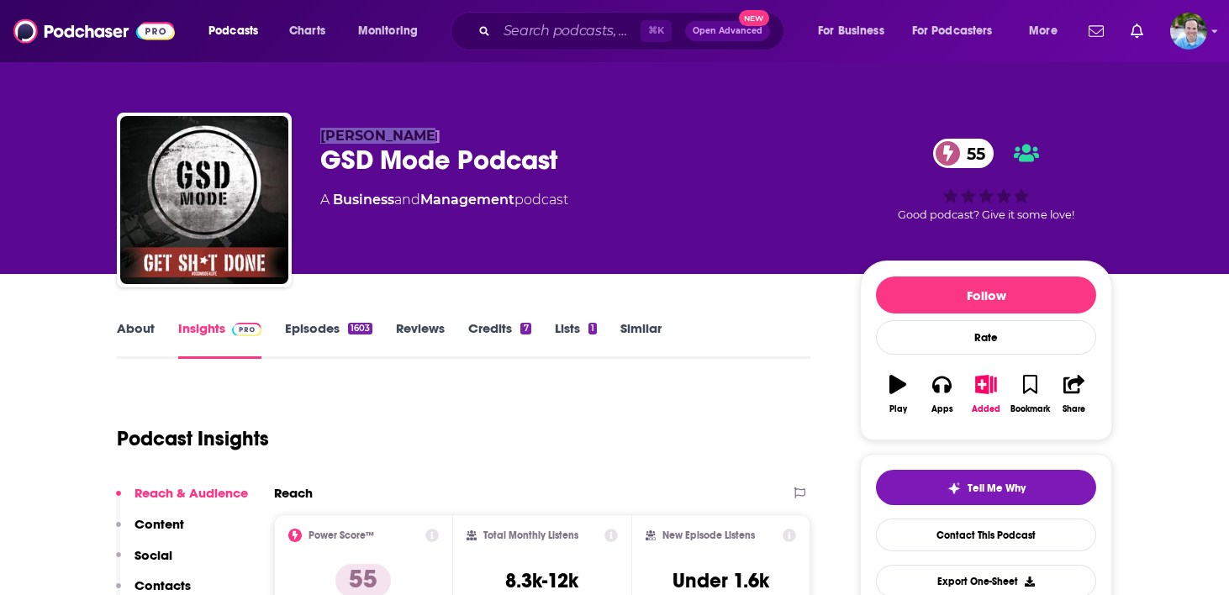
drag, startPoint x: 426, startPoint y: 134, endPoint x: 312, endPoint y: 139, distance: 114.4
click at [312, 139] on div "Joshua Smith GSD Mode Podcast 55 A Business and Management podcast 55 Good podc…" at bounding box center [614, 204] width 995 height 182
copy span "Joshua Smith"
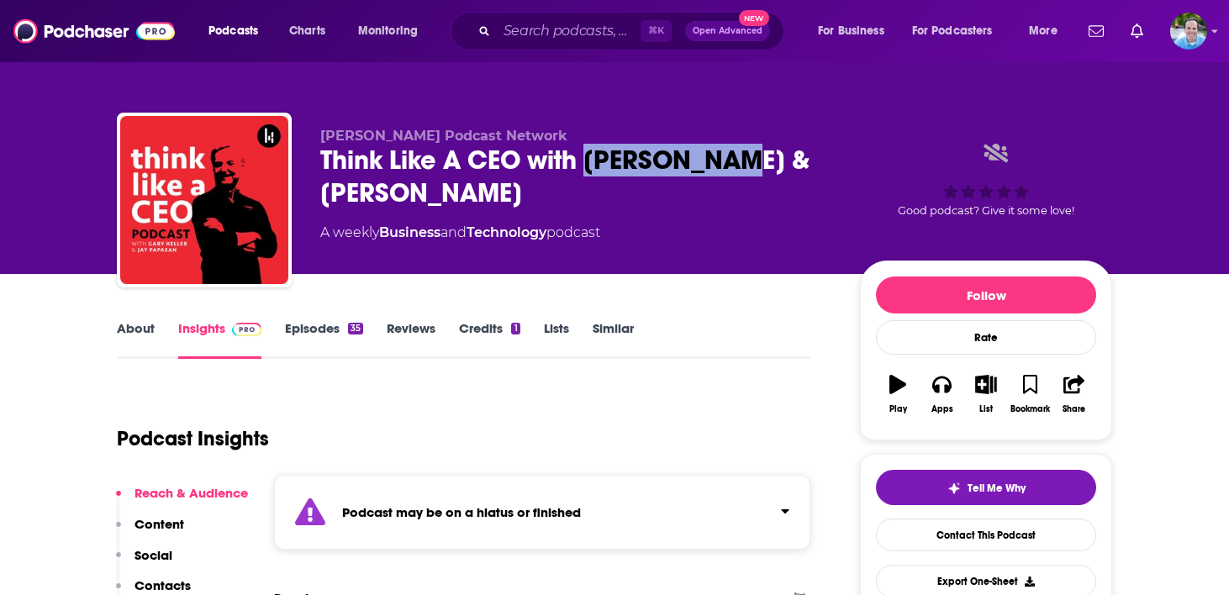
drag, startPoint x: 720, startPoint y: 168, endPoint x: 592, endPoint y: 169, distance: 128.6
click at [591, 167] on div "Think Like A CEO with Gary Keller & Jay Papasan" at bounding box center [576, 177] width 513 height 66
copy h2 "Gary Keller"
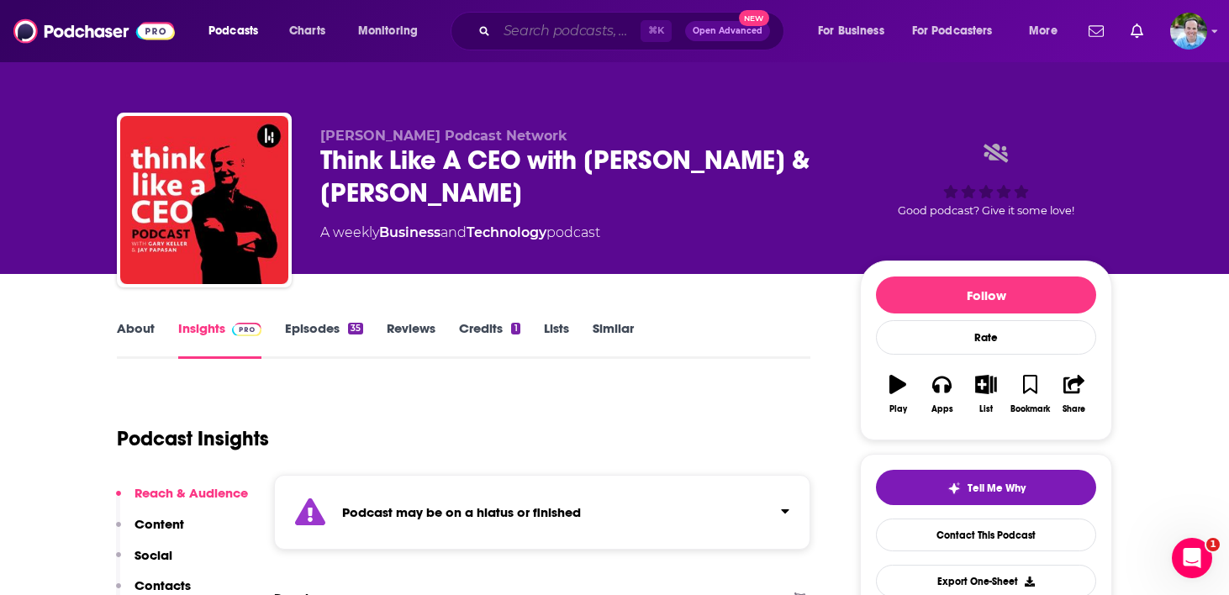
click at [532, 38] on input "Search podcasts, credits, & more..." at bounding box center [569, 31] width 144 height 27
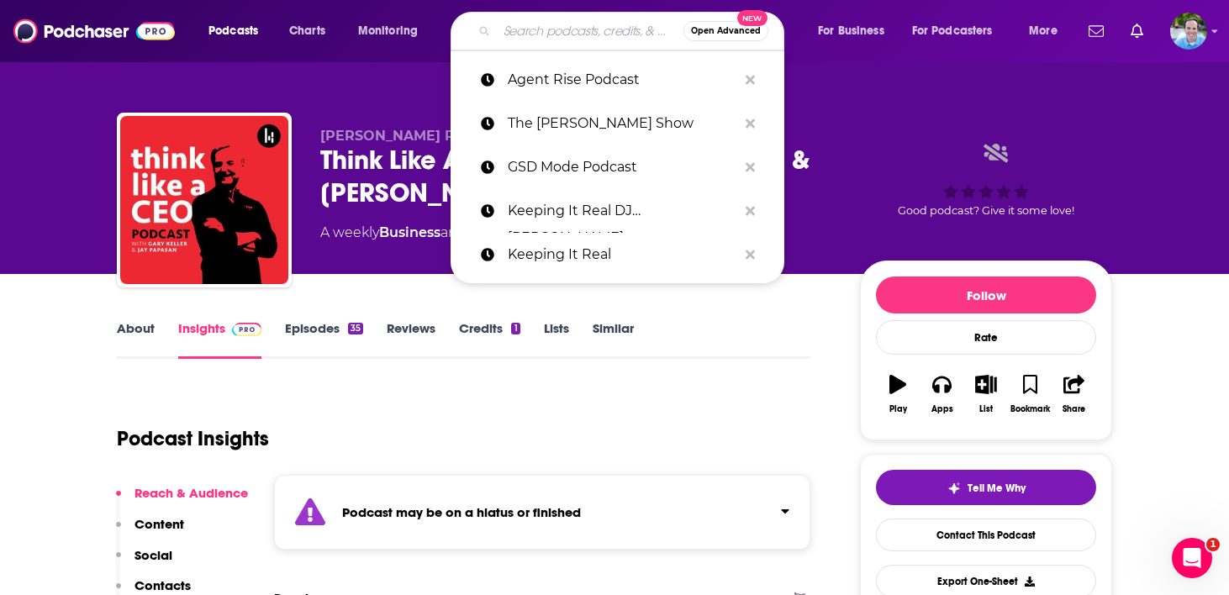
paste input "Empire Building Podcast"
type input "Empire Building Podcast"
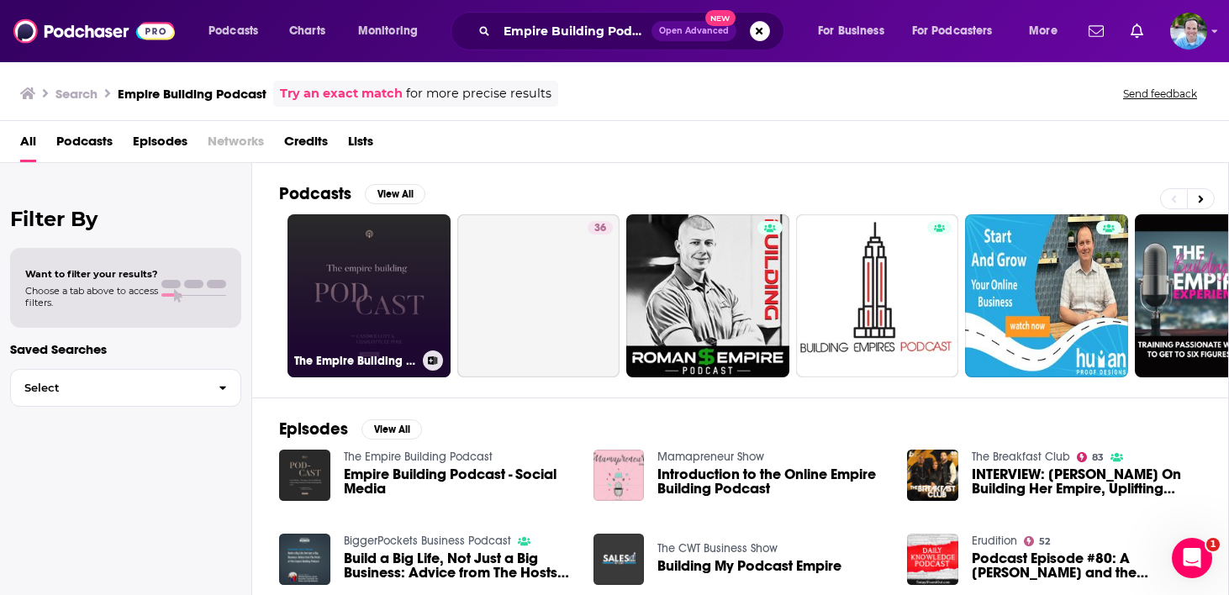
click at [390, 287] on link "The Empire Building Podcast" at bounding box center [368, 295] width 163 height 163
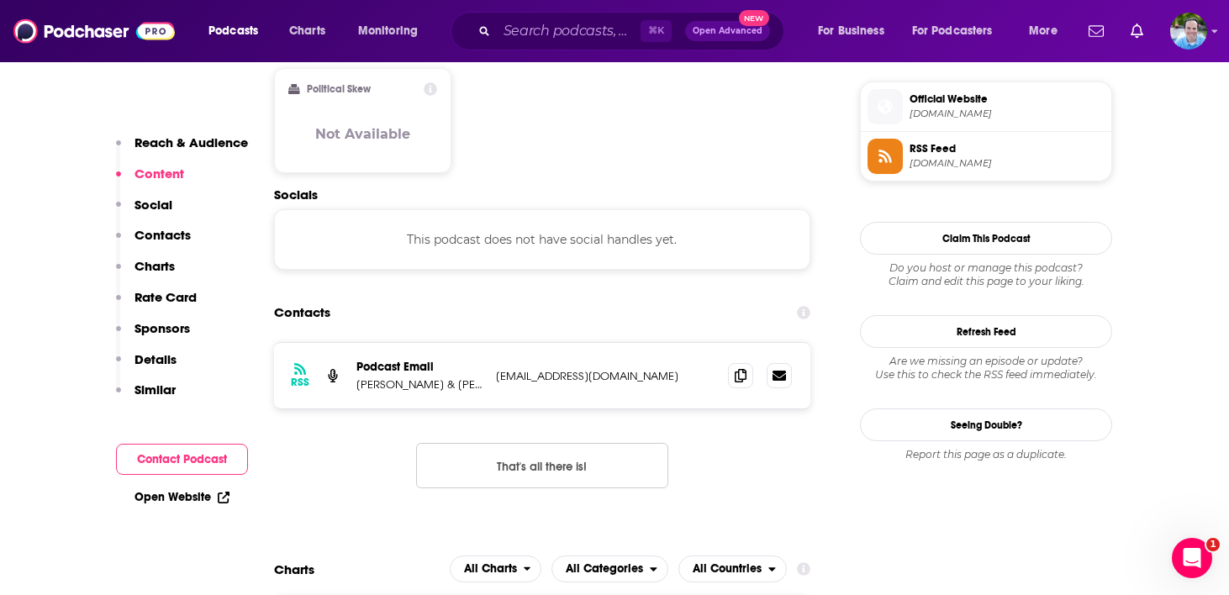
scroll to position [1225, 0]
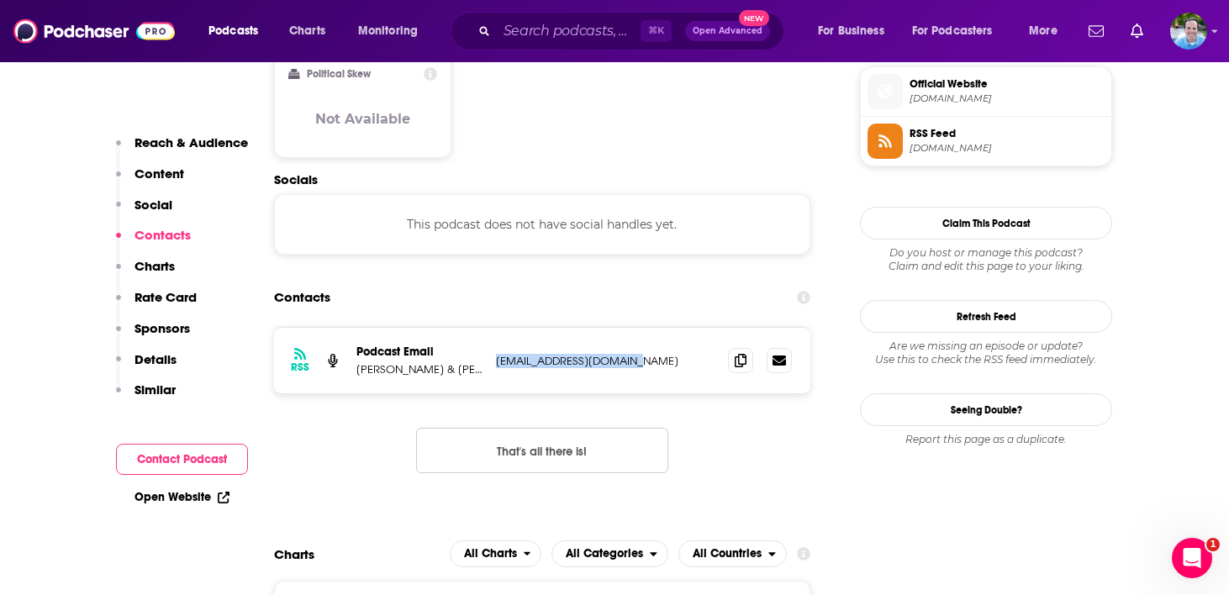
drag, startPoint x: 650, startPoint y: 371, endPoint x: 496, endPoint y: 363, distance: 154.0
click at [496, 363] on div "RSS Podcast Email Candice Lott & Charlotte Le Pore Candicelott13@gmail.com Cand…" at bounding box center [542, 361] width 536 height 66
copy p "Candicelott13@gmail.com"
click at [420, 375] on p "Candice Lott & Charlotte Le Pore" at bounding box center [419, 369] width 126 height 14
click at [474, 374] on p "Candice Lott & Charlotte Le Pore" at bounding box center [419, 369] width 126 height 14
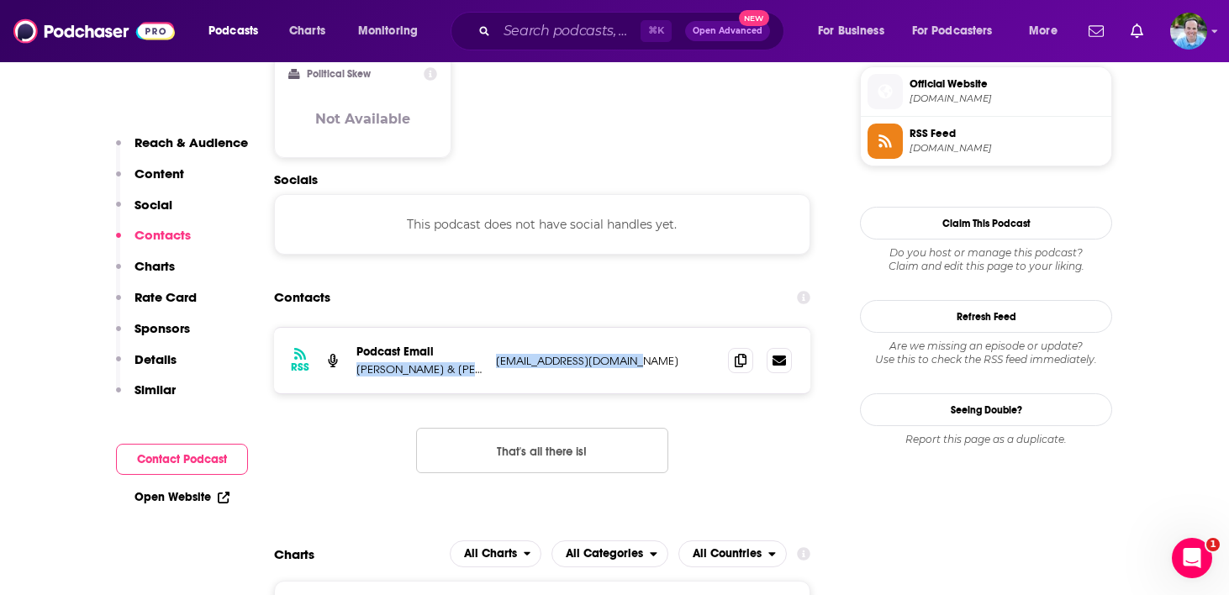
drag, startPoint x: 356, startPoint y: 369, endPoint x: 497, endPoint y: 377, distance: 141.4
click at [498, 378] on div "RSS Podcast Email Candice Lott & Charlotte Le Pore Candicelott13@gmail.com Cand…" at bounding box center [542, 361] width 536 height 66
click at [735, 364] on icon at bounding box center [741, 359] width 12 height 13
click at [533, 38] on input "Search podcasts, credits, & more..." at bounding box center [569, 31] width 144 height 27
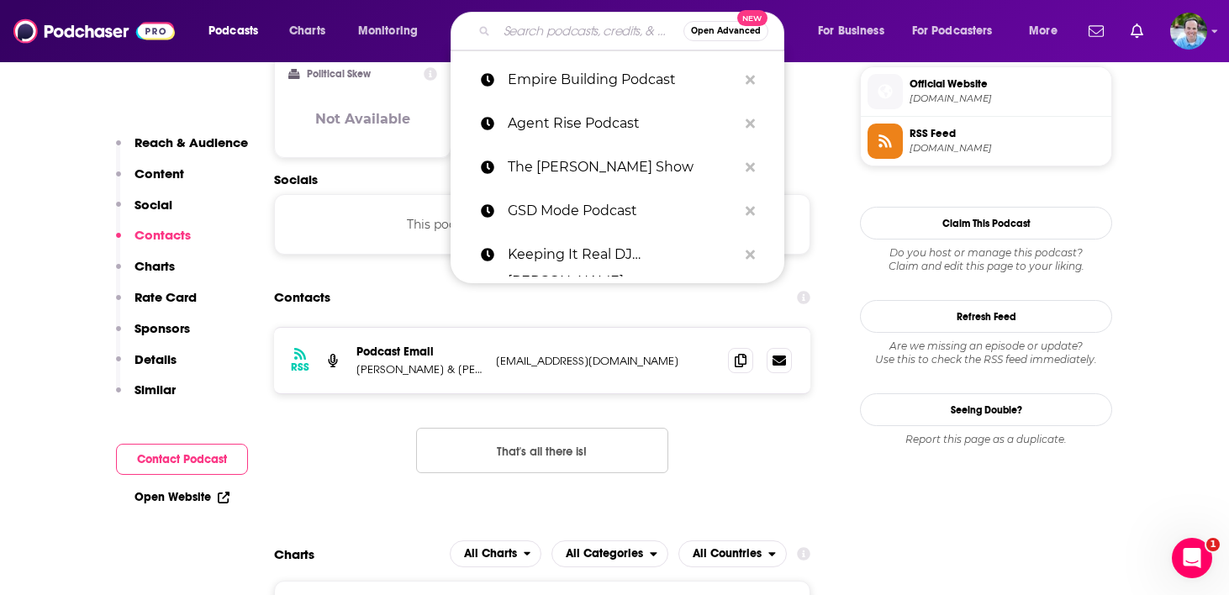
paste input "Modern Real Estate Agents Podcast"
type input "Modern Real Estate Agents Podcast"
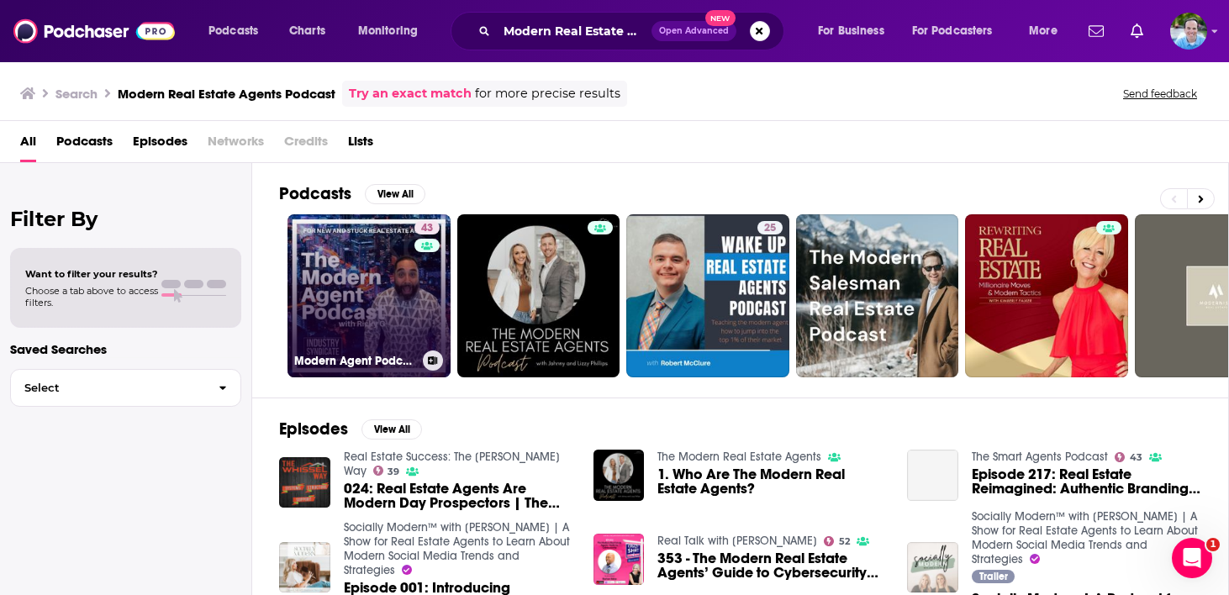
click at [380, 258] on link "43 Modern Agent Podcast - For New and Stuck Real Estate Agents" at bounding box center [368, 295] width 163 height 163
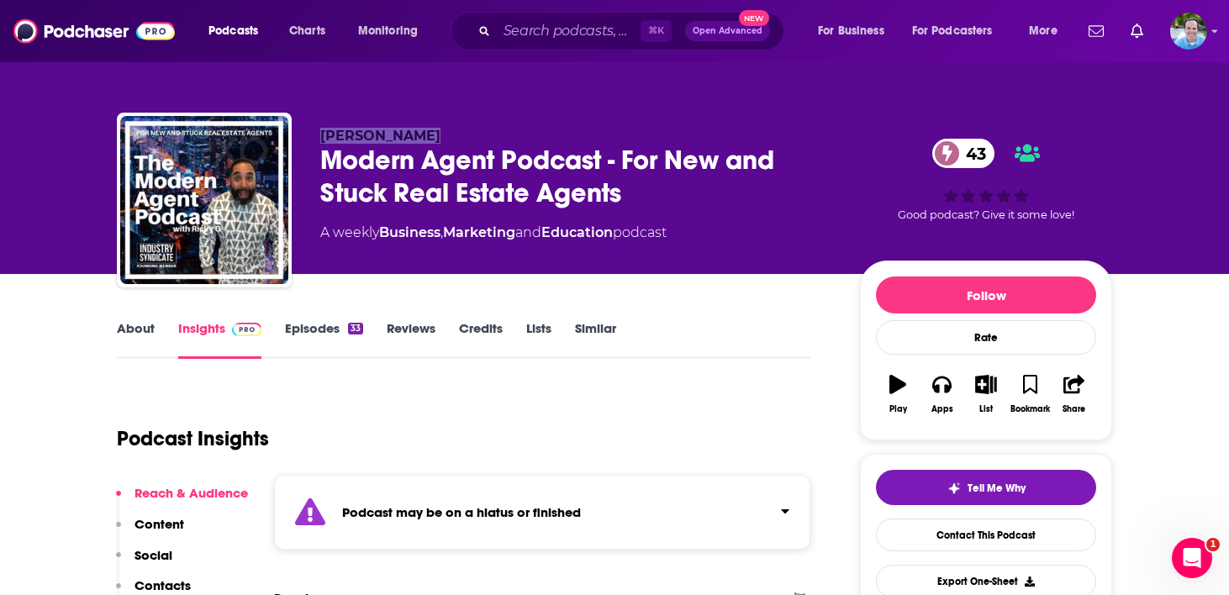
drag, startPoint x: 418, startPoint y: 132, endPoint x: 322, endPoint y: 140, distance: 96.1
click at [322, 140] on span "Rick Gonzalez" at bounding box center [380, 136] width 120 height 16
copy span "Rick Gonzalez"
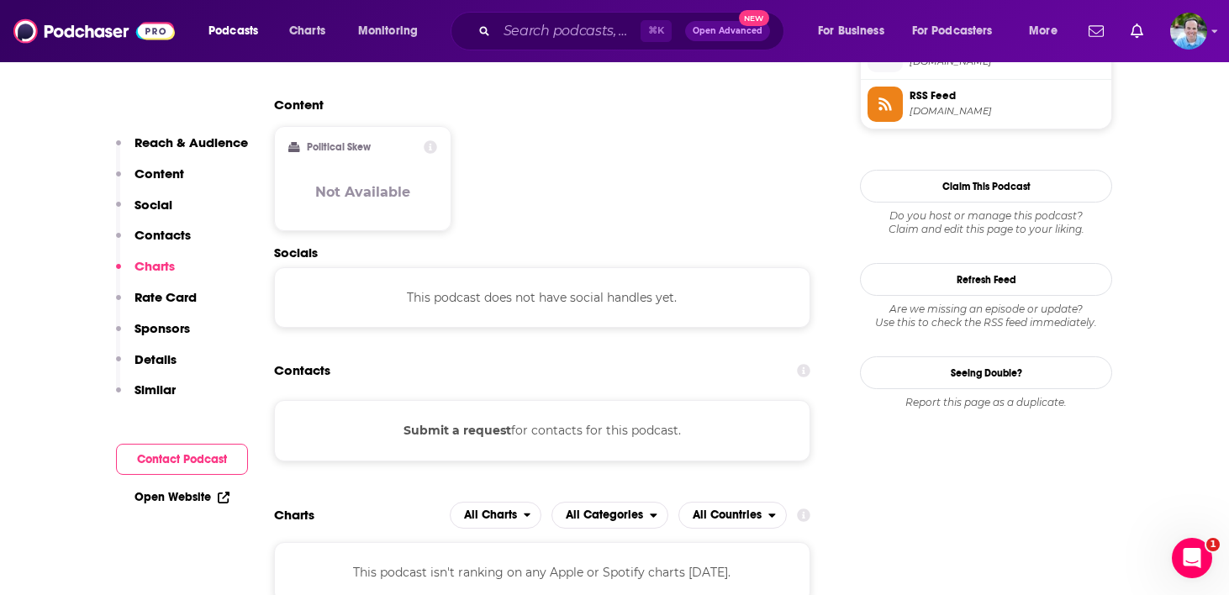
scroll to position [1361, 0]
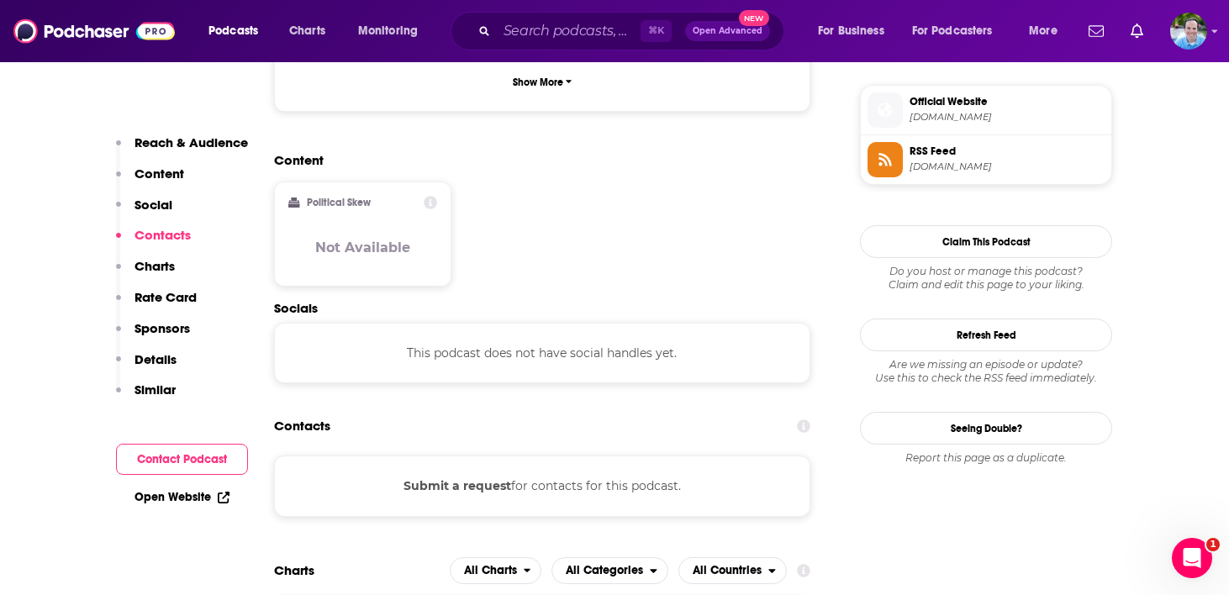
click at [466, 477] on button "Submit a request" at bounding box center [457, 486] width 108 height 18
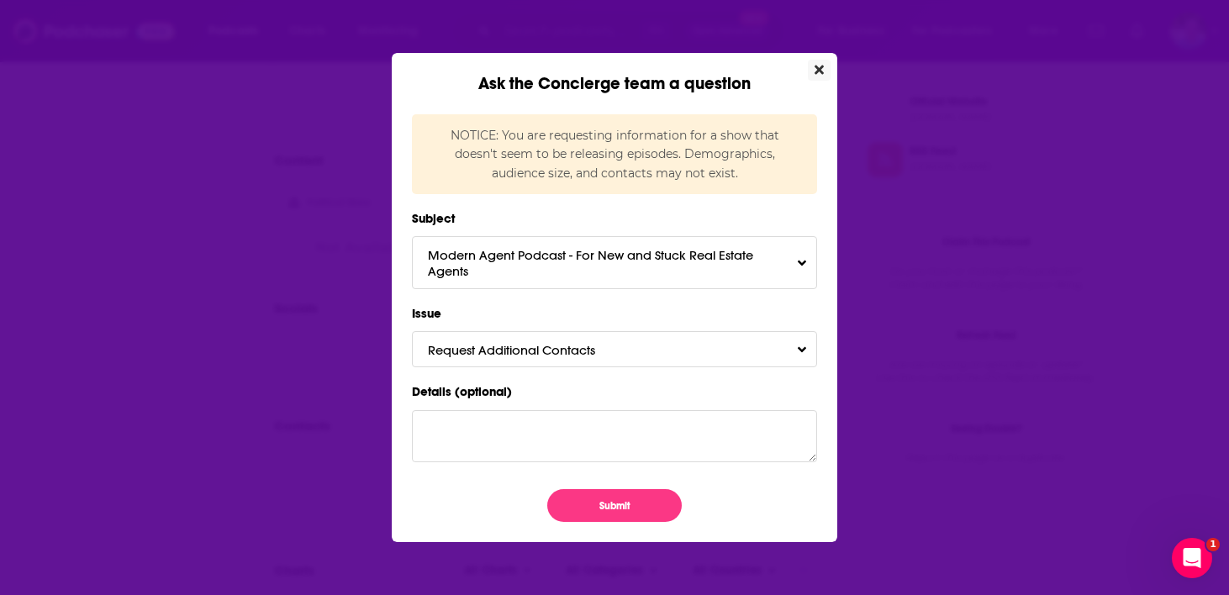
click at [815, 65] on icon "Close" at bounding box center [818, 69] width 9 height 13
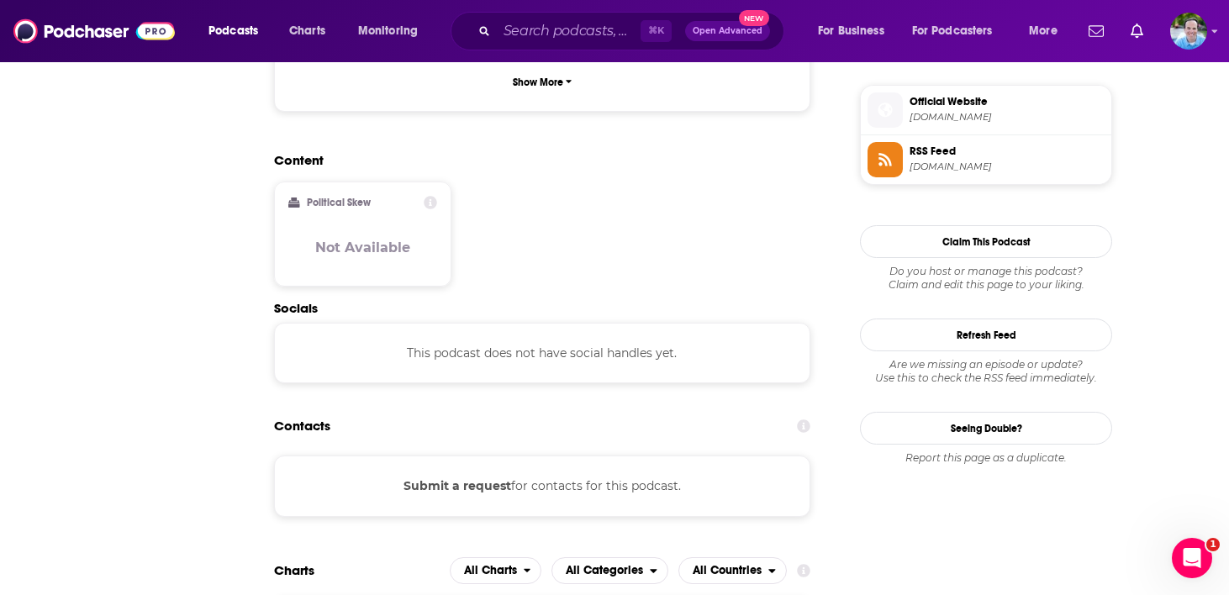
scroll to position [1361, 0]
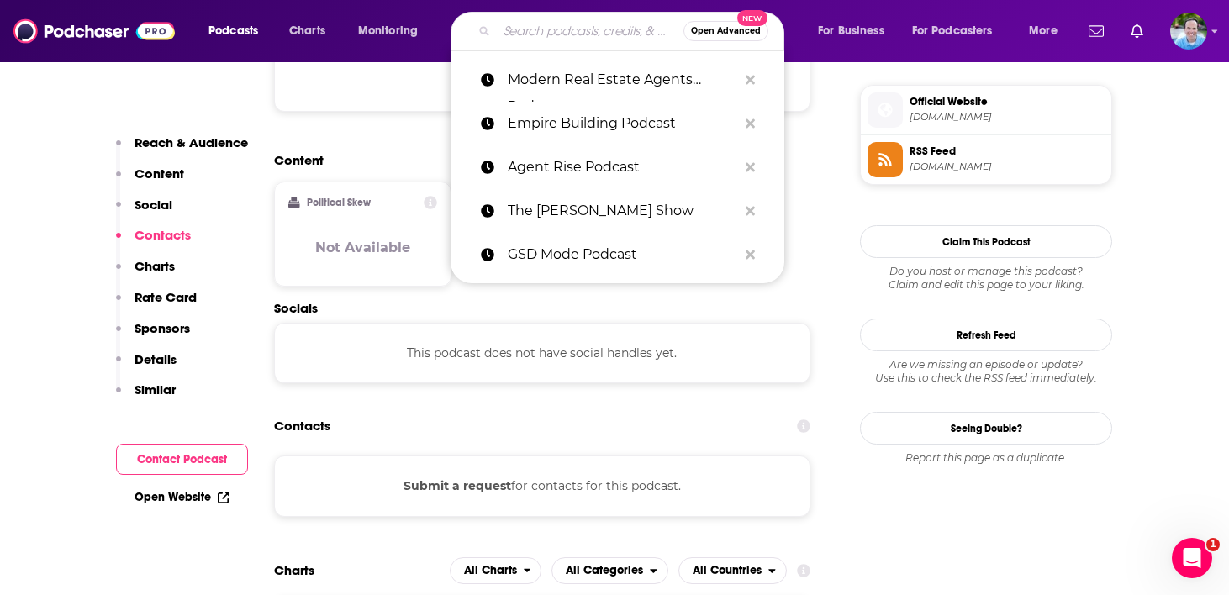
click at [506, 31] on input "Search podcasts, credits, & more..." at bounding box center [590, 31] width 187 height 27
paste input "Confessions of a Top Producing Real Estate Agent"
type input "Confessions of a Top Producing Real Estate Agent"
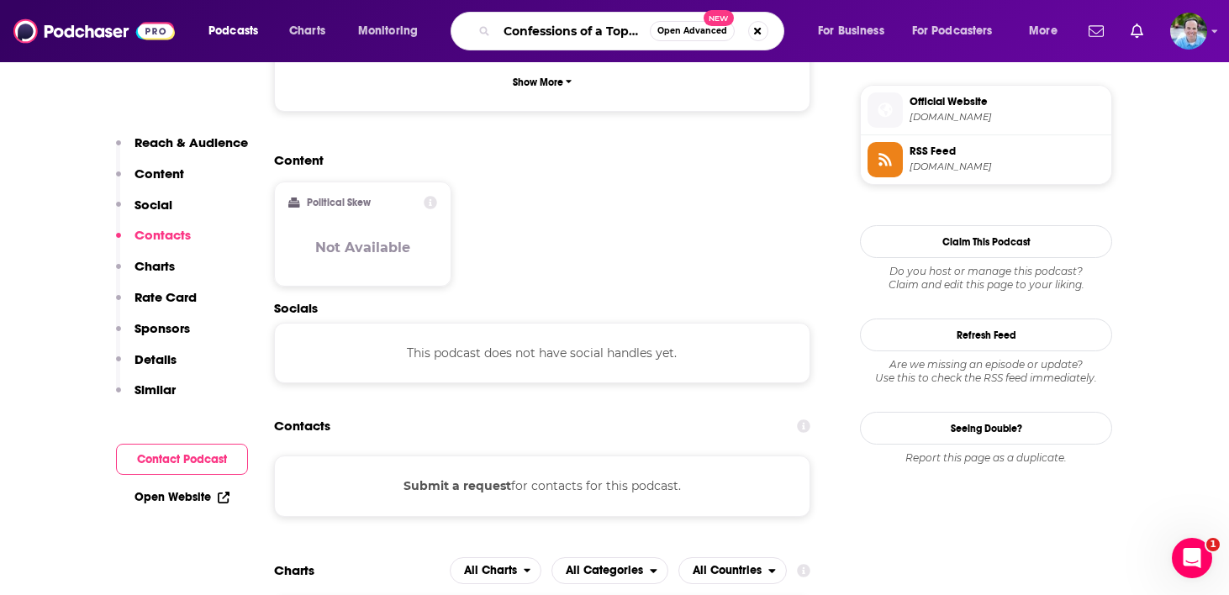
scroll to position [0, 169]
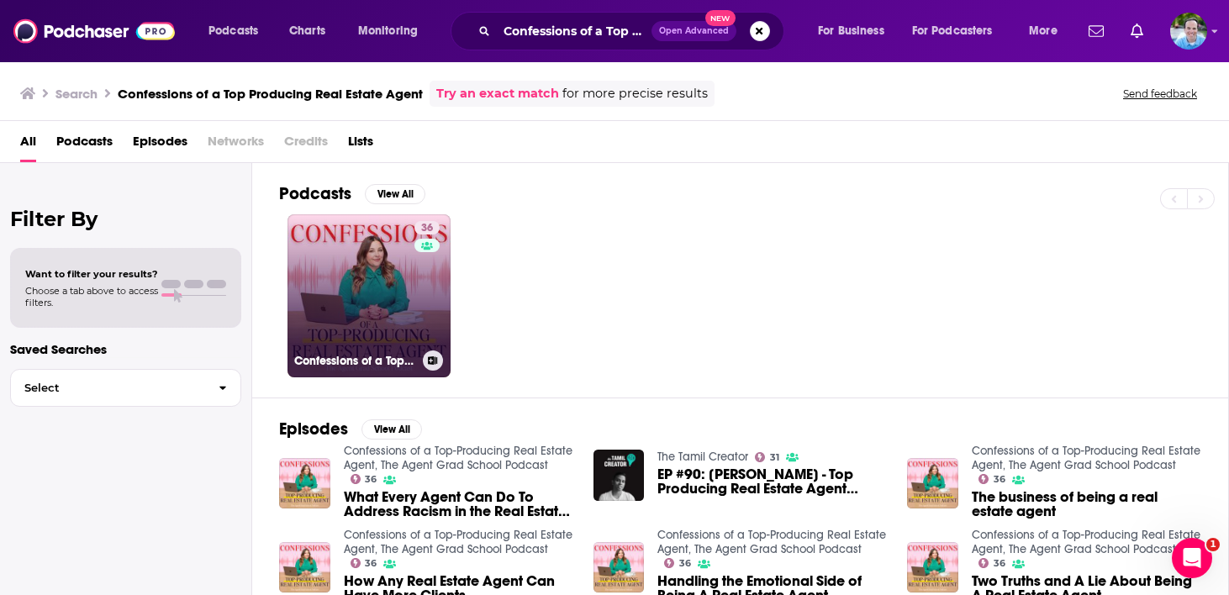
click at [363, 275] on link "36 Confessions of a Top-Producing Real Estate Agent, The Agent Grad School Podc…" at bounding box center [368, 295] width 163 height 163
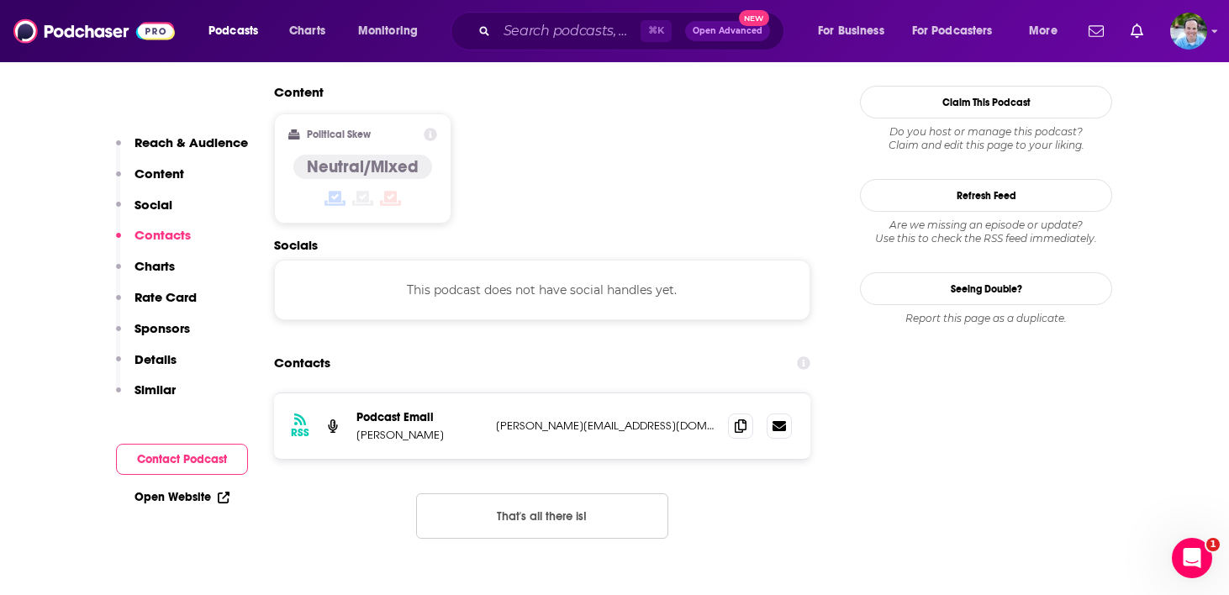
scroll to position [1515, 0]
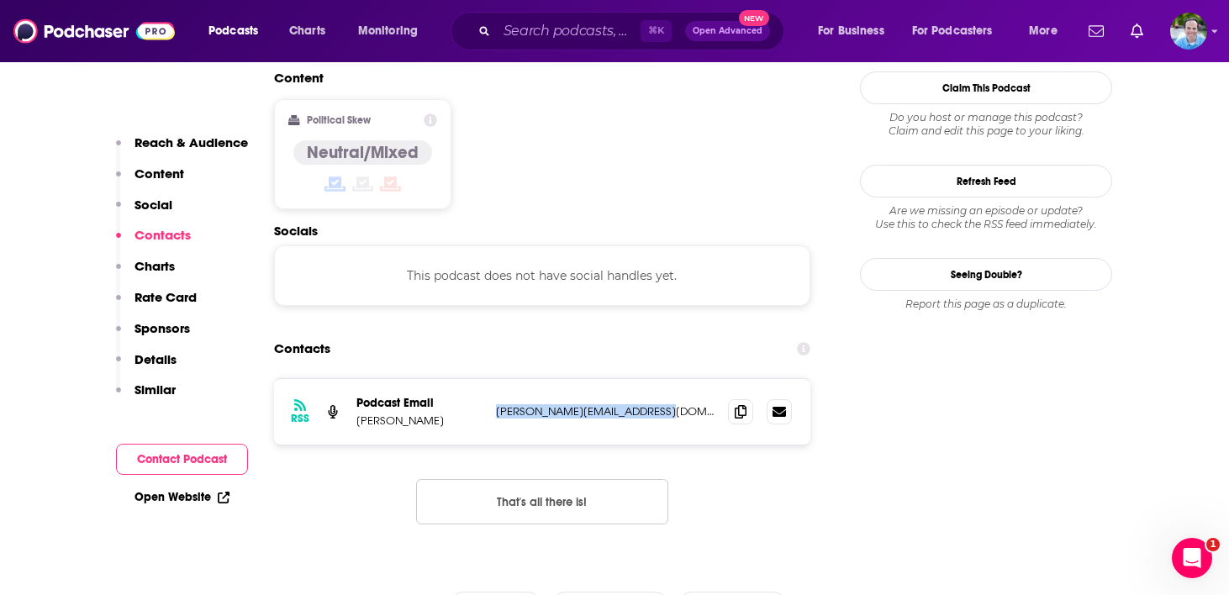
drag, startPoint x: 664, startPoint y: 324, endPoint x: 490, endPoint y: 313, distance: 174.3
click at [490, 379] on div "RSS Podcast Email Jennifer Myers jennifer@agentgradschool.com jennifer@agentgra…" at bounding box center [542, 412] width 536 height 66
copy p "jennifer@agentgradschool.com"
drag, startPoint x: 442, startPoint y: 335, endPoint x: 356, endPoint y: 329, distance: 86.8
click at [356, 379] on div "RSS Podcast Email Jennifer Myers jennifer@agentgradschool.com jennifer@agentgra…" at bounding box center [542, 412] width 536 height 66
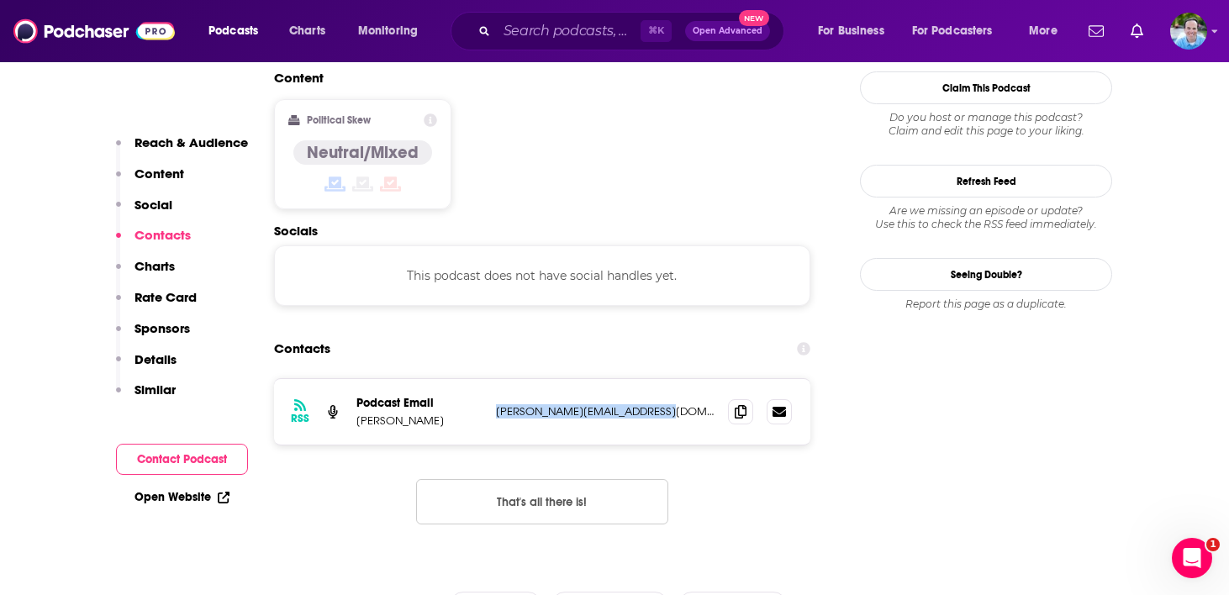
copy p "Jennifer Myers"
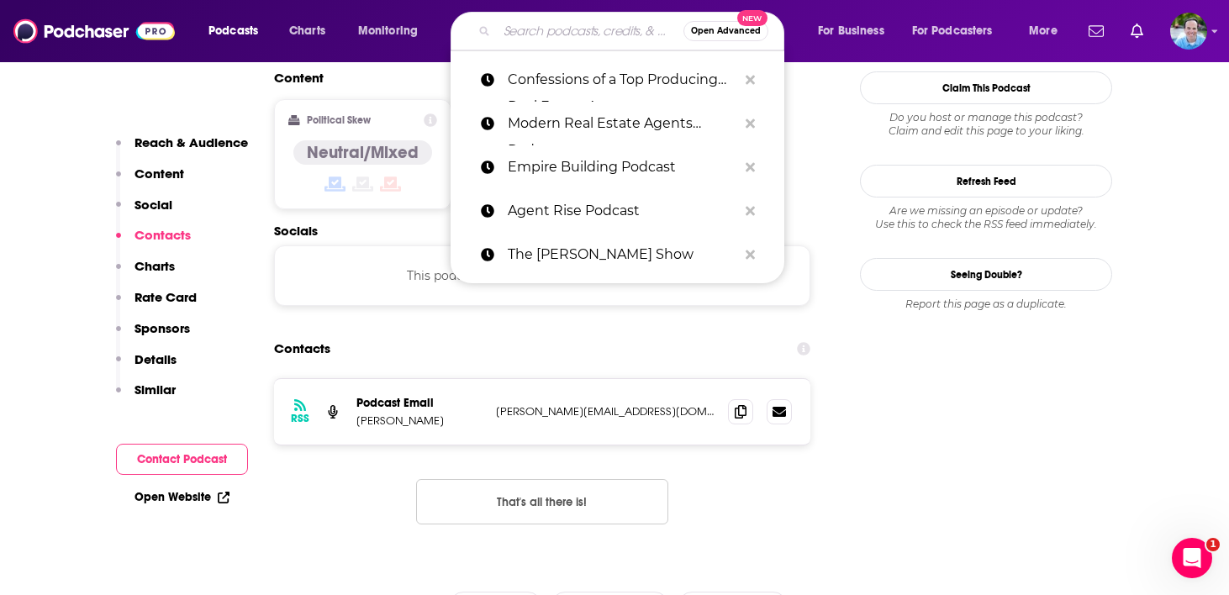
click at [522, 30] on input "Search podcasts, credits, & more..." at bounding box center [590, 31] width 187 height 27
paste input "The HyperFast Agent Podcast"
type input "The HyperFast Agent Podcast"
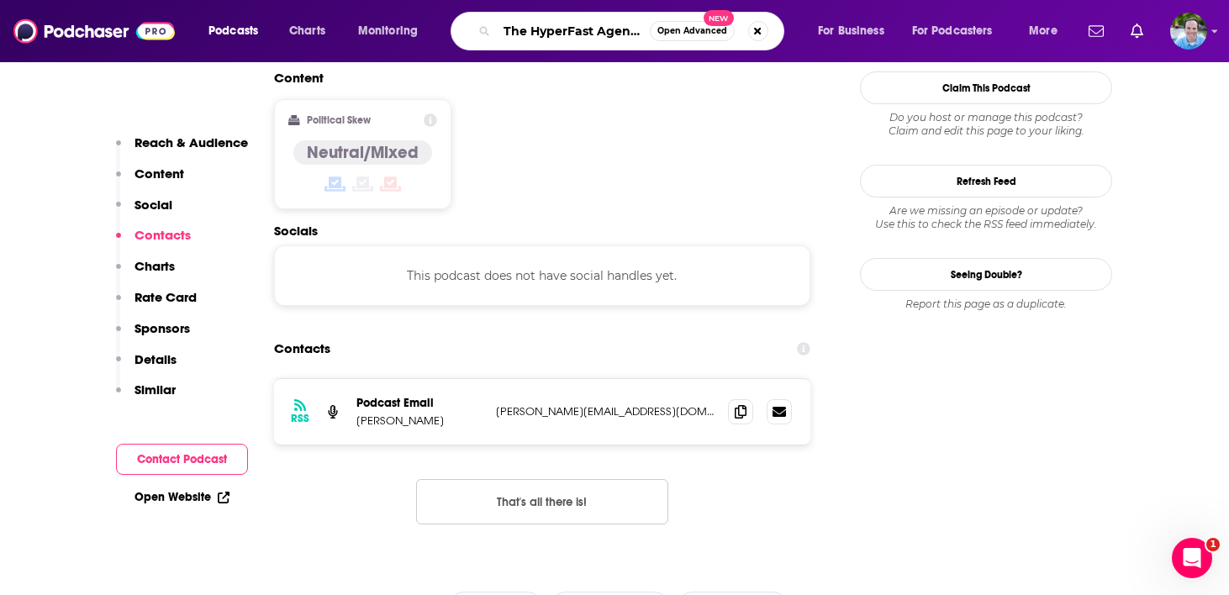
scroll to position [0, 45]
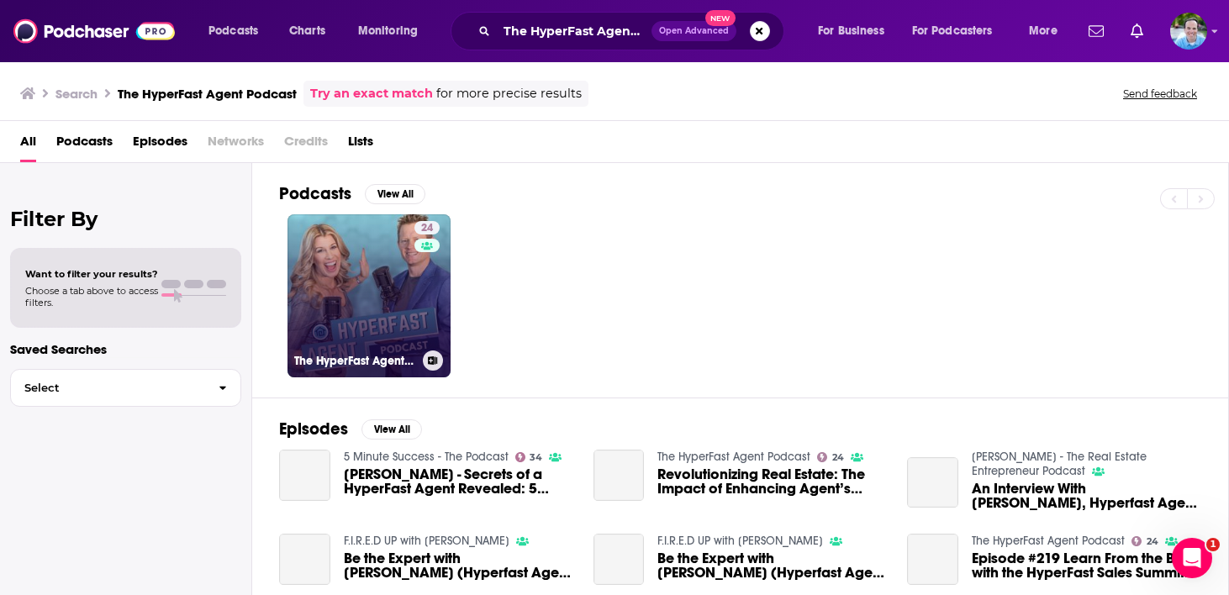
click at [384, 292] on link "24 The HyperFast Agent Podcast" at bounding box center [368, 295] width 163 height 163
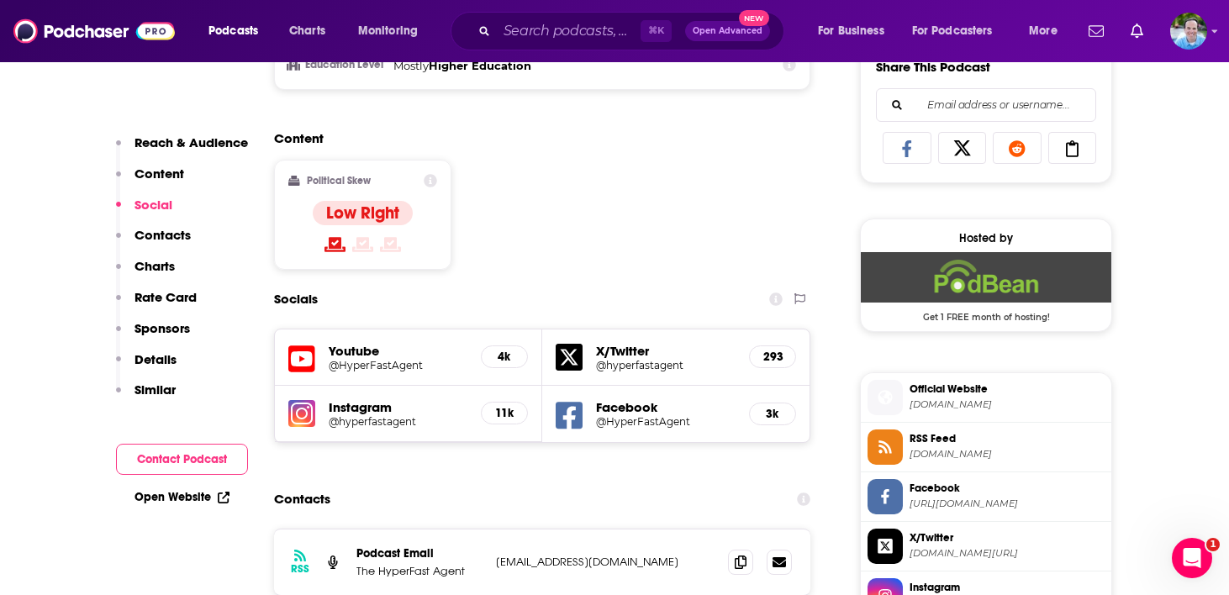
scroll to position [1246, 0]
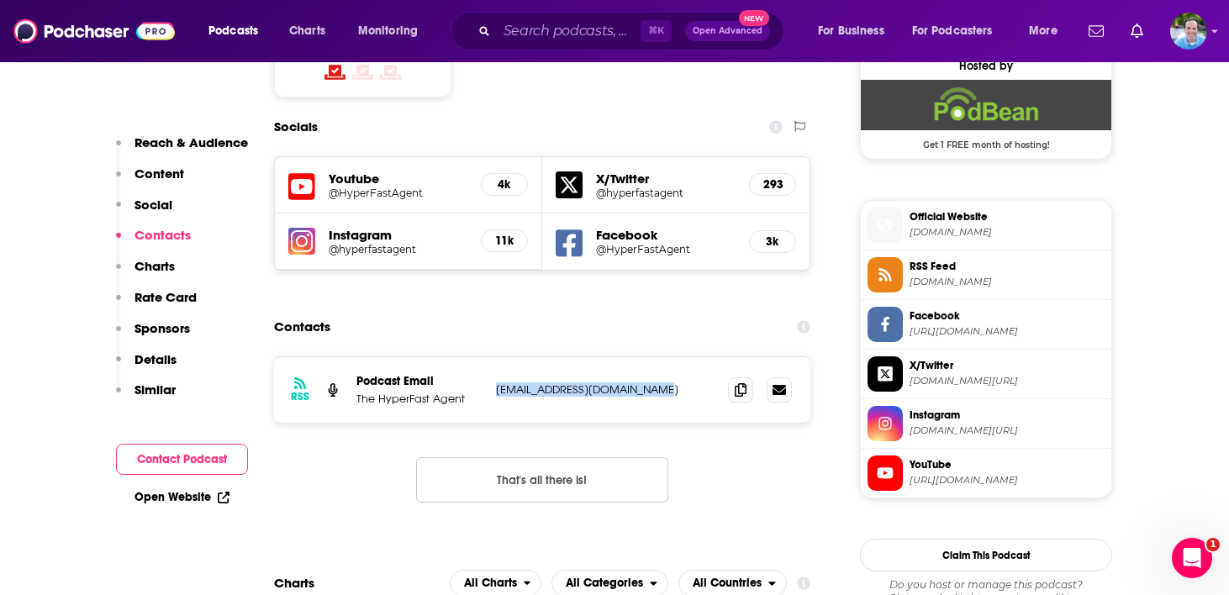
drag, startPoint x: 656, startPoint y: 390, endPoint x: 497, endPoint y: 386, distance: 159.7
click at [497, 386] on p "marketing@kerishullteam.com" at bounding box center [605, 389] width 219 height 14
copy p "marketing@kerishullteam.com"
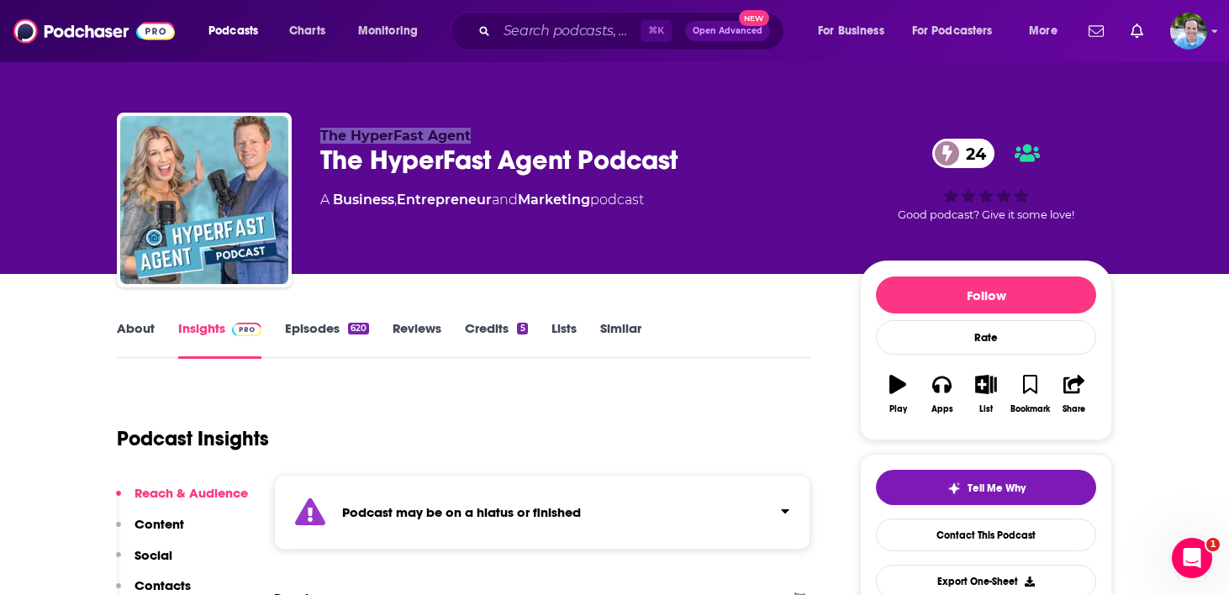
drag, startPoint x: 489, startPoint y: 140, endPoint x: 319, endPoint y: 142, distance: 170.6
click at [319, 142] on div "The HyperFast Agent The HyperFast Agent Podcast 24 A Business , Entrepreneur an…" at bounding box center [614, 204] width 995 height 182
copy span "The HyperFast Agent"
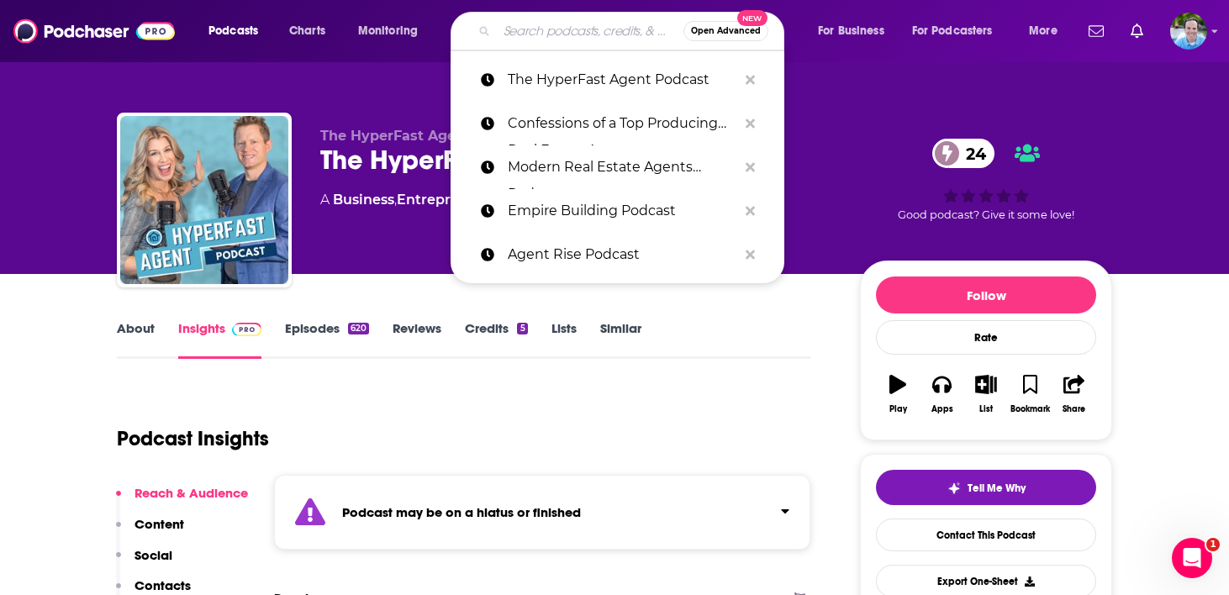
click at [540, 25] on input "Search podcasts, credits, & more..." at bounding box center [590, 31] width 187 height 27
paste input "Best Ever Real Estate Investing Advice Show"
type input "Best Ever Real Estate Investing Advice Show"
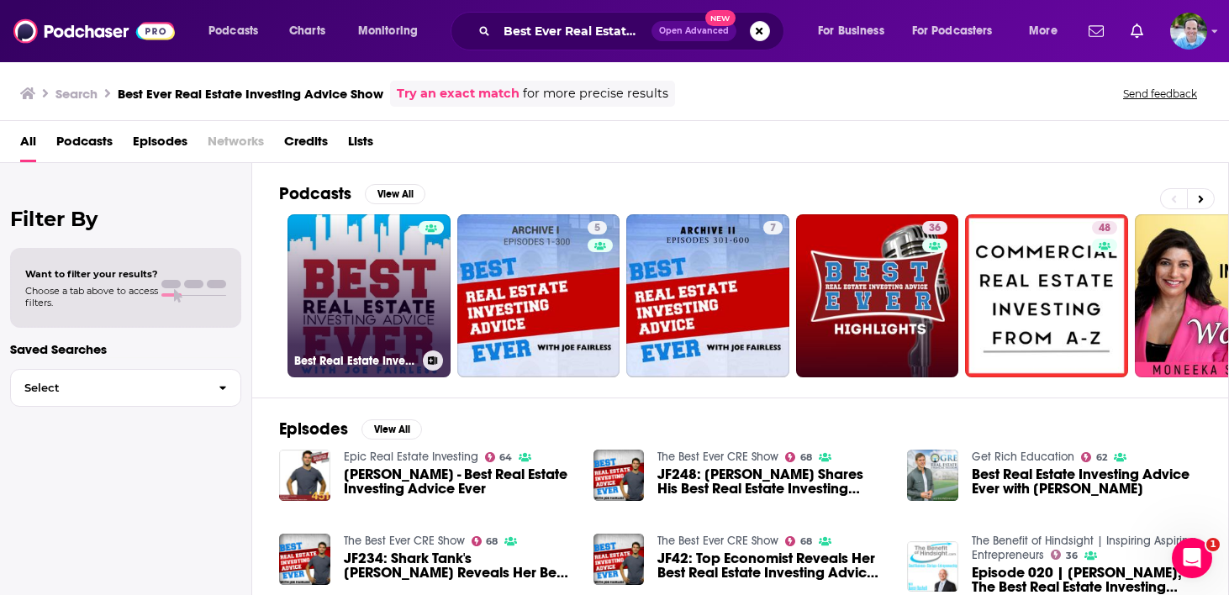
click at [356, 313] on link "Best Real Estate Investing Advice Ever Show" at bounding box center [368, 295] width 163 height 163
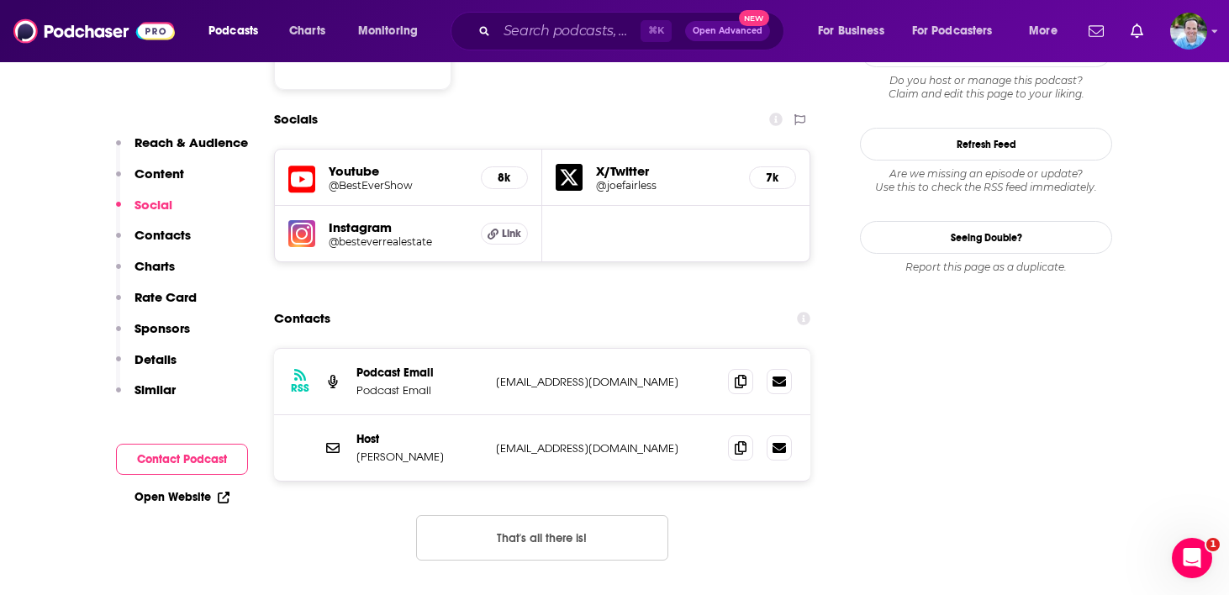
scroll to position [1618, 0]
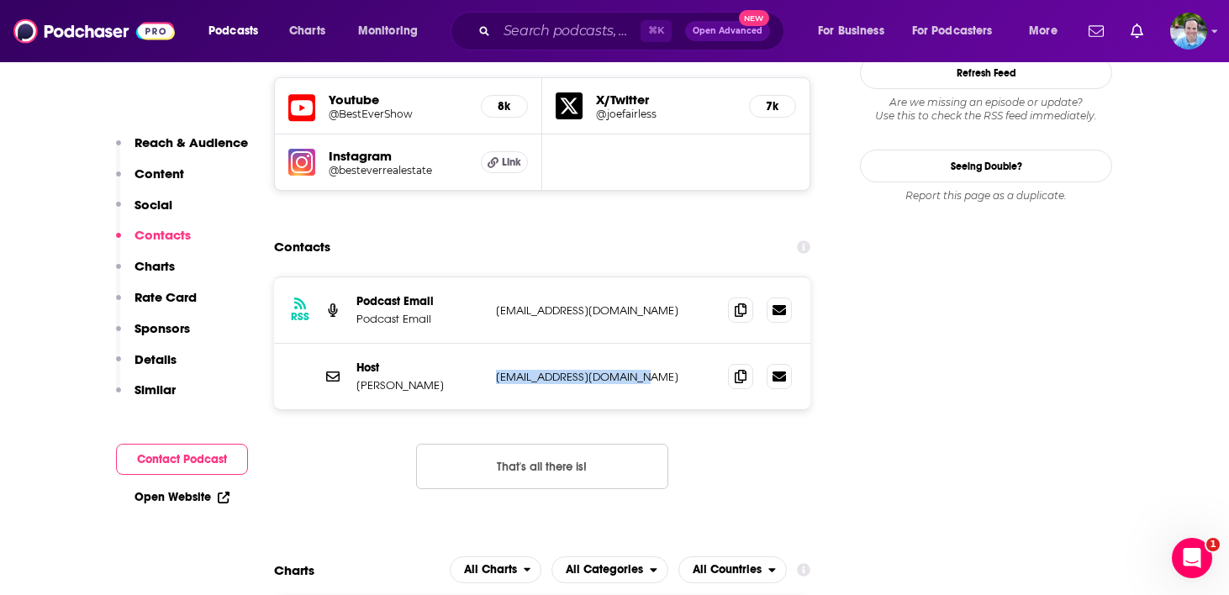
drag, startPoint x: 639, startPoint y: 285, endPoint x: 489, endPoint y: 282, distance: 149.6
click at [489, 344] on div "Host Joe Fairless josephfairless@gmail.com josephfairless@gmail.com" at bounding box center [542, 377] width 536 height 66
copy p "josephfairless@gmail.com"
drag, startPoint x: 433, startPoint y: 298, endPoint x: 353, endPoint y: 292, distance: 80.0
click at [353, 344] on div "Host Joe Fairless josephfairless@gmail.com josephfairless@gmail.com" at bounding box center [542, 377] width 536 height 66
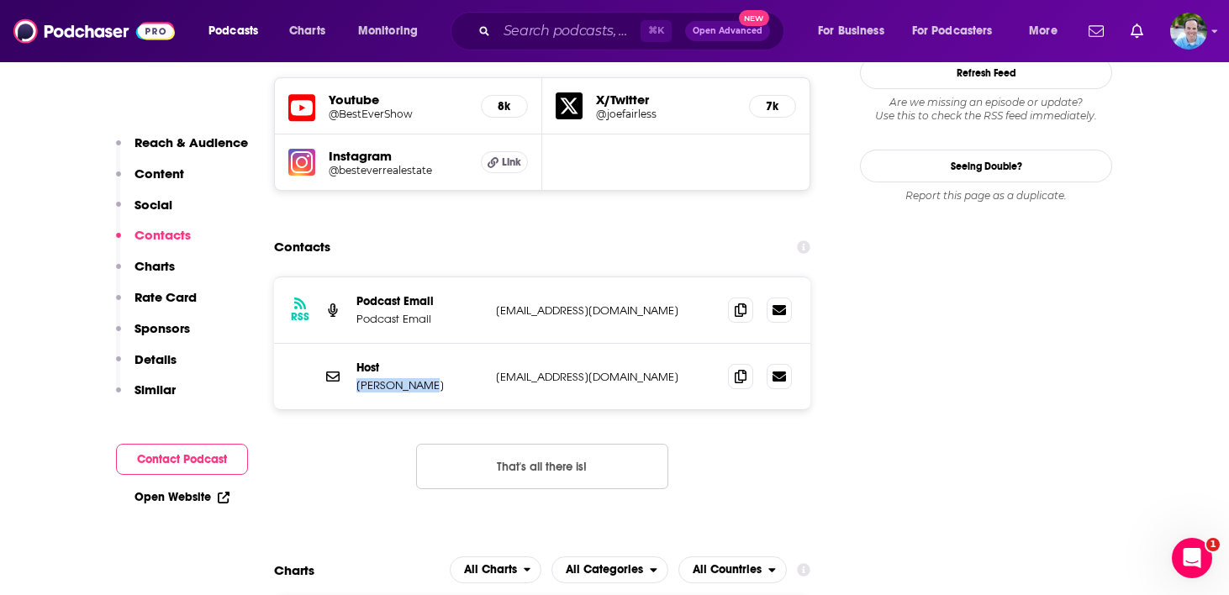
copy p "Joe Fairless"
click at [555, 35] on input "Search podcasts, credits, & more..." at bounding box center [569, 31] width 144 height 27
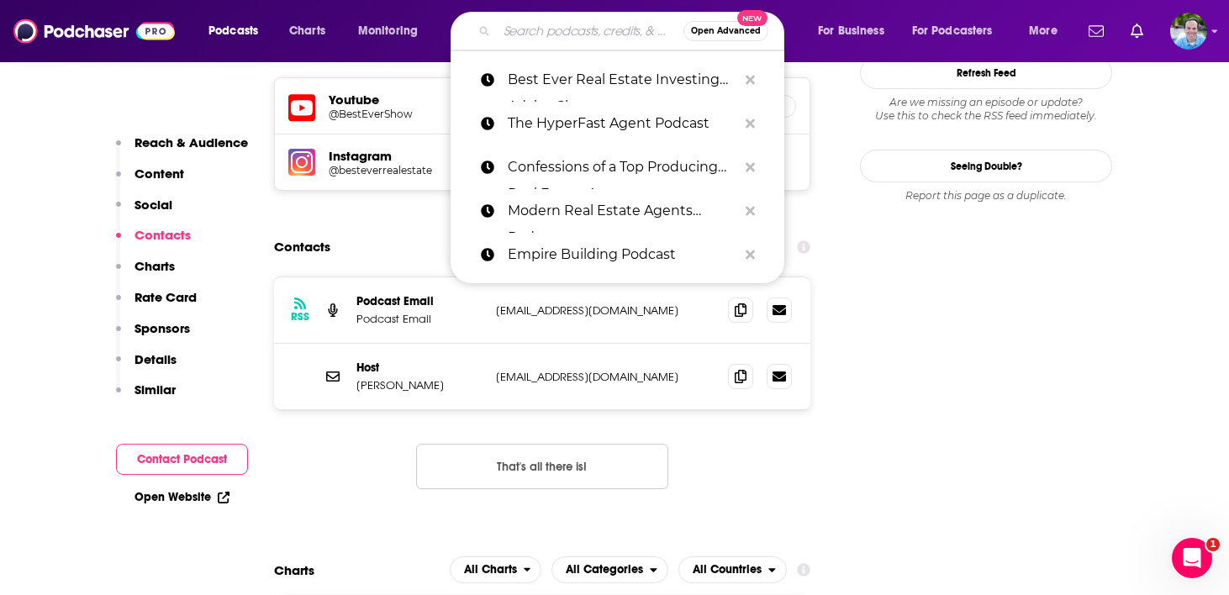
paste input "Real Wealth Show"
type input "Real Wealth Show"
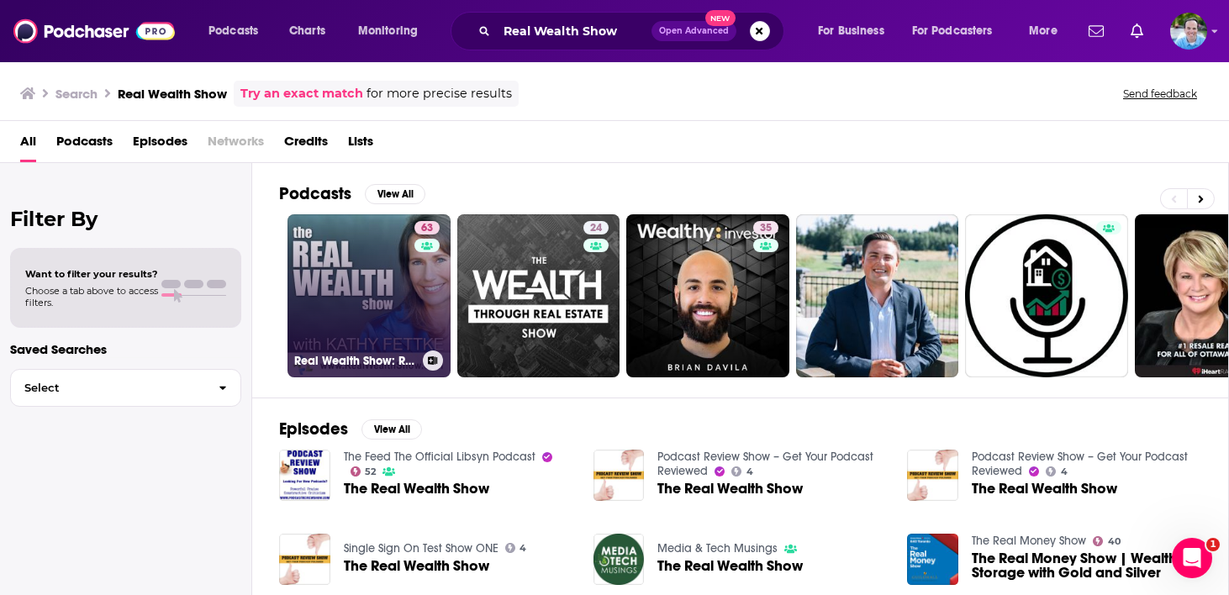
click at [343, 324] on link "63 Real Wealth Show: Real Estate Investing Podcast" at bounding box center [368, 295] width 163 height 163
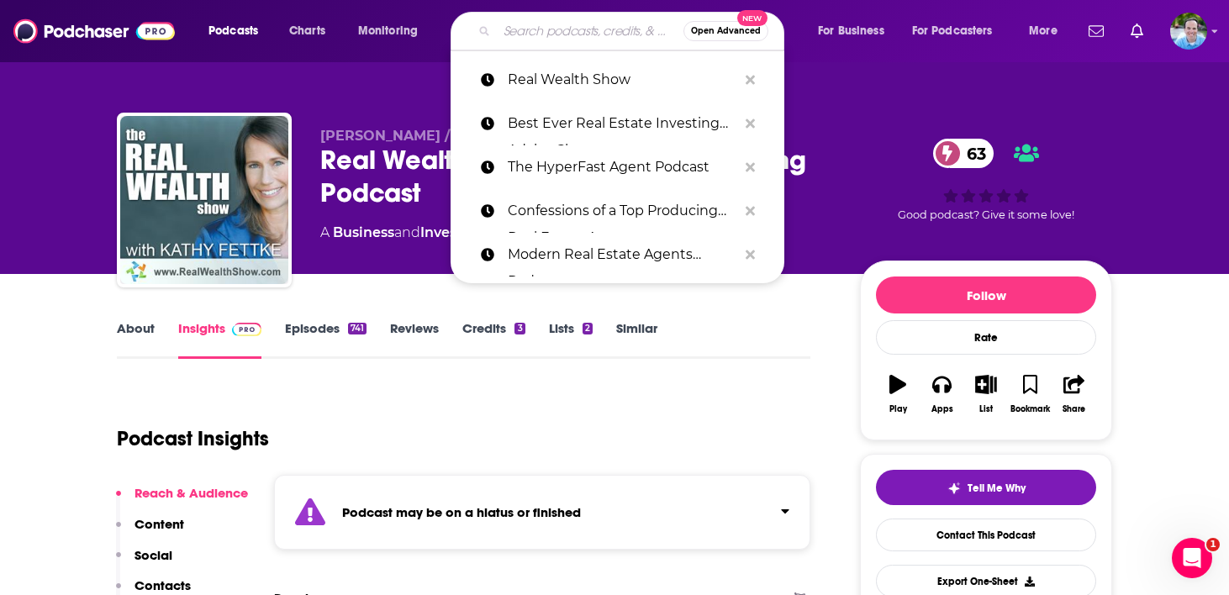
click at [535, 29] on input "Search podcasts, credits, & more..." at bounding box center [590, 31] width 187 height 27
paste input "BiggerPockets Real Estate Podcast"
type input "BiggerPockets Real Estate Podcast"
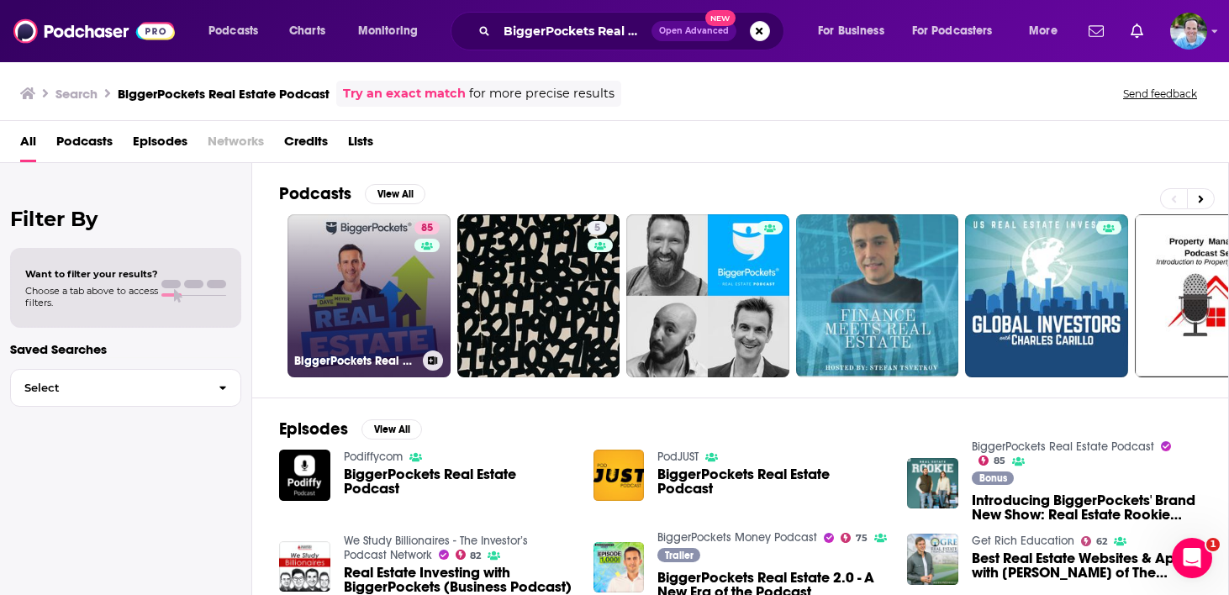
click at [384, 296] on link "85 BiggerPockets Real Estate Podcast" at bounding box center [368, 295] width 163 height 163
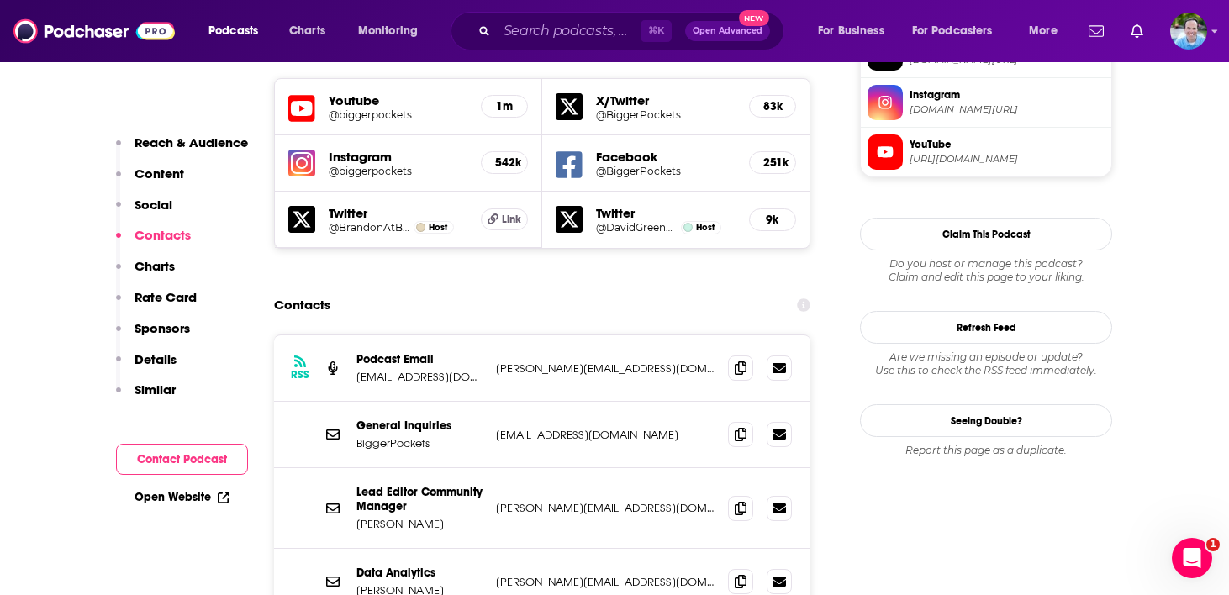
scroll to position [1583, 0]
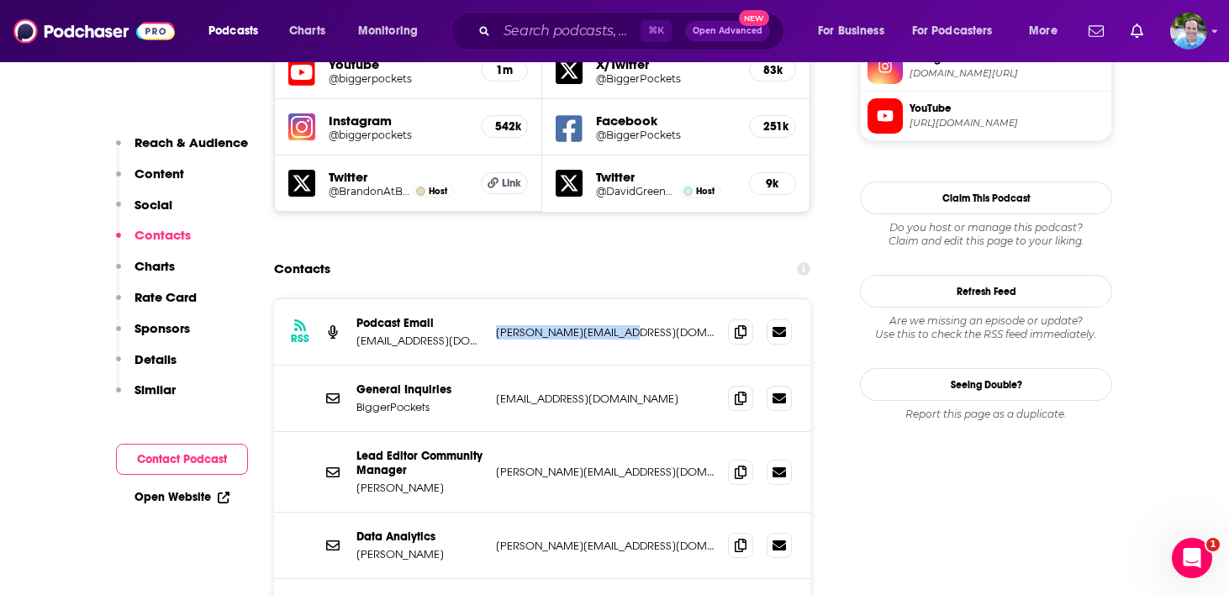
drag, startPoint x: 629, startPoint y: 236, endPoint x: 494, endPoint y: 234, distance: 134.5
click at [494, 299] on div "RSS Podcast Email podcast@biggerpockets.com eric@biggerpockets.com eric@biggerp…" at bounding box center [542, 332] width 536 height 66
copy p "eric@biggerpockets.com"
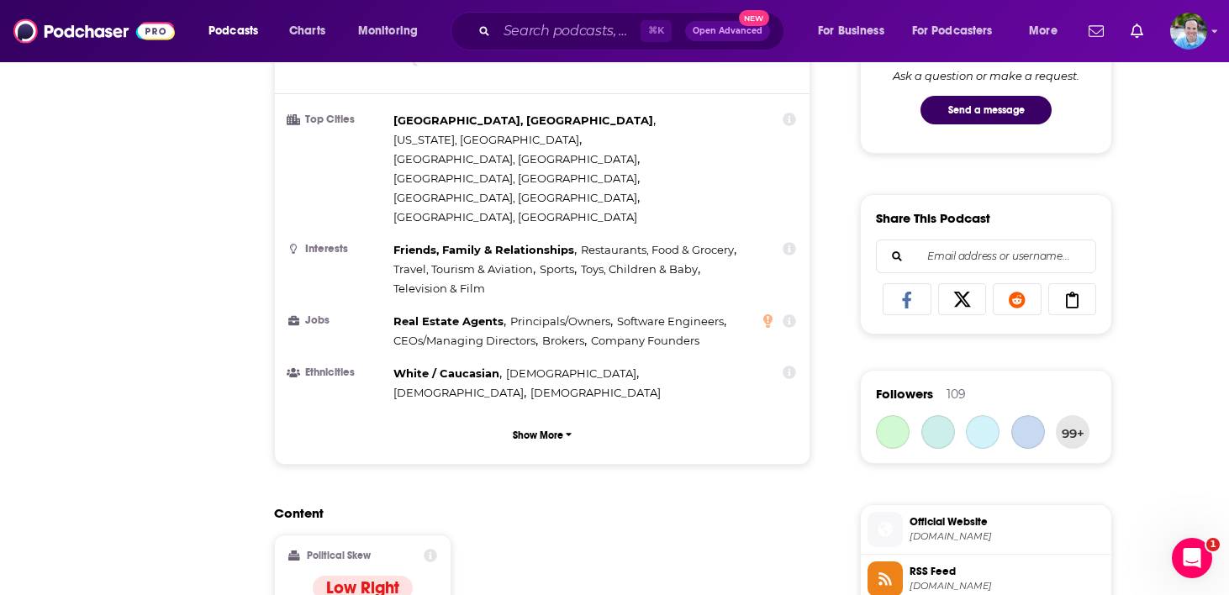
scroll to position [0, 0]
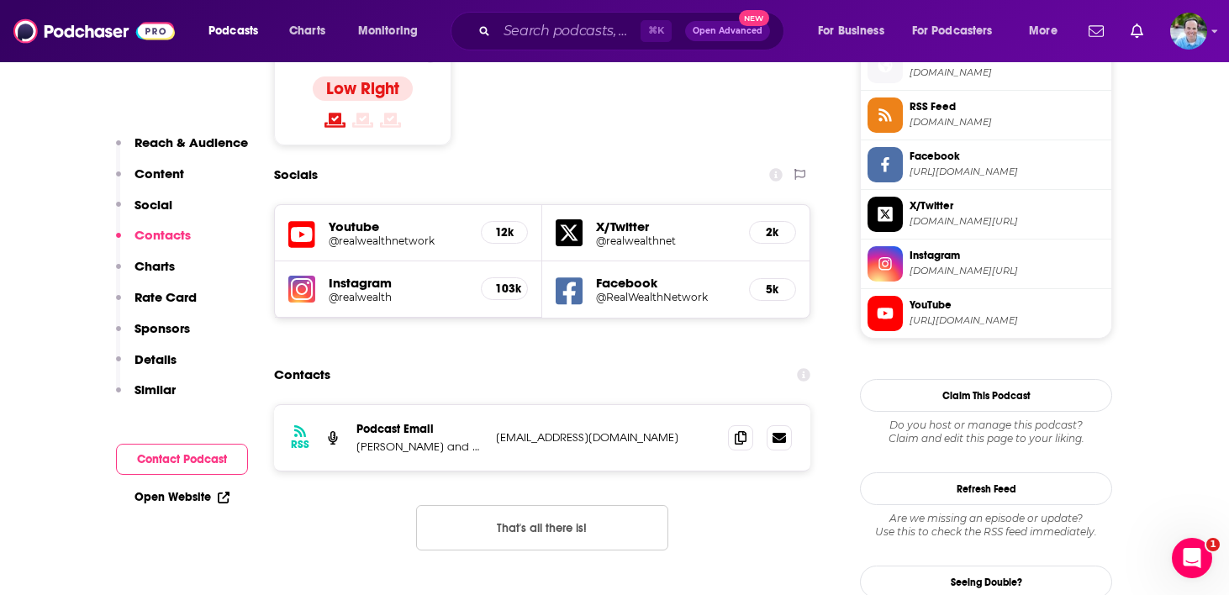
scroll to position [1552, 0]
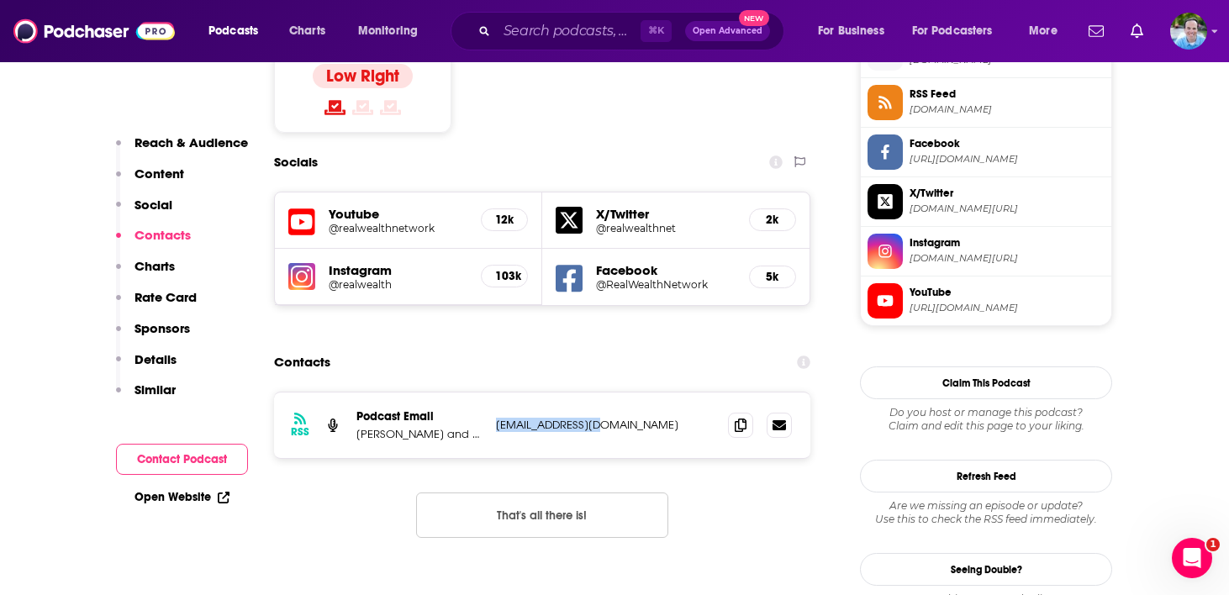
drag, startPoint x: 620, startPoint y: 311, endPoint x: 492, endPoint y: 305, distance: 128.7
click at [492, 392] on div "RSS Podcast Email Rich and Kathy Fettke rw@realwealth.com rw@realwealth.com" at bounding box center [542, 425] width 536 height 66
drag, startPoint x: 471, startPoint y: 319, endPoint x: 347, endPoint y: 319, distance: 123.6
click at [347, 392] on div "RSS Podcast Email Rich and Kathy Fettke rw@realwealth.com rw@realwealth.com" at bounding box center [542, 425] width 536 height 66
click at [474, 427] on p "Rich and Kathy Fettke" at bounding box center [419, 434] width 126 height 14
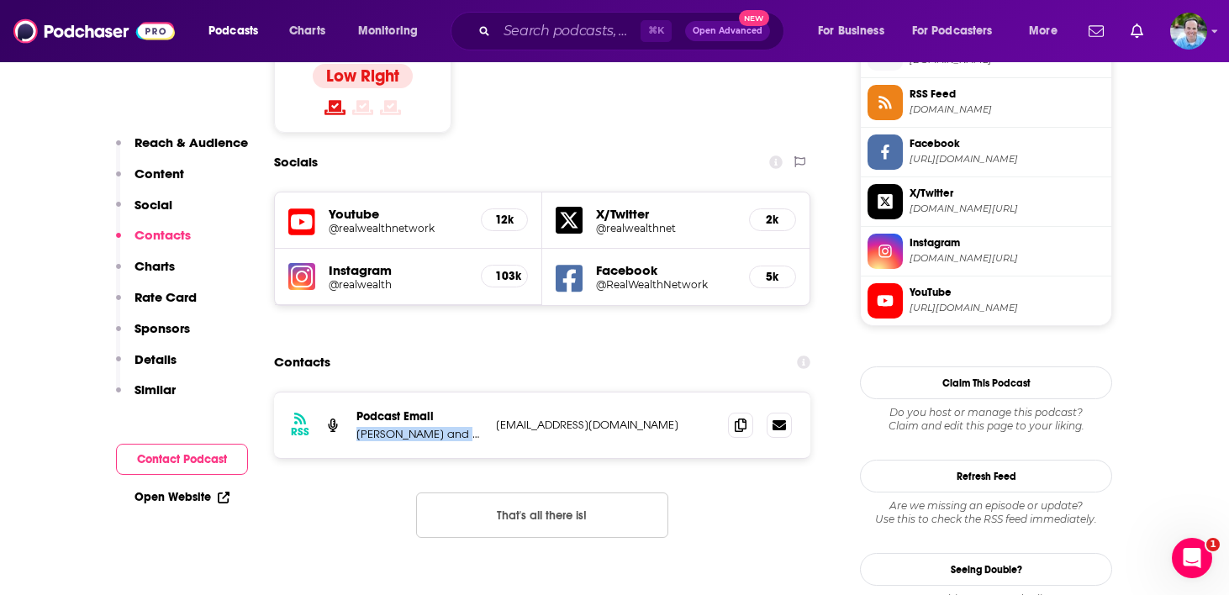
drag, startPoint x: 470, startPoint y: 319, endPoint x: 354, endPoint y: 322, distance: 116.0
click at [354, 392] on div "RSS Podcast Email Rich and Kathy Fettke rw@realwealth.com rw@realwealth.com" at bounding box center [542, 425] width 536 height 66
click at [530, 31] on input "Search podcasts, credits, & more..." at bounding box center [569, 31] width 144 height 27
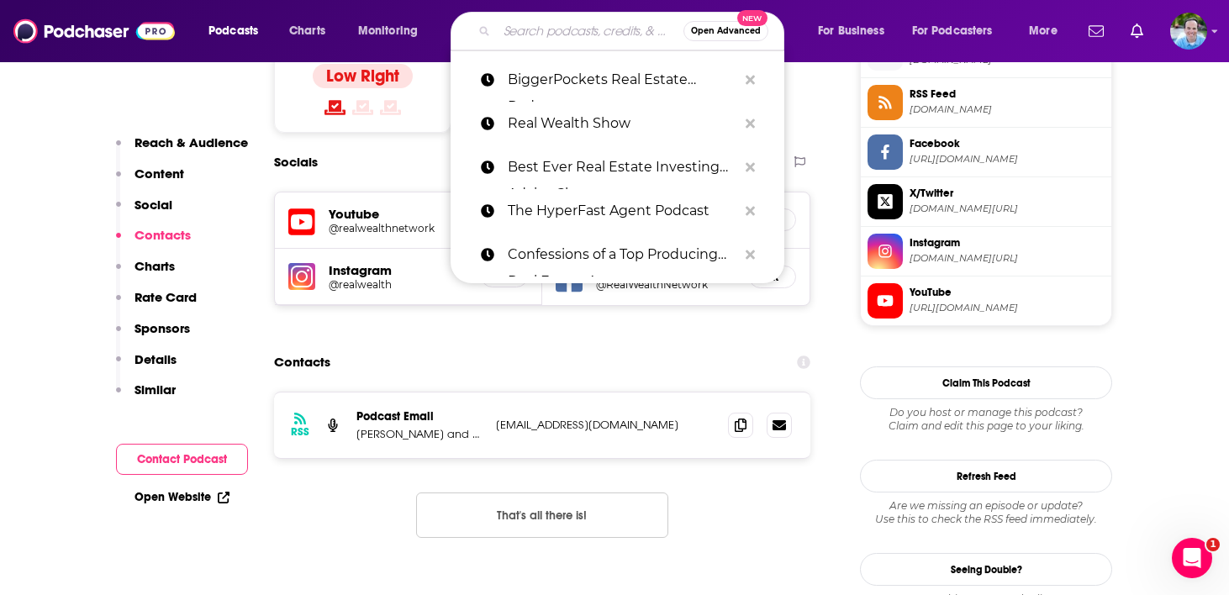
paste input "Cash Flow Guys Podcast"
type input "Cash Flow Guys Podcast"
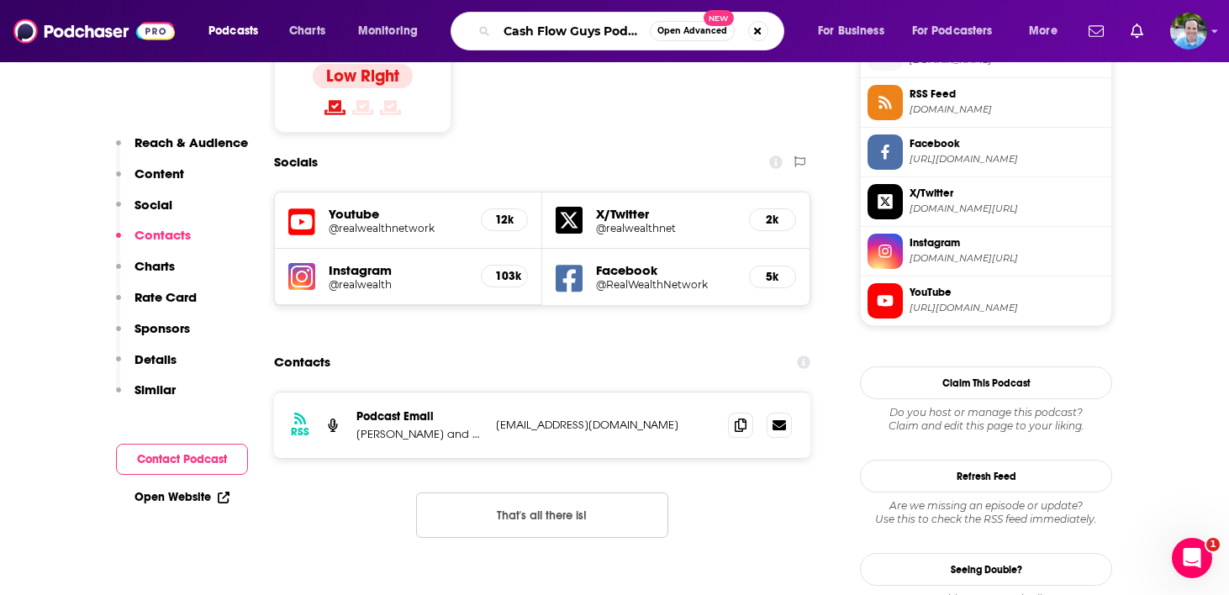
scroll to position [0, 12]
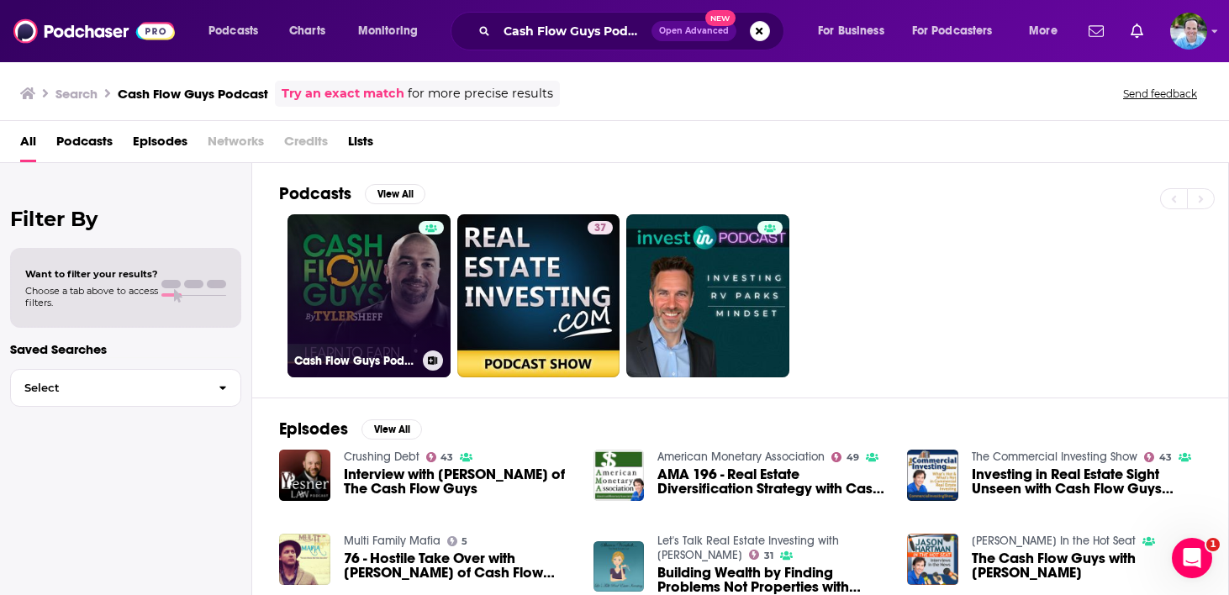
click at [355, 257] on link "Cash Flow Guys Podcast" at bounding box center [368, 295] width 163 height 163
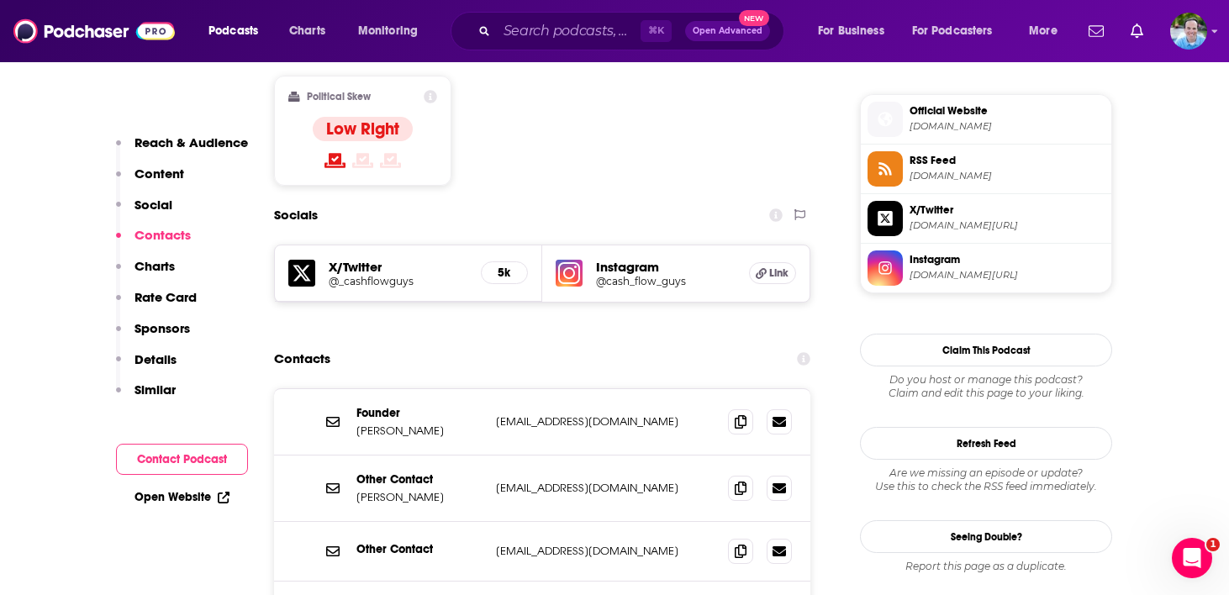
scroll to position [1657, 0]
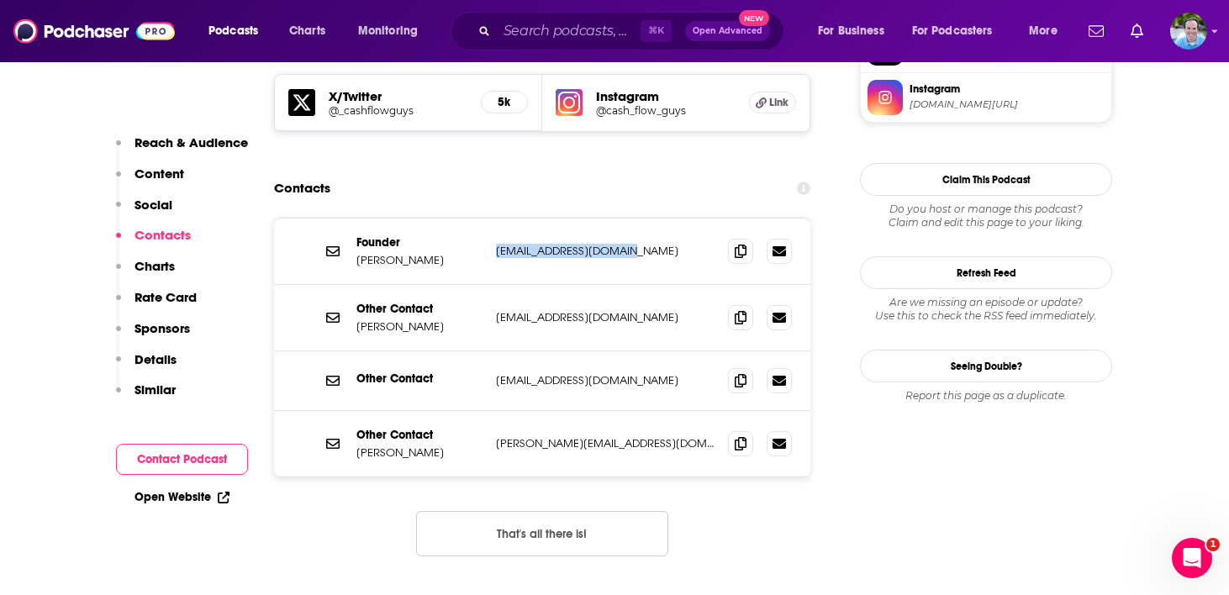
drag, startPoint x: 640, startPoint y: 150, endPoint x: 493, endPoint y: 149, distance: 147.1
click at [493, 219] on div "Founder Tyler Sheff tyler@cashflowguys.com tyler@cashflowguys.com" at bounding box center [542, 252] width 536 height 66
drag, startPoint x: 424, startPoint y: 157, endPoint x: 354, endPoint y: 152, distance: 69.9
click at [354, 219] on div "Founder Tyler Sheff tyler@cashflowguys.com tyler@cashflowguys.com" at bounding box center [542, 252] width 536 height 66
click at [529, 29] on input "Search podcasts, credits, & more..." at bounding box center [569, 31] width 144 height 27
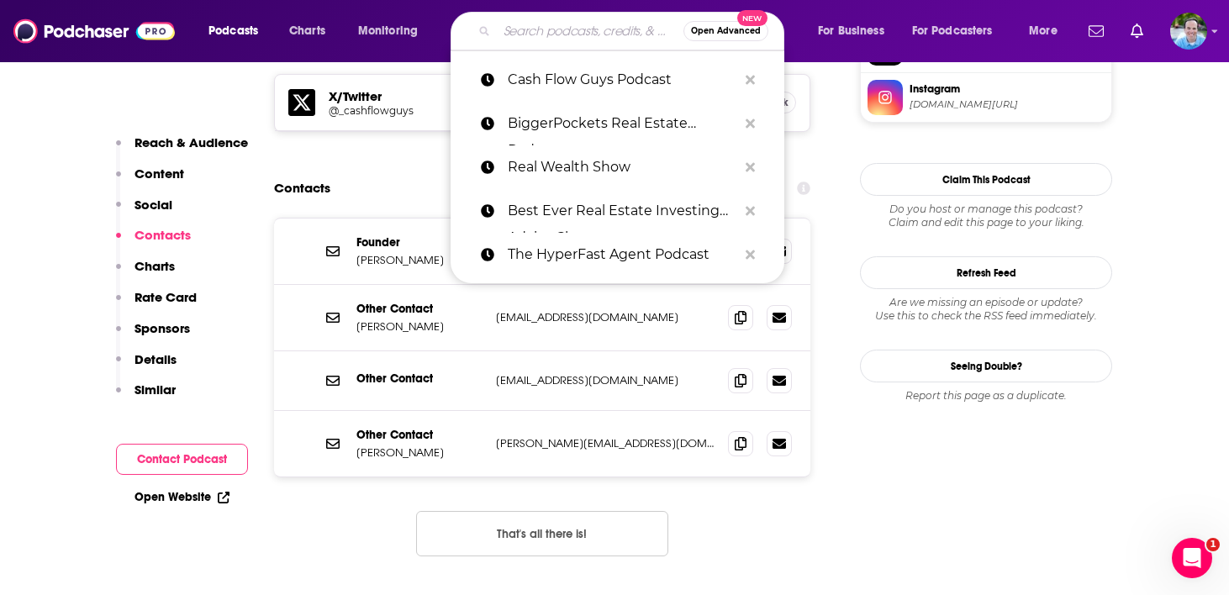
paste input "Next Level Agents Podcast"
type input "Next Level Agents Podcast"
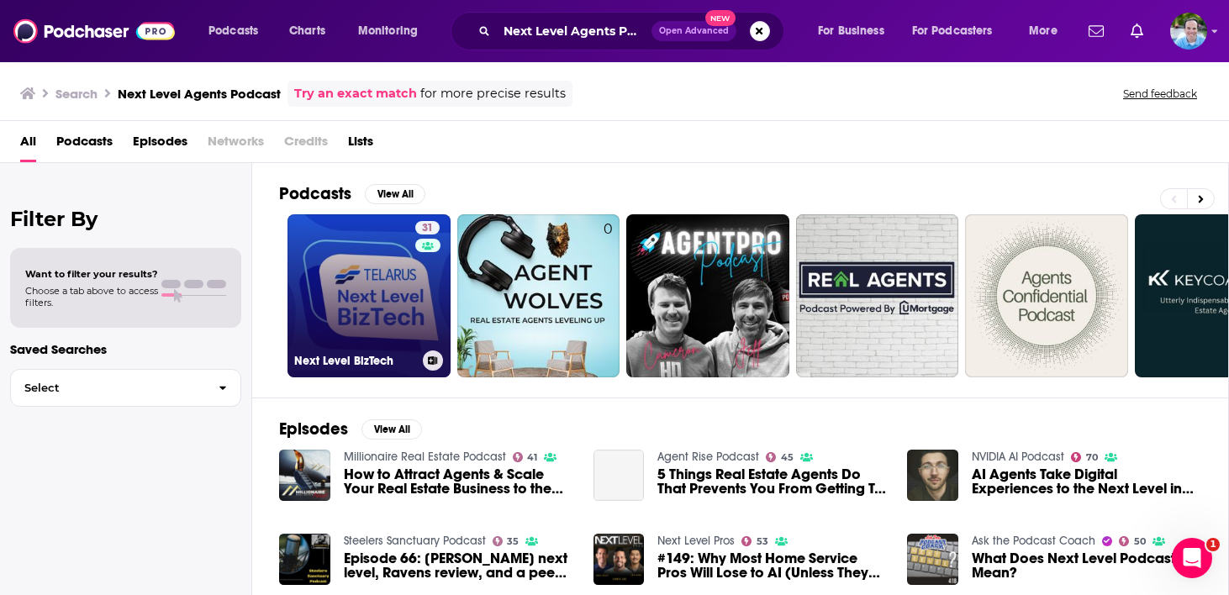
click at [368, 261] on link "31 Next Level BizTech" at bounding box center [368, 295] width 163 height 163
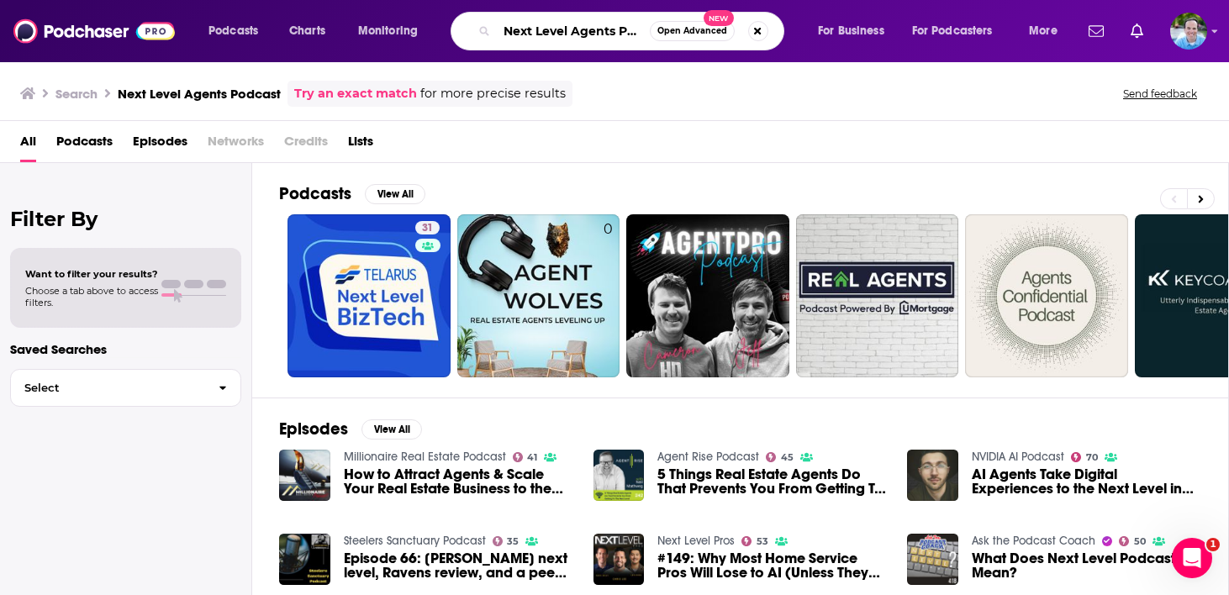
click at [624, 31] on input "Next Level Agents Podcast" at bounding box center [573, 31] width 153 height 27
drag, startPoint x: 505, startPoint y: 27, endPoint x: 740, endPoint y: 58, distance: 236.5
click at [740, 58] on div "Podcasts Charts Monitoring Next Level Agents Podcast Open Advanced New For Busi…" at bounding box center [614, 31] width 1229 height 62
paste input "Lab Coat"
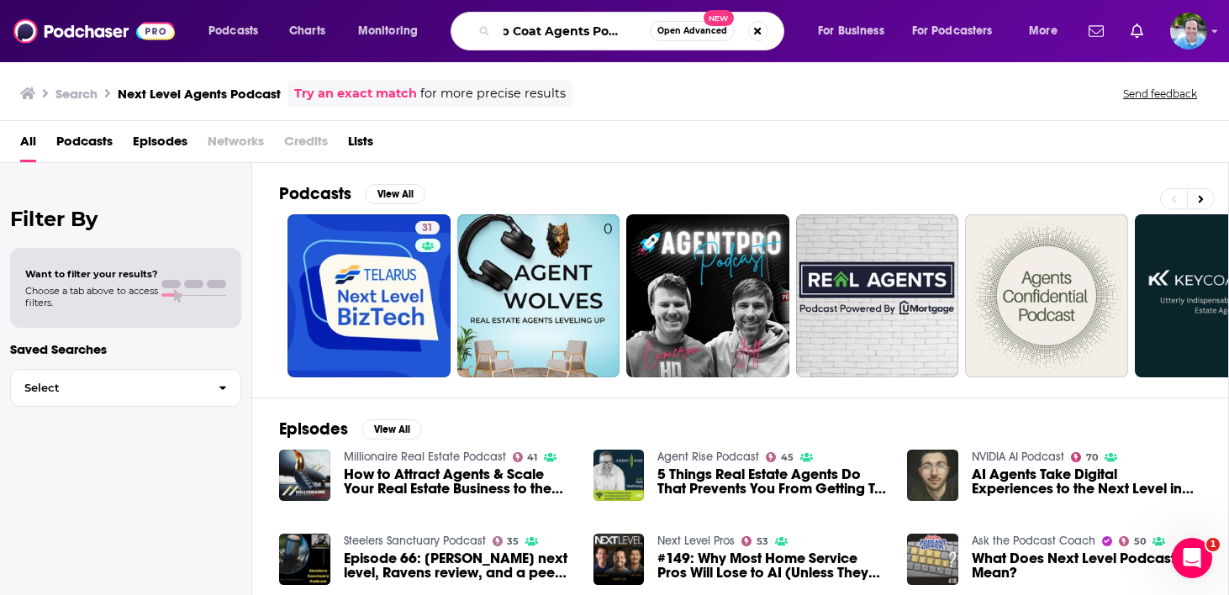
type input "Lab Coat Agents Podcast"
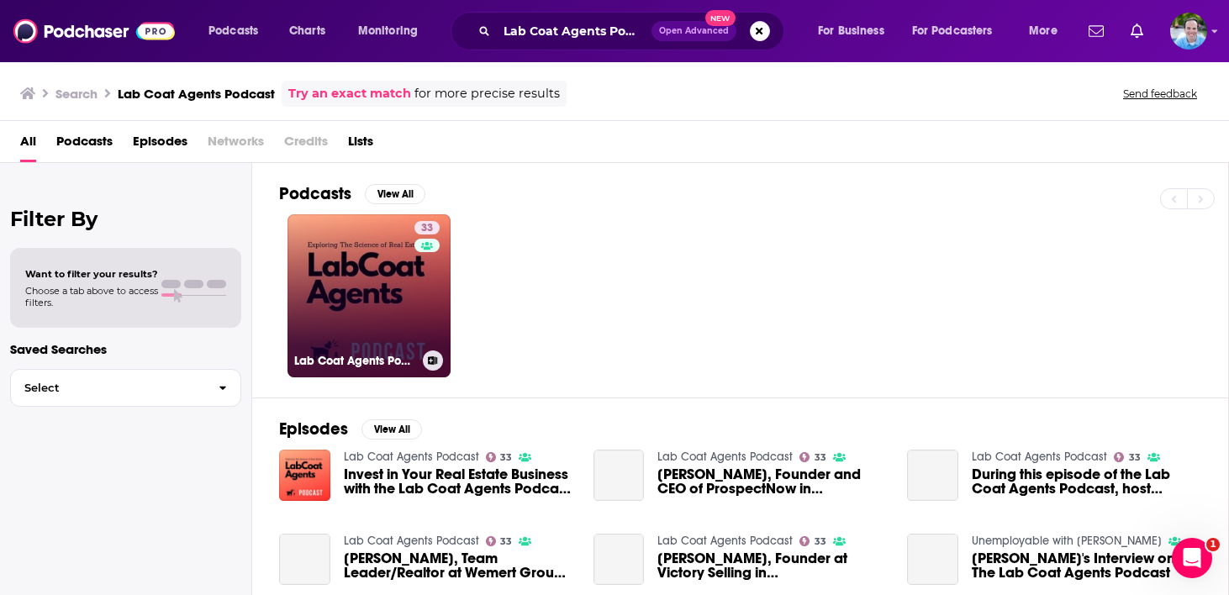
click at [328, 326] on link "33 Lab Coat Agents Podcast" at bounding box center [368, 295] width 163 height 163
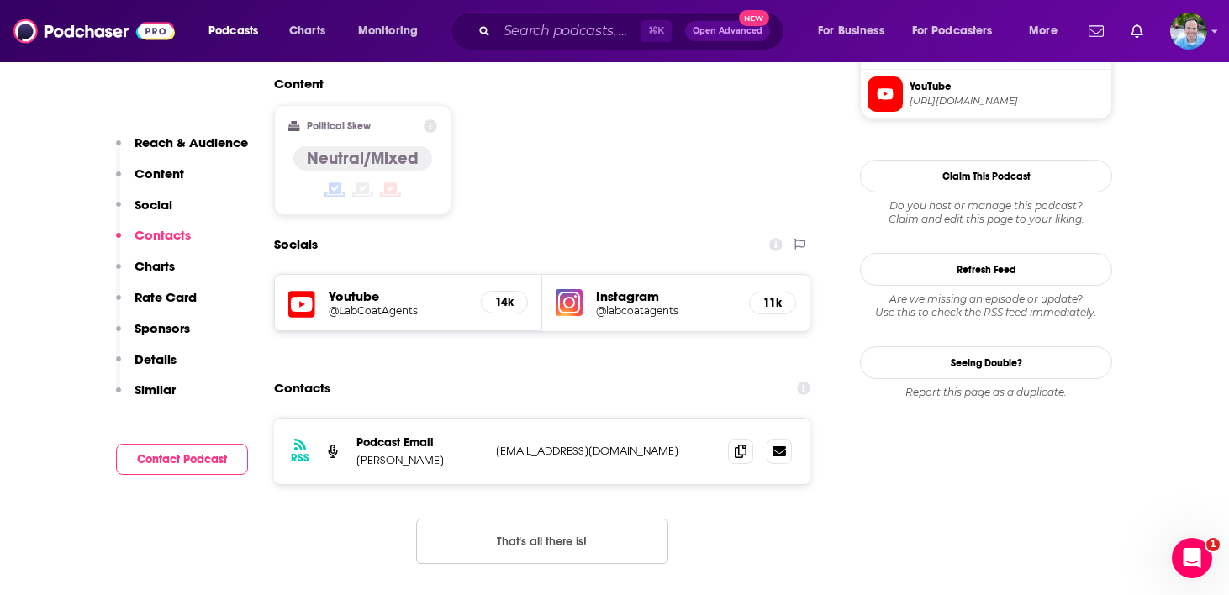
scroll to position [1505, 0]
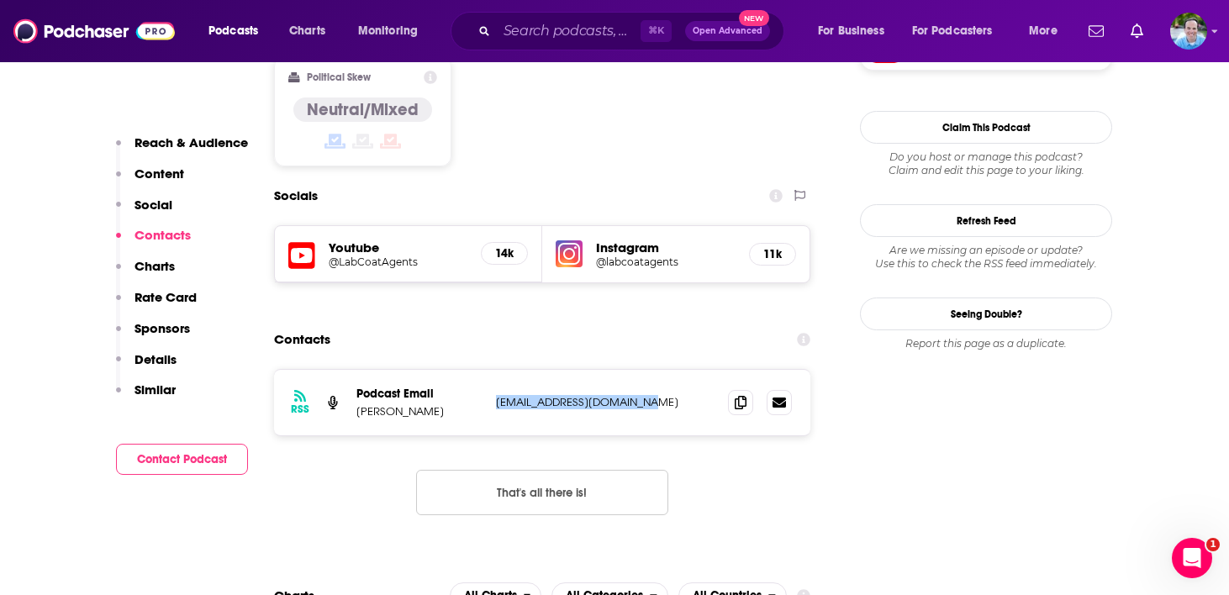
drag, startPoint x: 667, startPoint y: 299, endPoint x: 490, endPoint y: 298, distance: 177.3
click at [490, 370] on div "RSS Podcast Email Jeff Pfitzer jpfitzer@usa-mortgage.com jpfitzer@usa-mortgage.…" at bounding box center [542, 403] width 536 height 66
drag, startPoint x: 419, startPoint y: 309, endPoint x: 356, endPoint y: 308, distance: 63.0
click at [356, 404] on p "Jeff Pfitzer" at bounding box center [419, 411] width 126 height 14
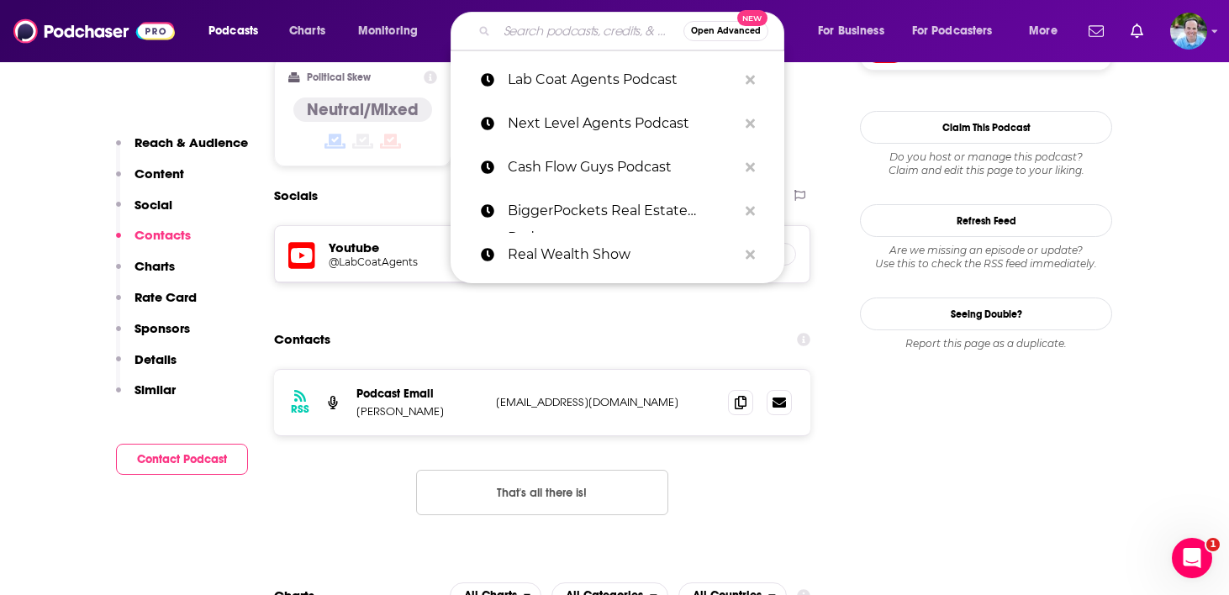
click at [602, 32] on input "Search podcasts, credits, & more..." at bounding box center [590, 31] width 187 height 27
paste input "Team Building Podcast"
type input "Team Building Podcast"
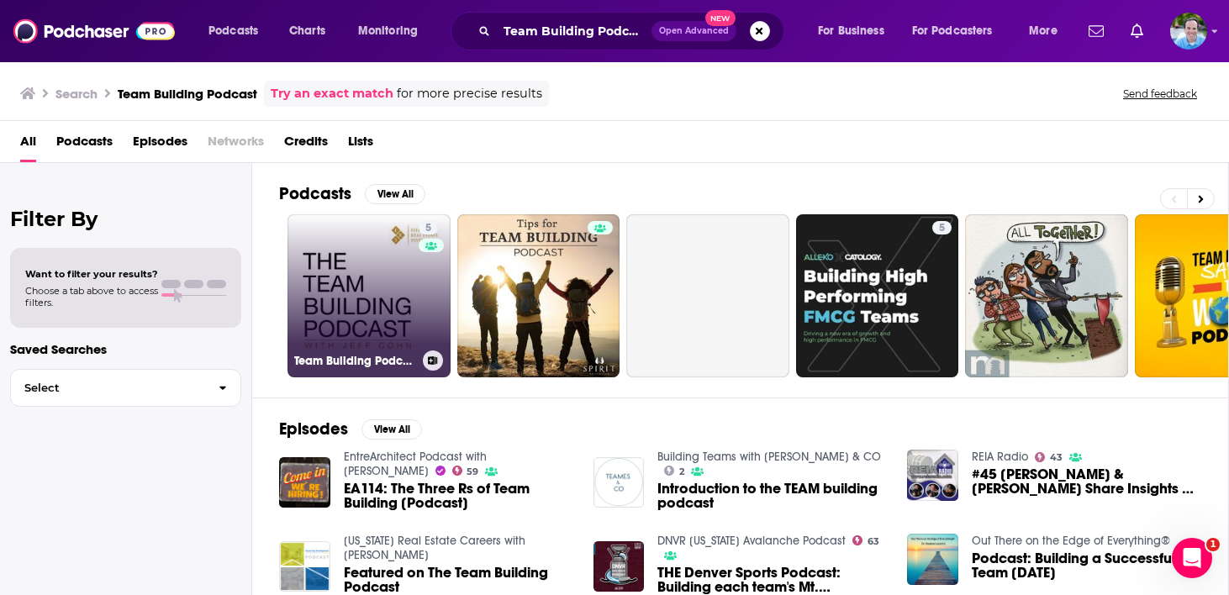
click at [382, 316] on link "5 Team Building Podcast" at bounding box center [368, 295] width 163 height 163
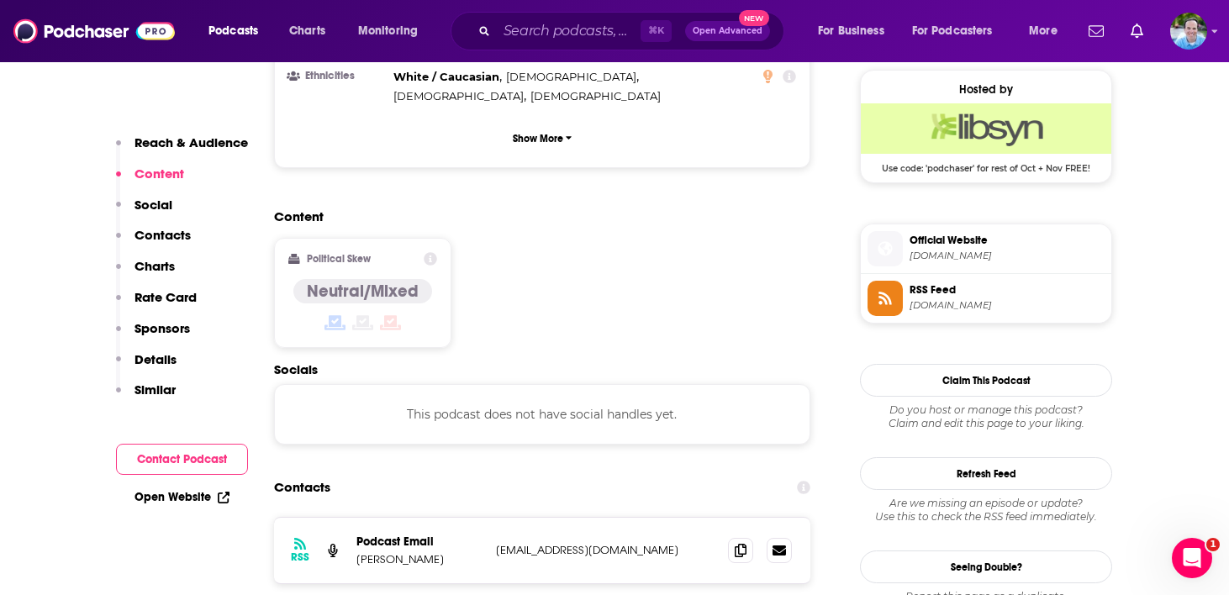
scroll to position [1375, 0]
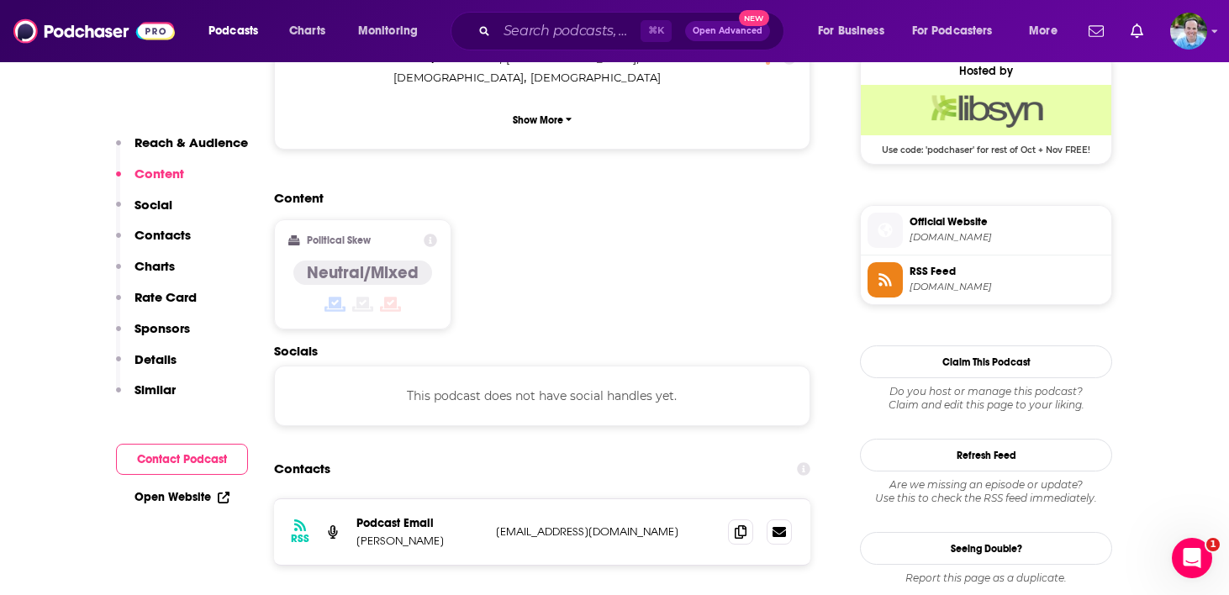
drag, startPoint x: 675, startPoint y: 415, endPoint x: 496, endPoint y: 419, distance: 179.1
click at [496, 524] on p "teambuildingpodcast@proton.me" at bounding box center [605, 531] width 219 height 14
drag, startPoint x: 414, startPoint y: 425, endPoint x: 358, endPoint y: 428, distance: 55.5
click at [358, 534] on p "Jeff Cohn" at bounding box center [419, 541] width 126 height 14
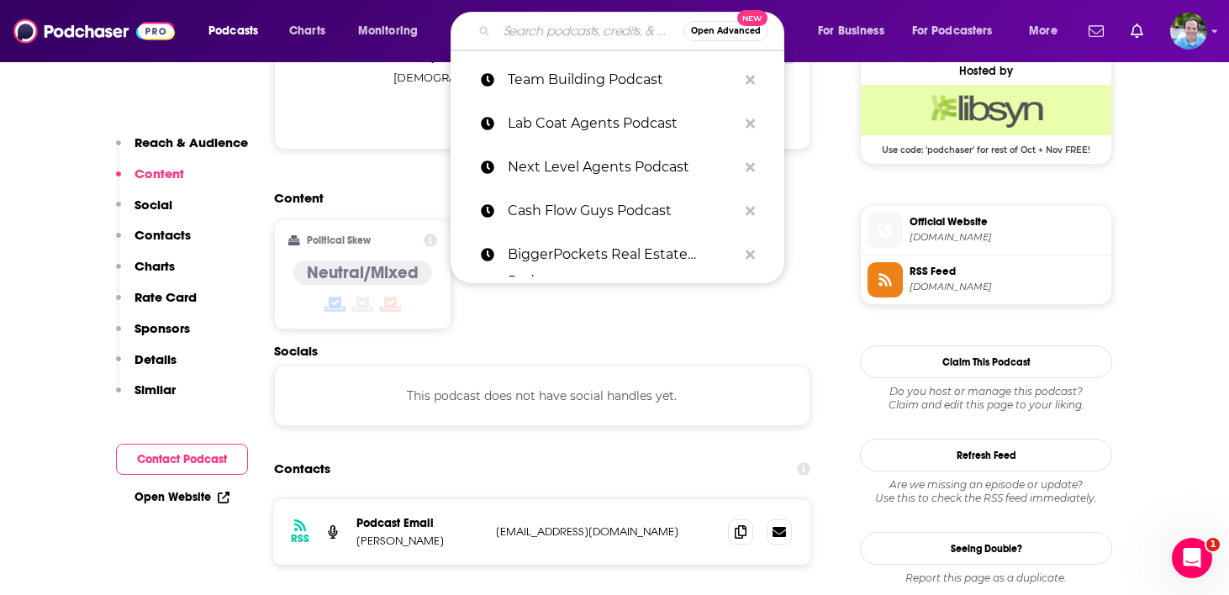
click at [548, 34] on input "Search podcasts, credits, & more..." at bounding box center [590, 31] width 187 height 27
paste input "The Icon Podcast"
type input "The Icon Podcast"
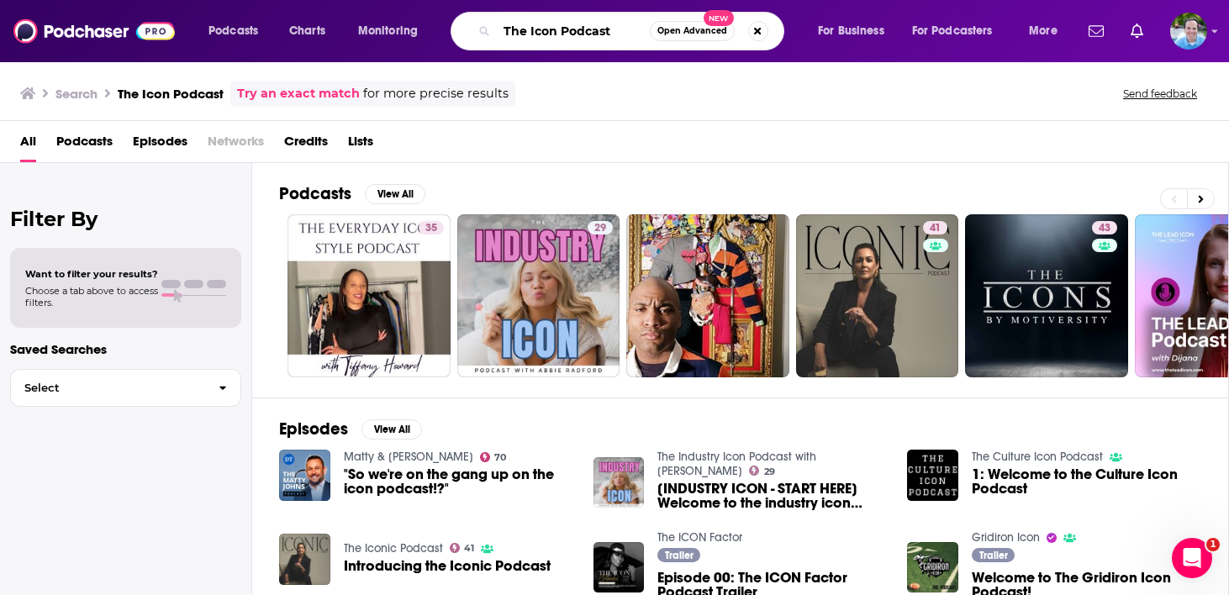
click at [589, 35] on input "The Icon Podcast" at bounding box center [573, 31] width 153 height 27
drag, startPoint x: 633, startPoint y: 37, endPoint x: 401, endPoint y: 14, distance: 233.1
click at [401, 14] on div "Podcasts Charts Monitoring The Icon Podcast Open Advanced New For Business For …" at bounding box center [635, 31] width 877 height 39
paste input "Real Estate Sessions"
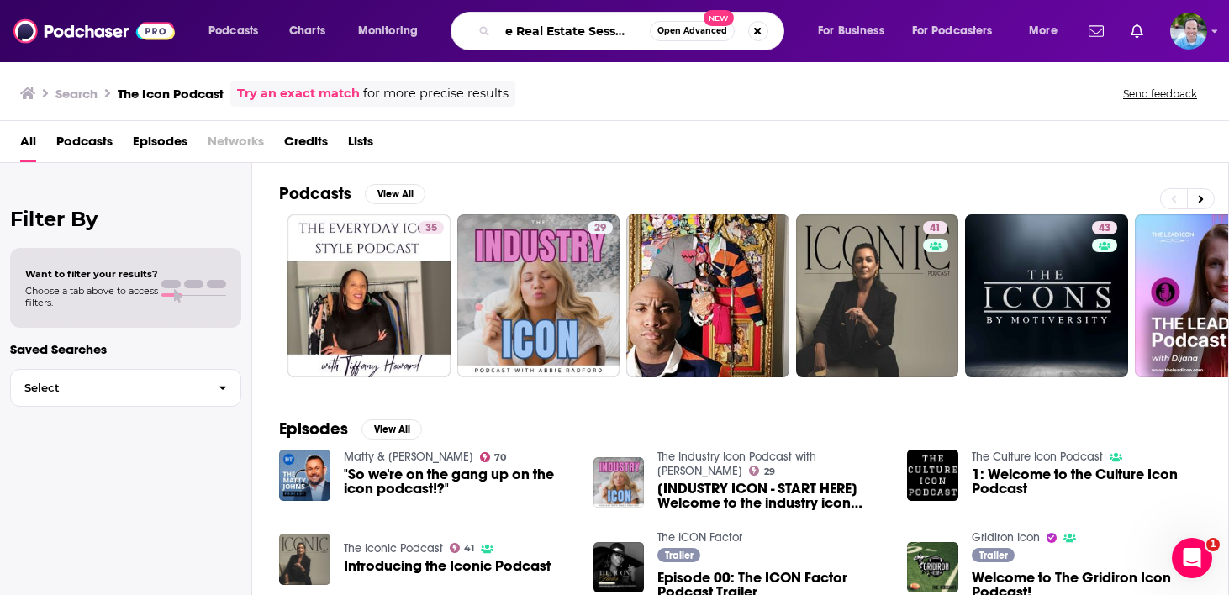
type input "The Real Estate Sessions"
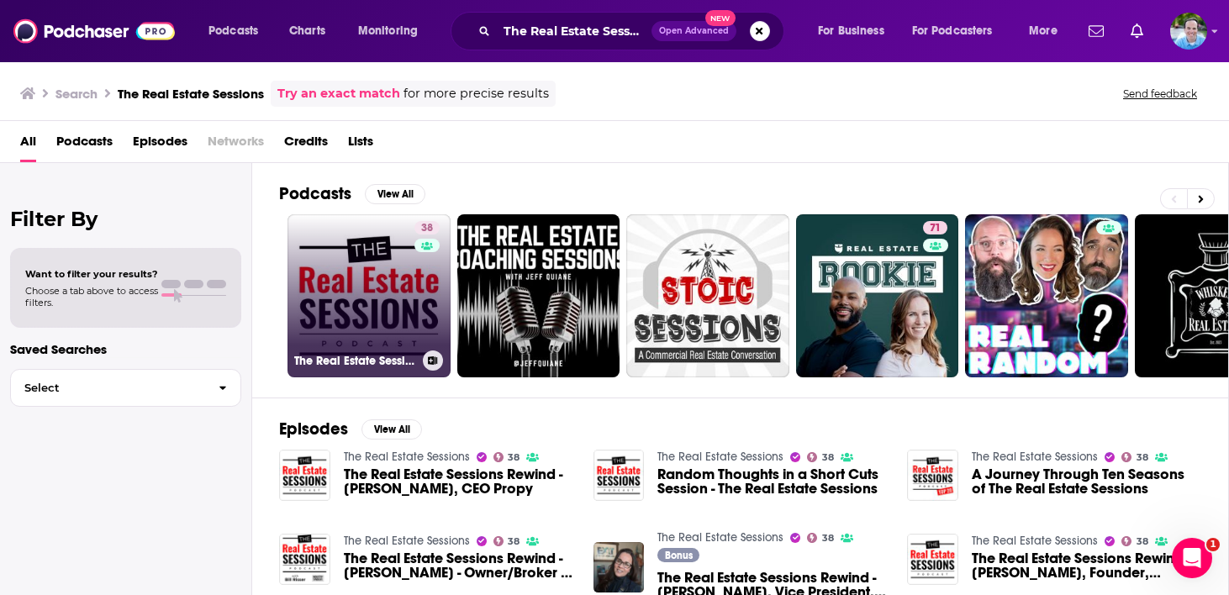
click at [376, 311] on link "38 The Real Estate Sessions" at bounding box center [368, 295] width 163 height 163
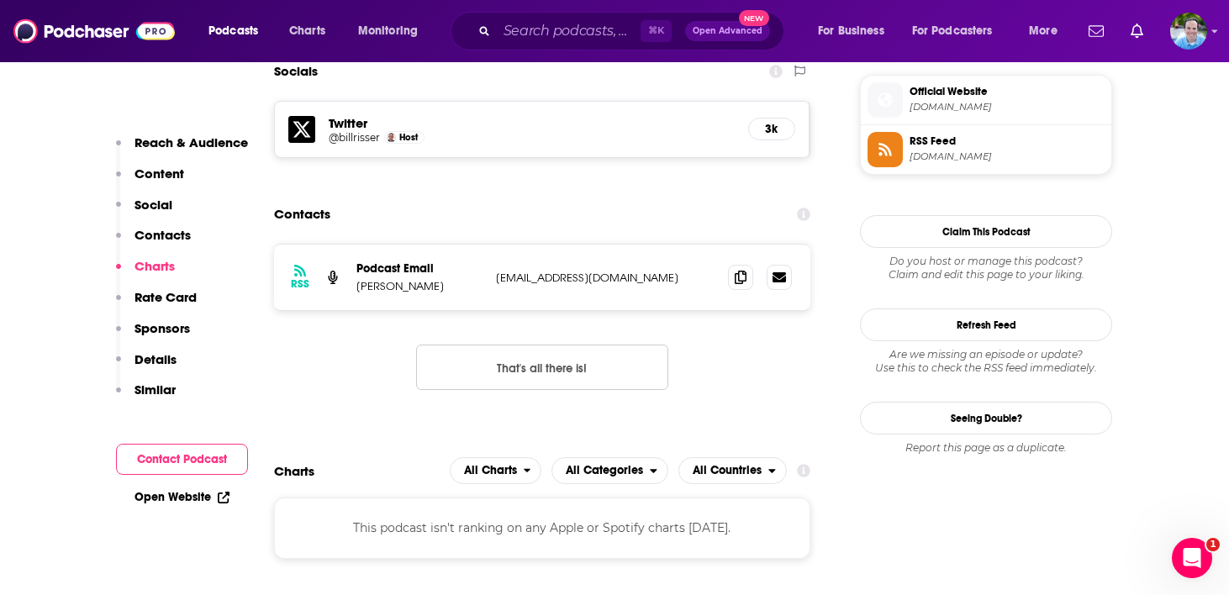
scroll to position [1504, 0]
drag, startPoint x: 598, startPoint y: 213, endPoint x: 494, endPoint y: 218, distance: 103.5
click at [494, 246] on div "RSS Podcast Email Bill Risser billrisser@gmail.com billrisser@gmail.com" at bounding box center [542, 279] width 536 height 66
drag, startPoint x: 411, startPoint y: 224, endPoint x: 358, endPoint y: 228, distance: 53.1
click at [358, 281] on p "Bill Risser" at bounding box center [419, 288] width 126 height 14
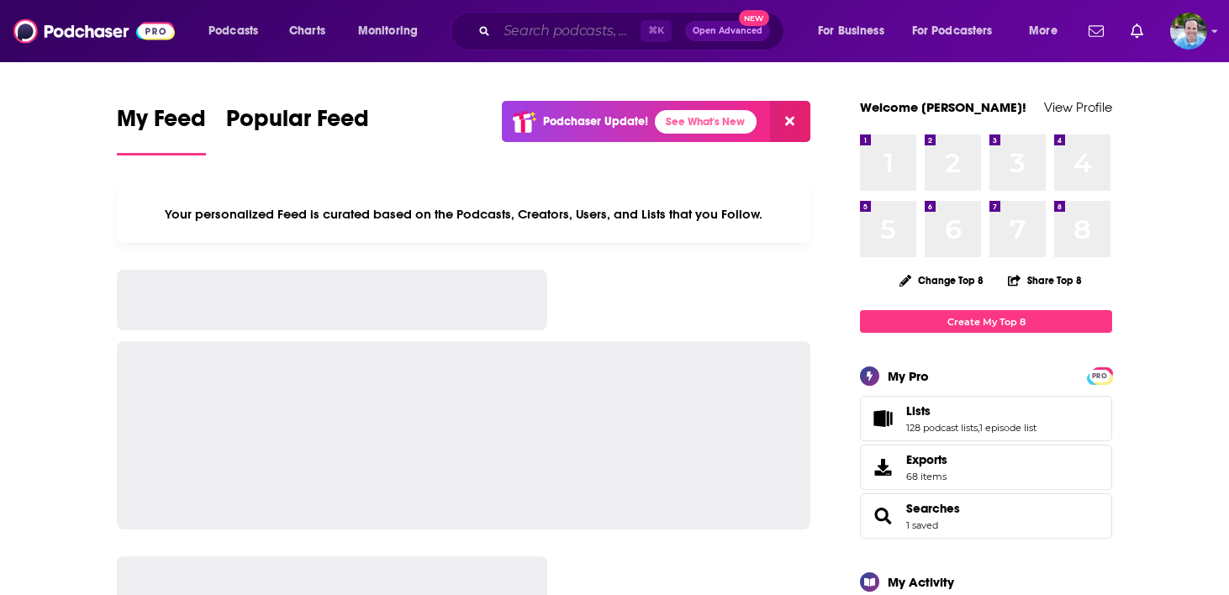
click at [548, 30] on input "Search podcasts, credits, & more..." at bounding box center [569, 31] width 144 height 27
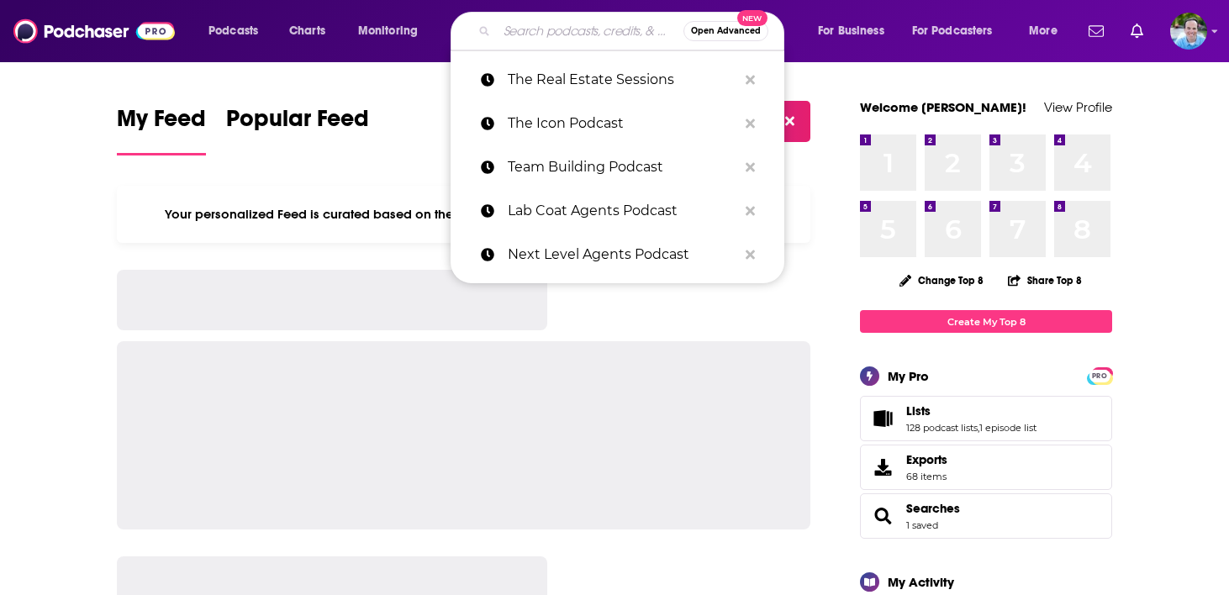
paste input "The [PERSON_NAME] Show"
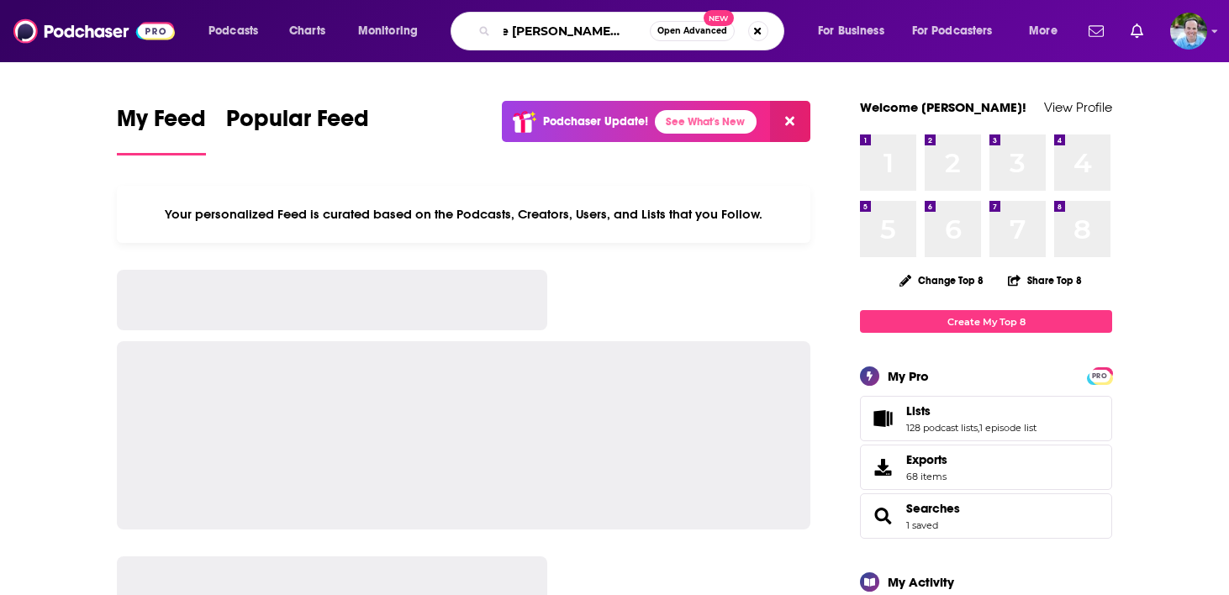
type input "The [PERSON_NAME] Show"
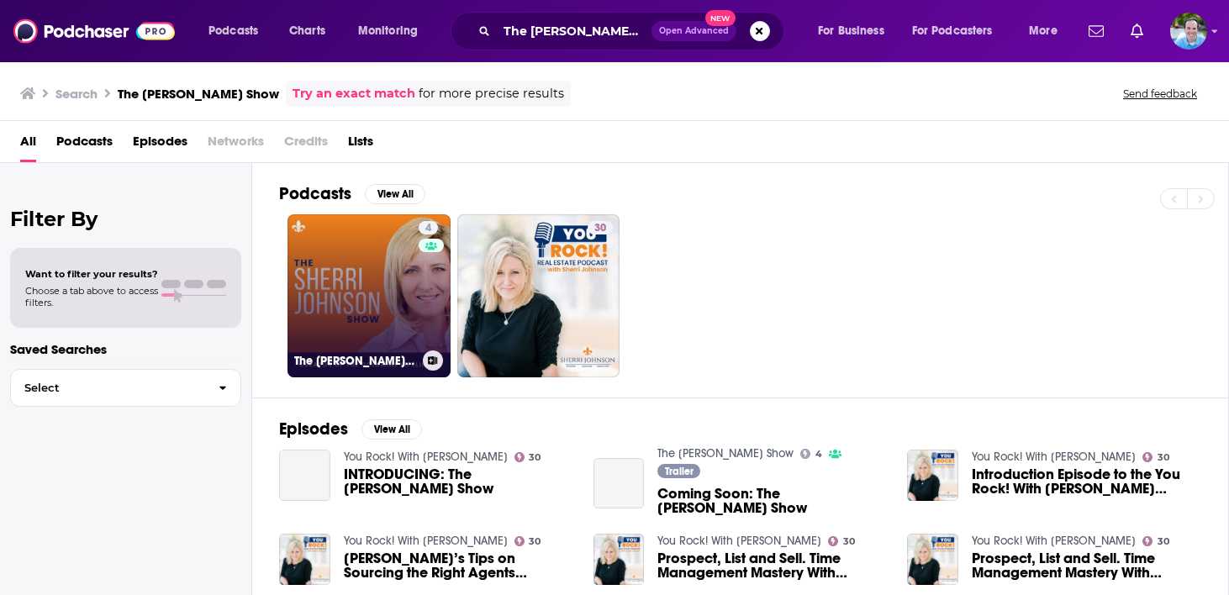
click at [360, 298] on link "4 The [PERSON_NAME] Show" at bounding box center [368, 295] width 163 height 163
